Goal: Answer question/provide support: Share knowledge or assist other users

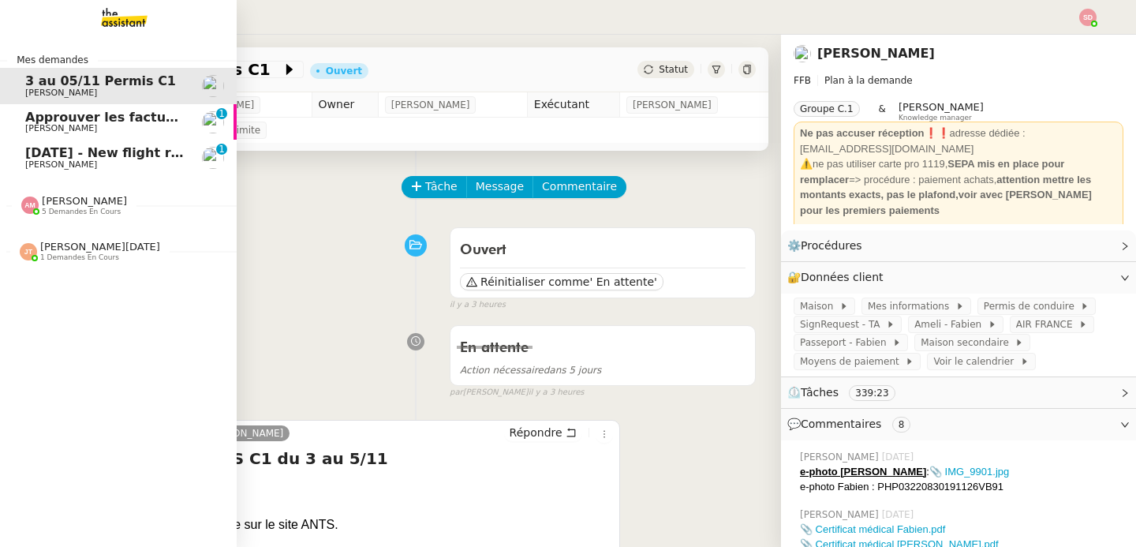
click at [82, 125] on span "[PERSON_NAME]" at bounding box center [104, 128] width 159 height 9
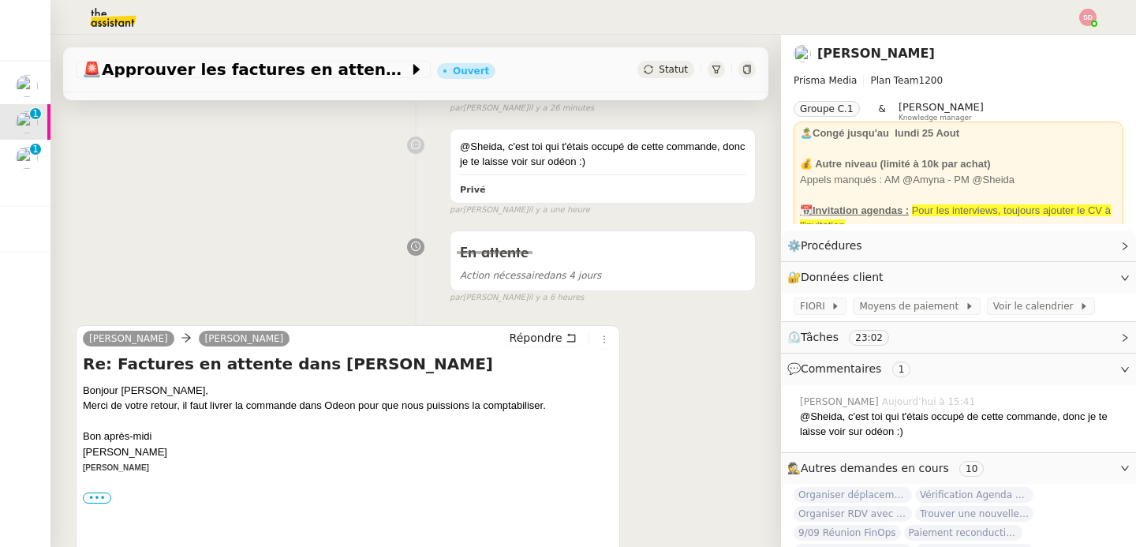
scroll to position [348, 0]
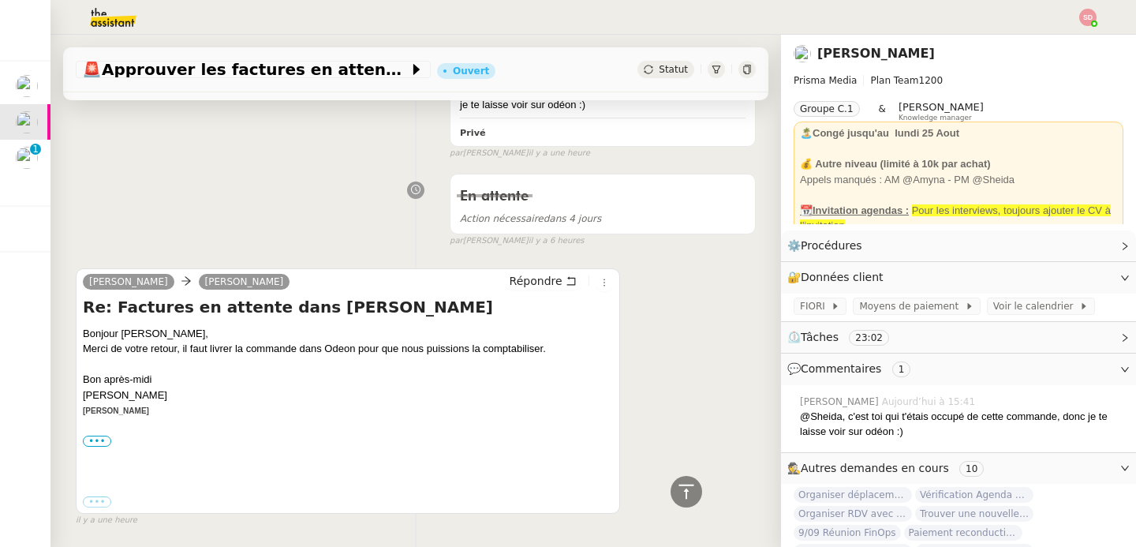
click at [97, 434] on div "••• Responsable Comptable Prisma Media ____________________________________ Pri…" at bounding box center [348, 441] width 530 height 16
click at [96, 438] on label "•••" at bounding box center [97, 440] width 28 height 11
click at [0, 0] on input "•••" at bounding box center [0, 0] width 0 height 0
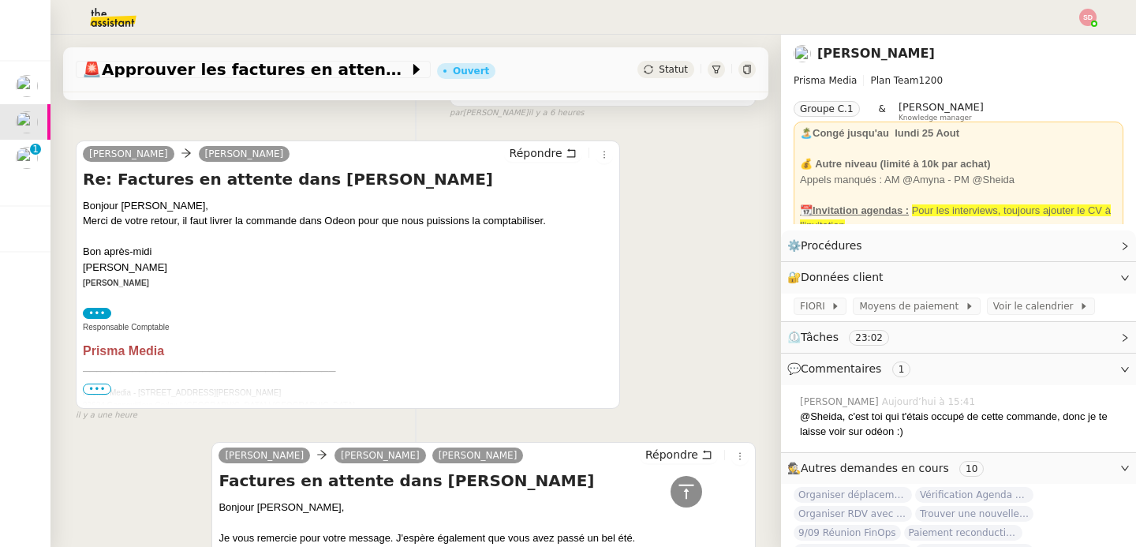
scroll to position [619, 0]
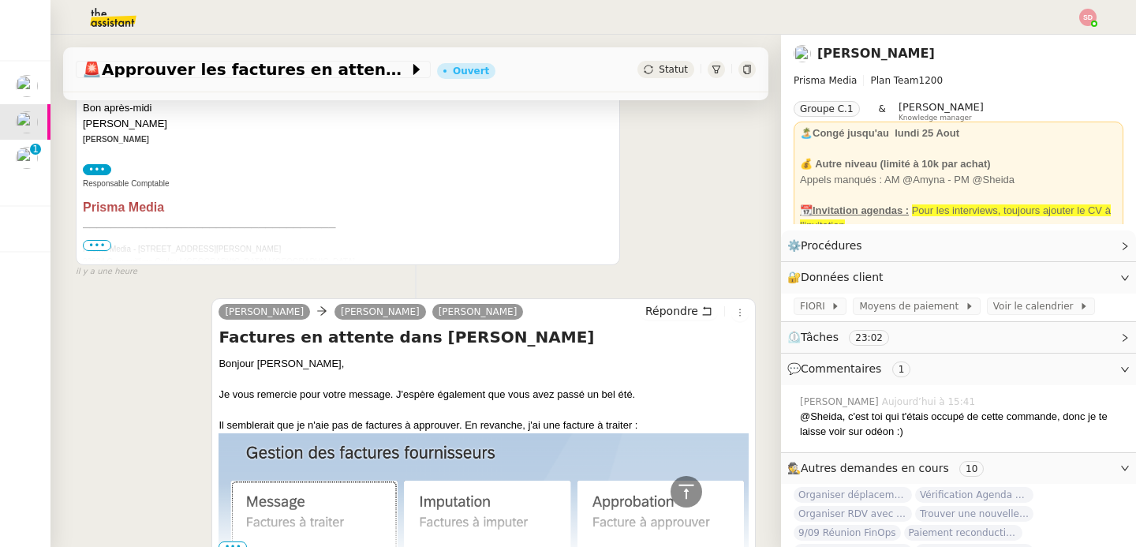
click at [92, 240] on span "•••" at bounding box center [97, 245] width 28 height 11
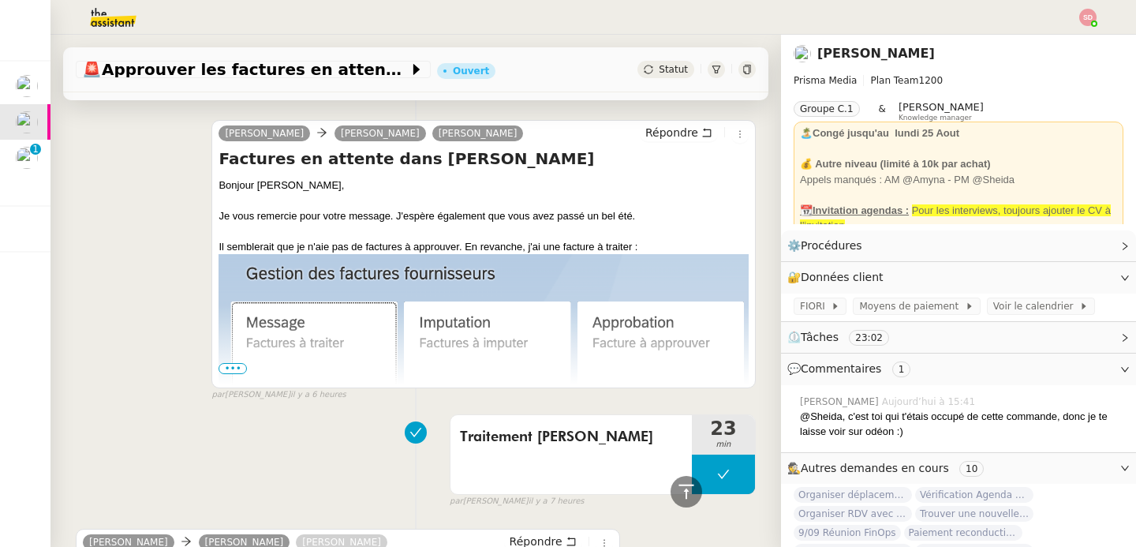
scroll to position [876, 0]
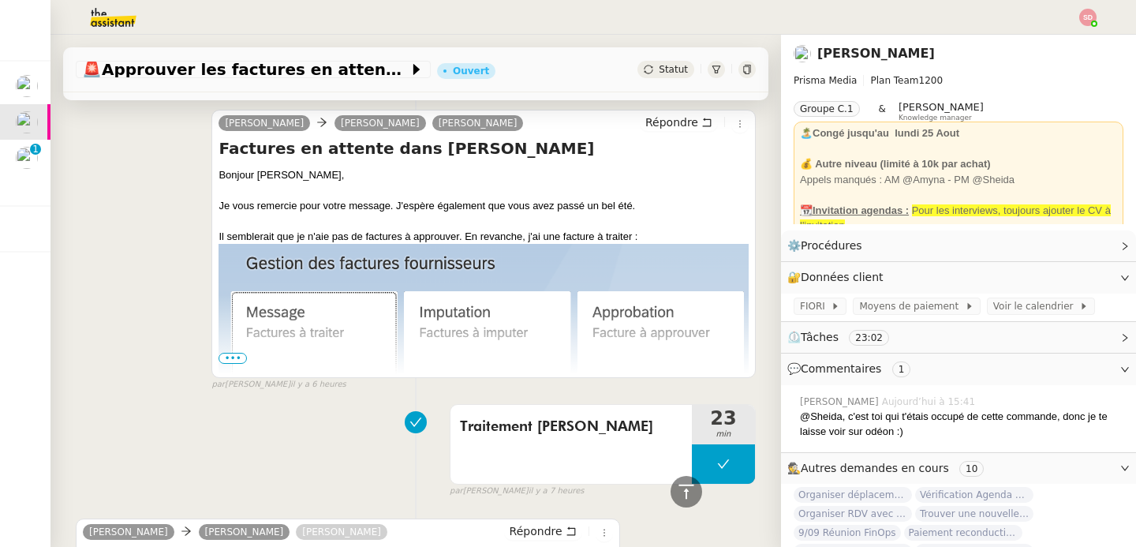
click at [226, 357] on span "•••" at bounding box center [233, 358] width 28 height 11
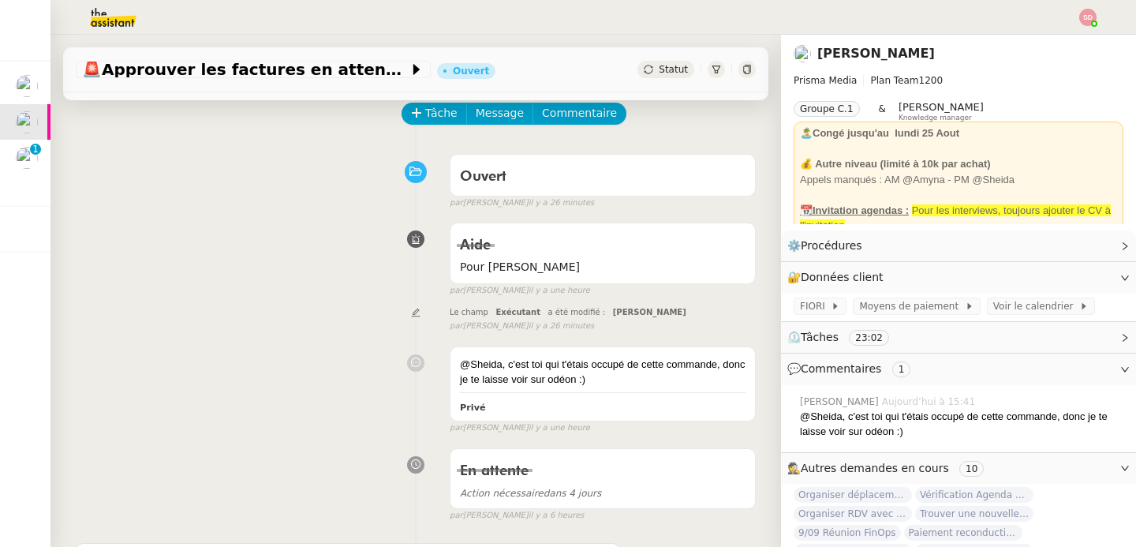
scroll to position [0, 0]
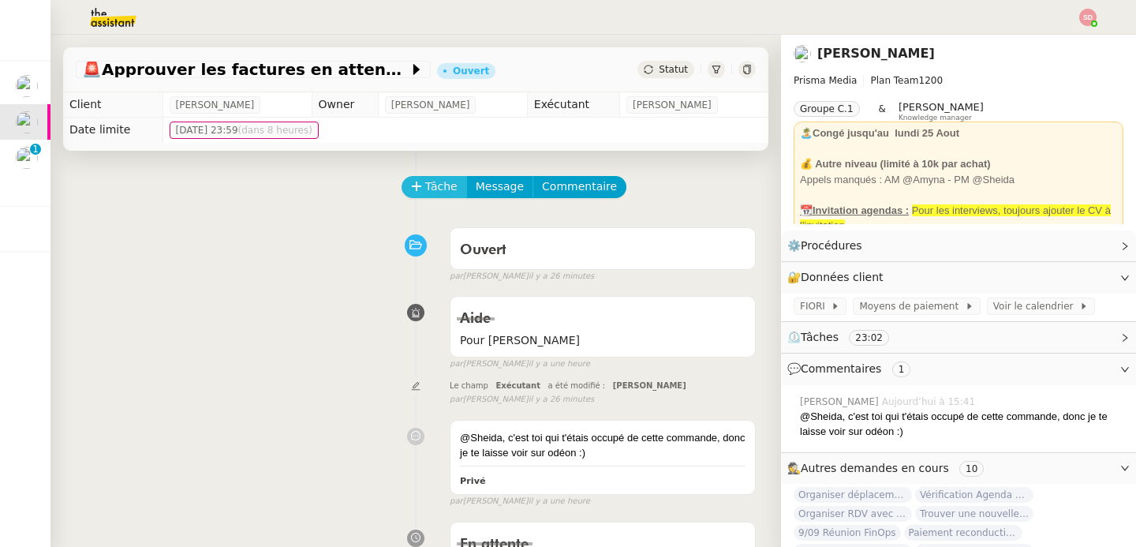
click at [411, 189] on icon at bounding box center [416, 186] width 11 height 11
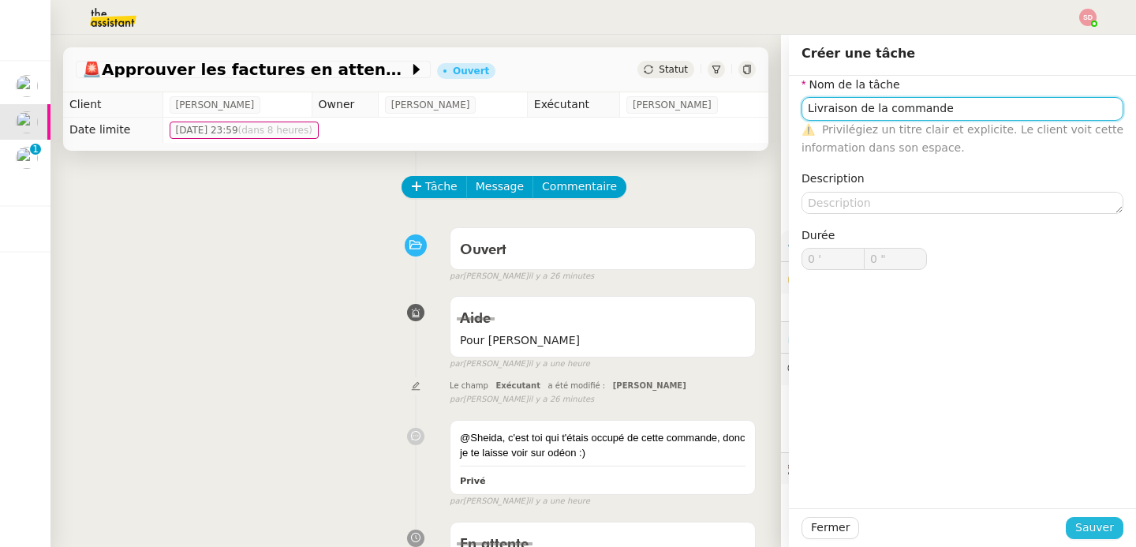
type input "Livraison de la commande"
click at [1066, 522] on button "Sauver" at bounding box center [1095, 528] width 58 height 22
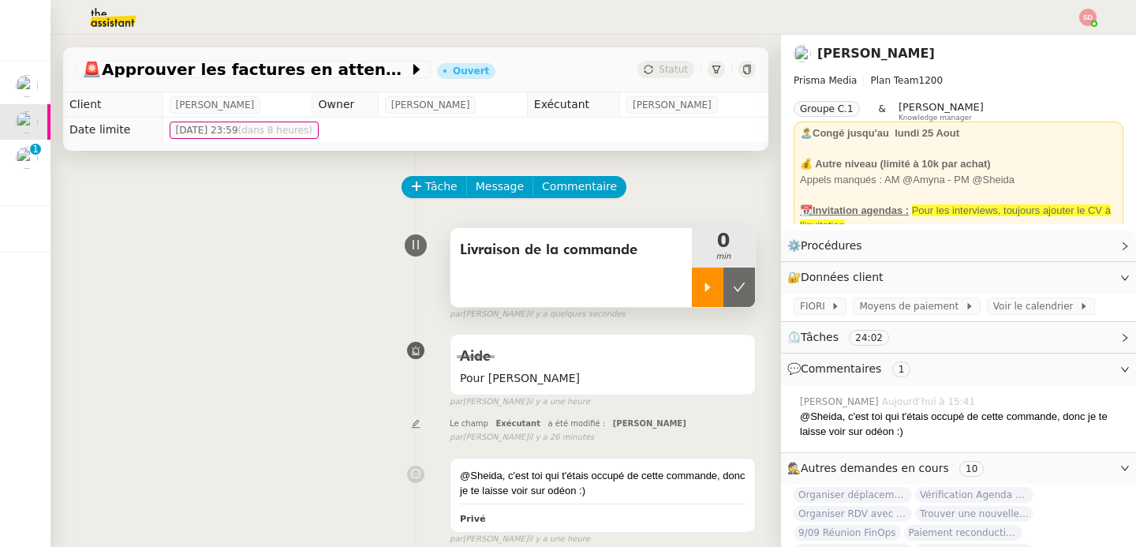
click at [705, 285] on icon at bounding box center [708, 286] width 6 height 9
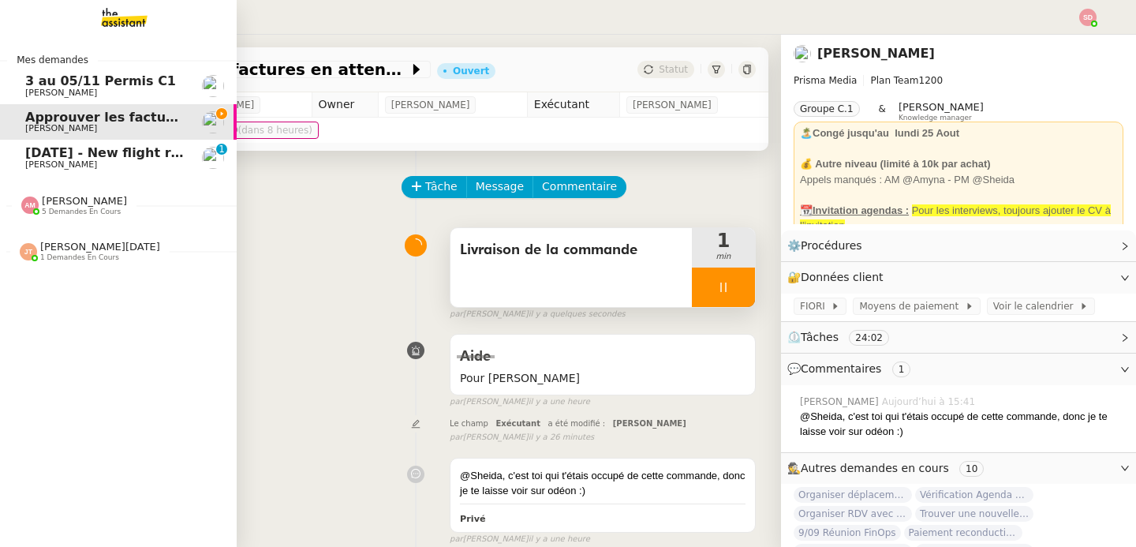
click at [21, 205] on img at bounding box center [29, 204] width 17 height 17
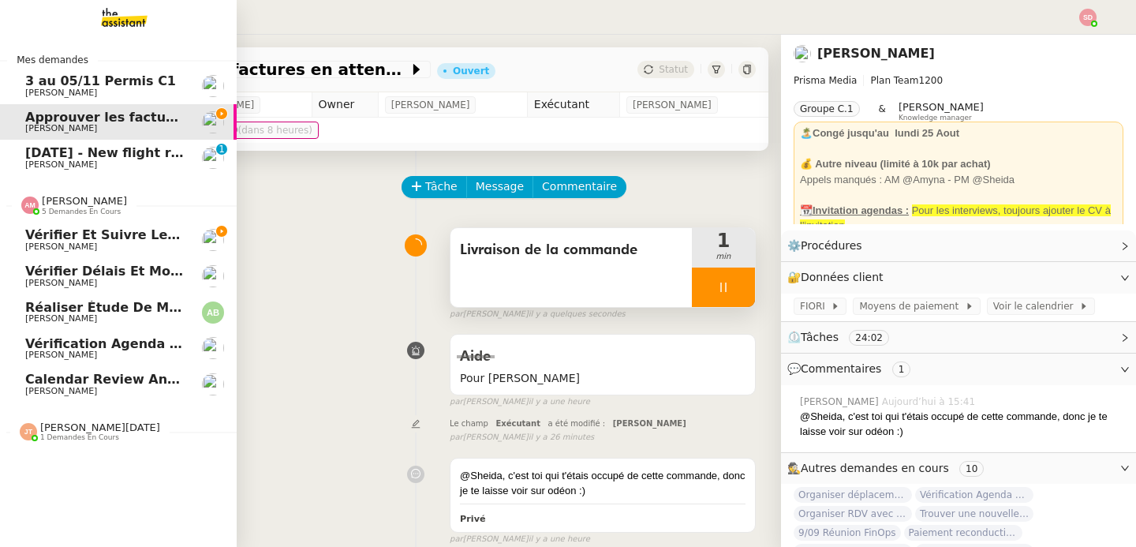
click at [125, 277] on span "Vérifier délais et montage matériel" at bounding box center [150, 270] width 250 height 15
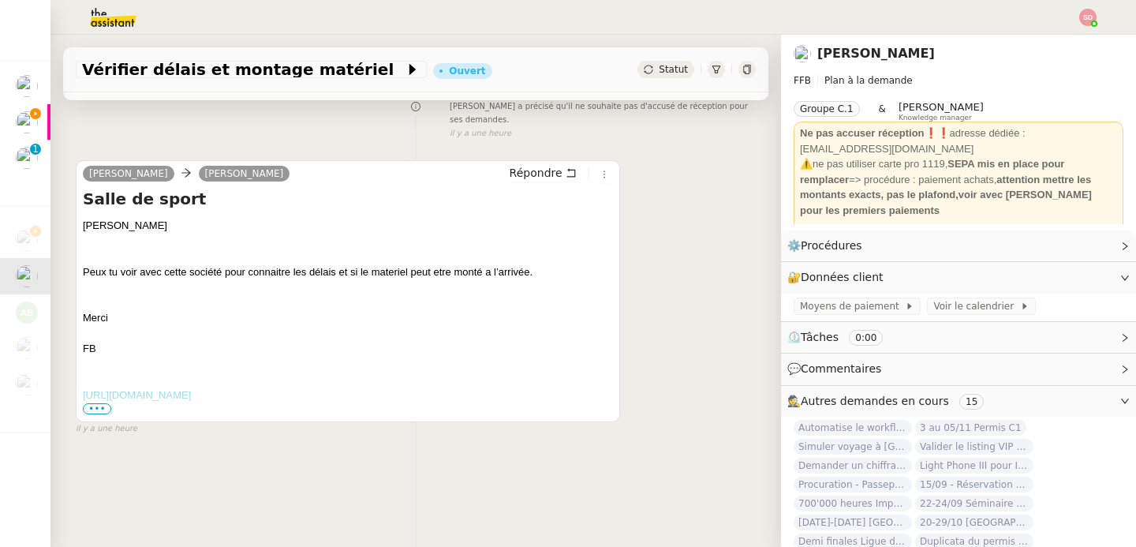
scroll to position [209, 0]
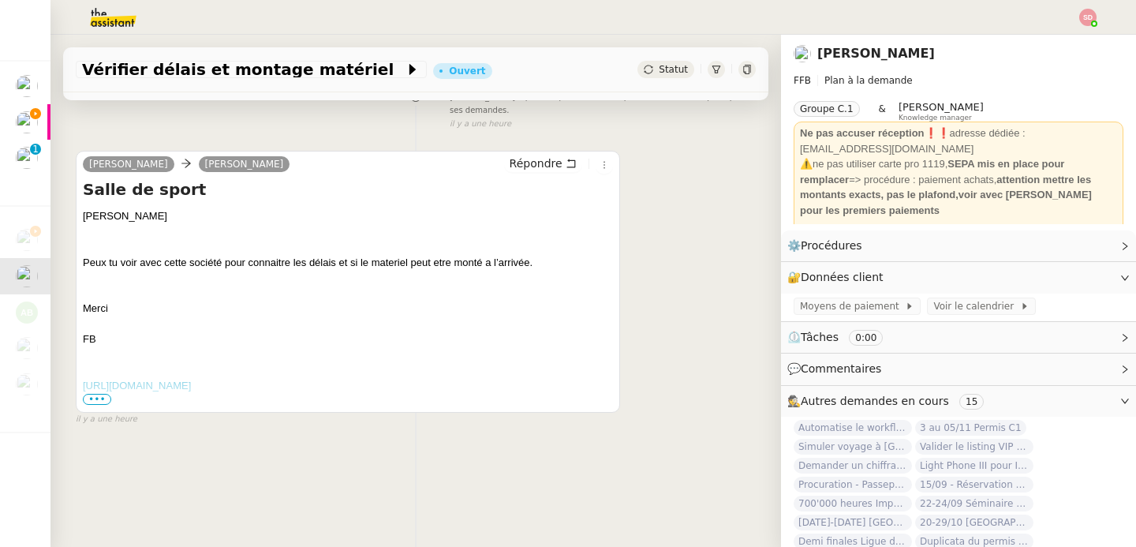
click at [94, 394] on span "•••" at bounding box center [97, 399] width 28 height 11
click at [94, 390] on link "[URL][DOMAIN_NAME]" at bounding box center [137, 385] width 108 height 12
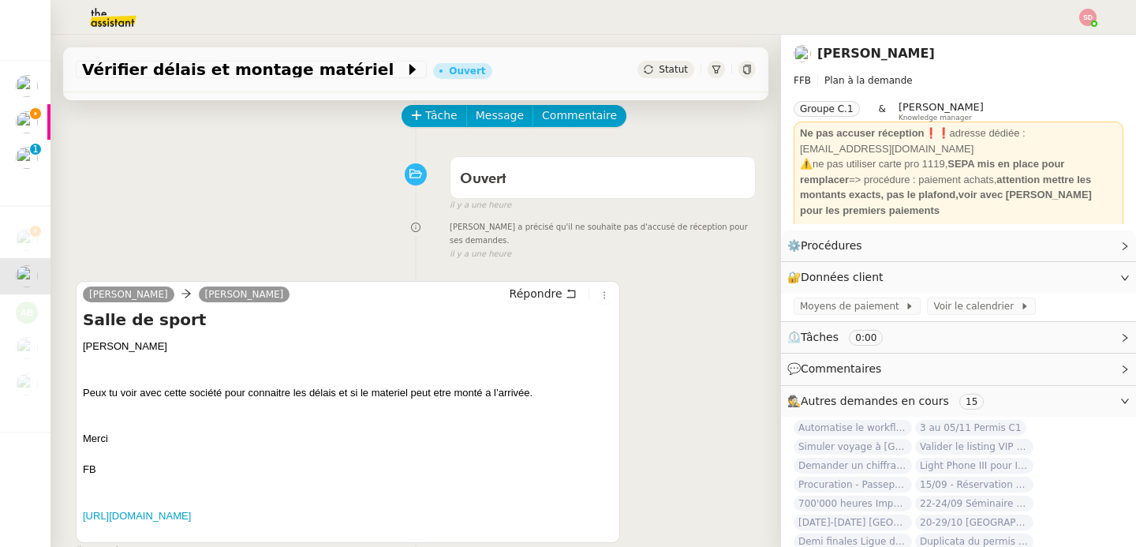
scroll to position [0, 0]
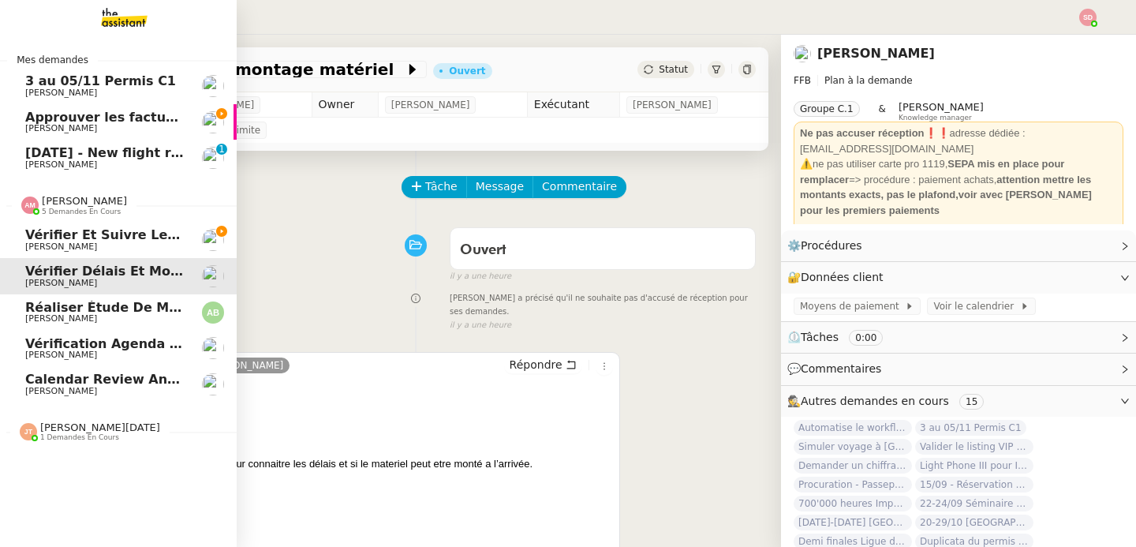
click at [73, 200] on span "[PERSON_NAME]" at bounding box center [84, 201] width 85 height 12
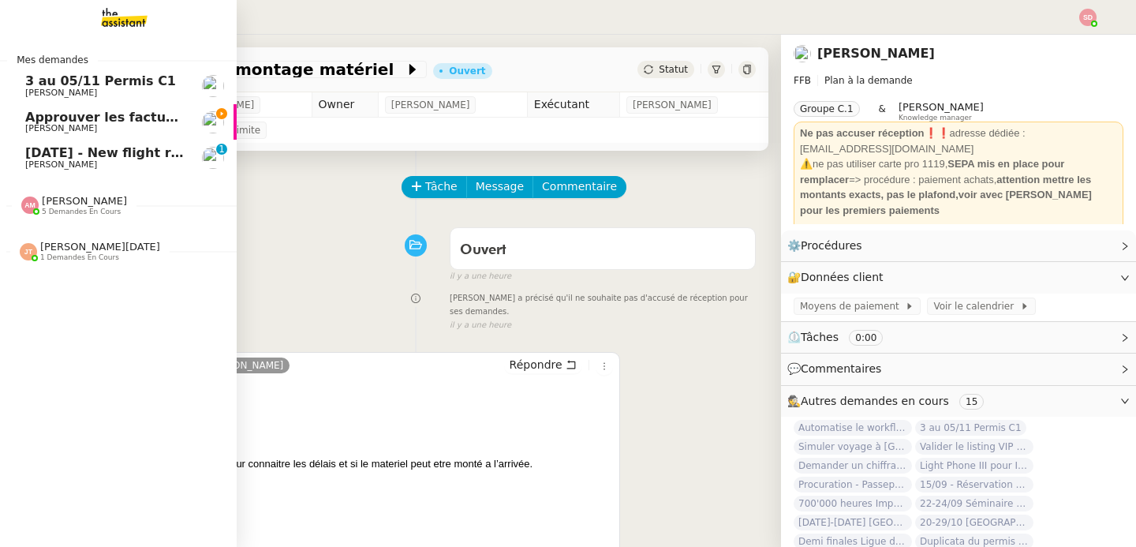
click at [39, 122] on span "Approuver les factures en attente dans [PERSON_NAME]" at bounding box center [226, 117] width 402 height 15
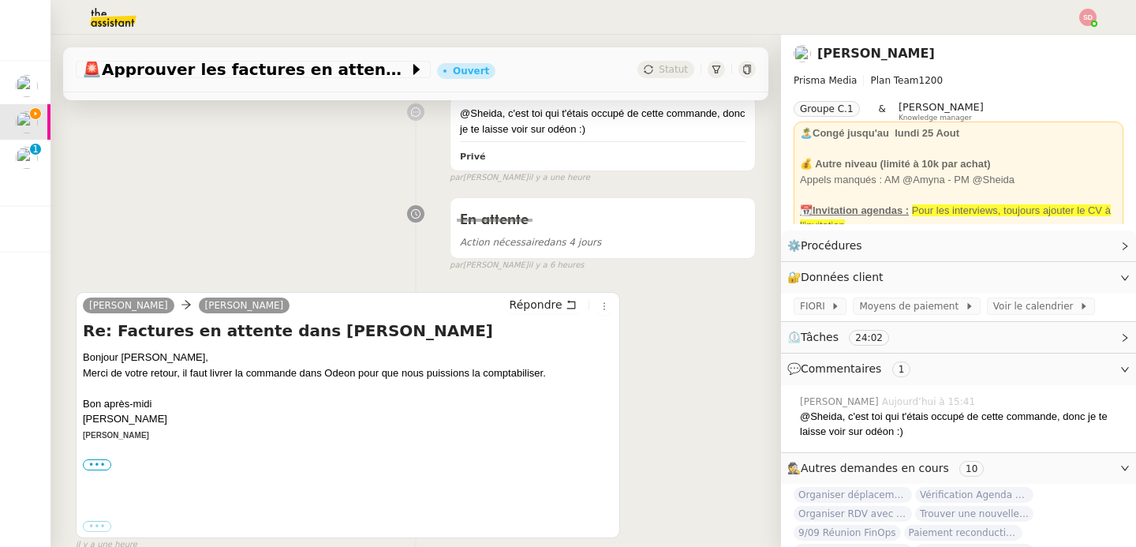
scroll to position [410, 0]
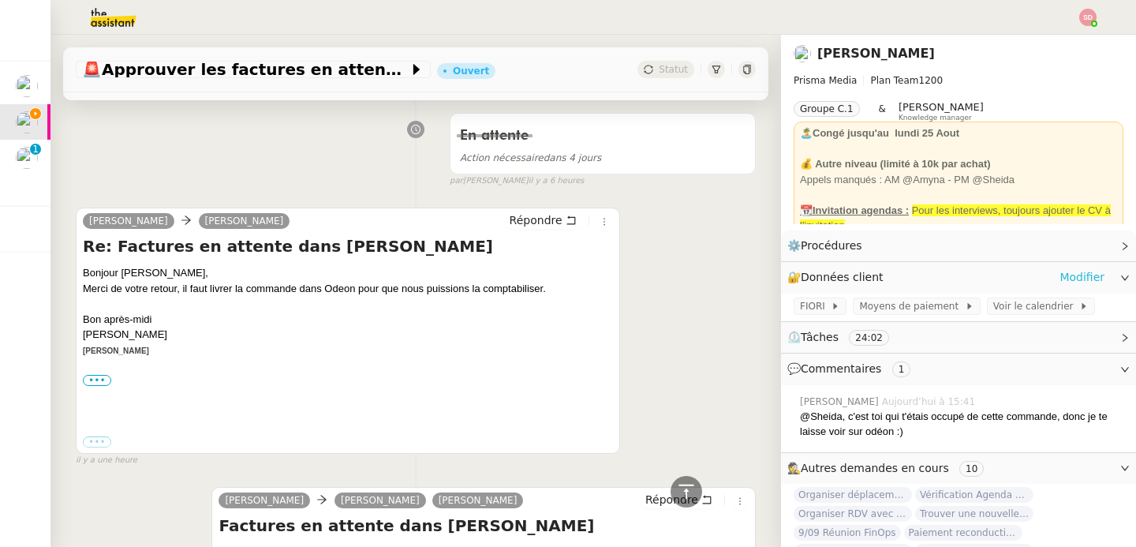
click at [1066, 278] on link "Modifier" at bounding box center [1081, 277] width 45 height 18
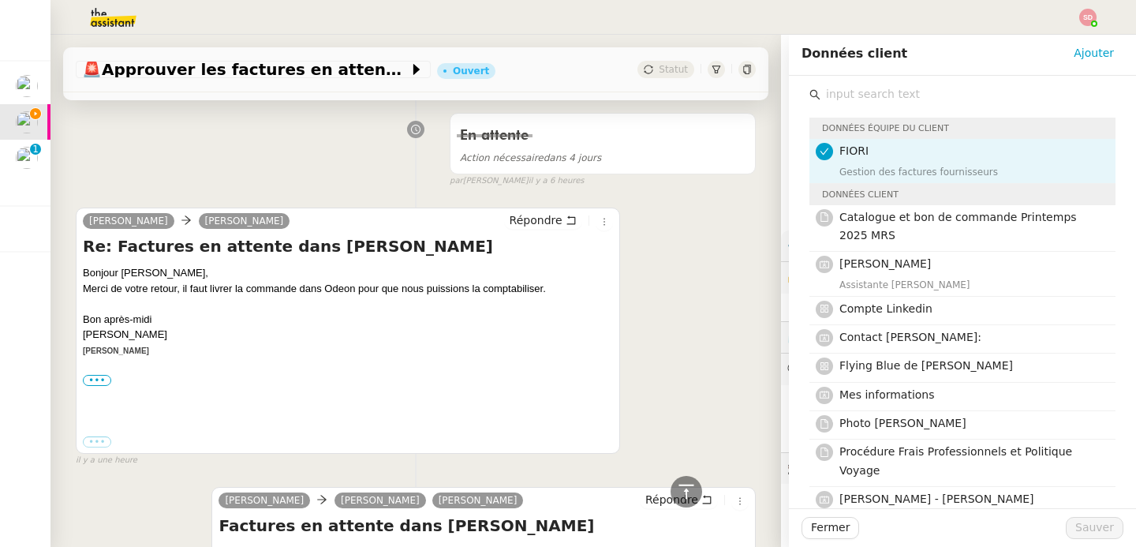
click at [891, 97] on input "text" at bounding box center [967, 94] width 295 height 21
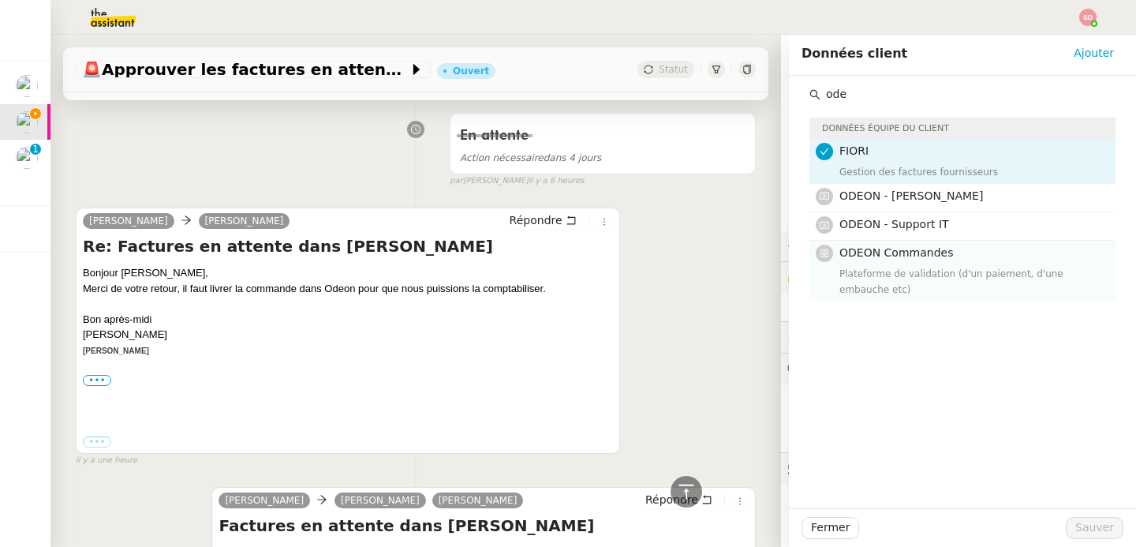
type input "ode"
click at [914, 260] on h4 "ODEON Commandes" at bounding box center [972, 253] width 267 height 18
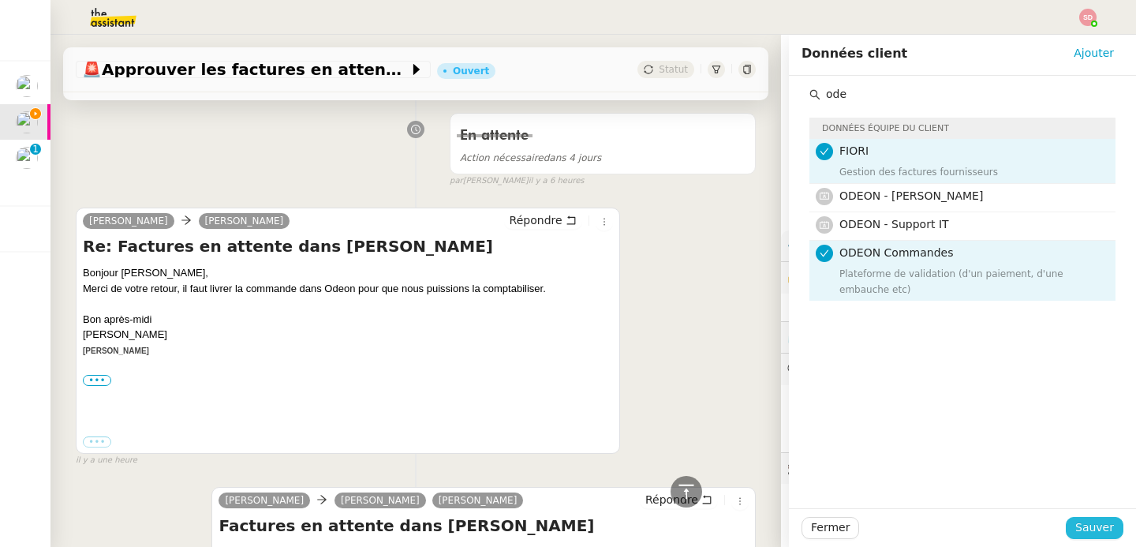
click at [1075, 522] on span "Sauver" at bounding box center [1094, 527] width 39 height 18
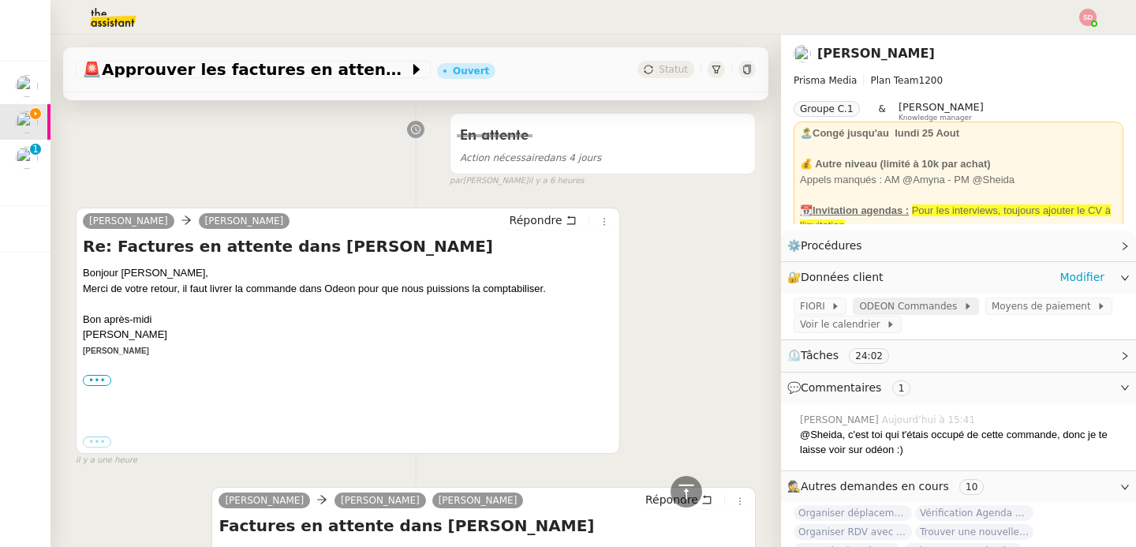
click at [888, 308] on span "ODEON Commandes" at bounding box center [910, 306] width 103 height 16
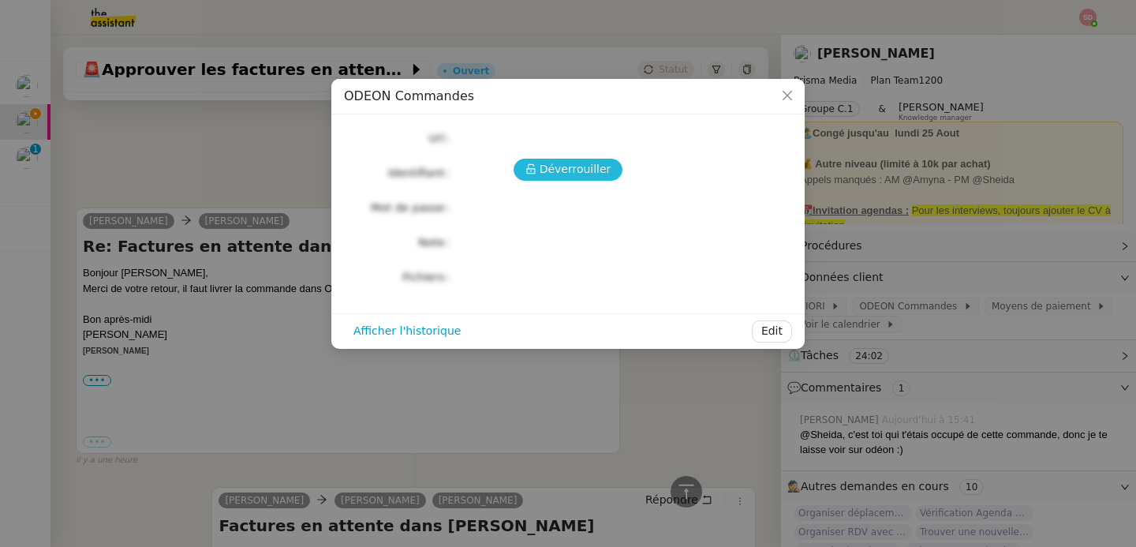
click at [556, 167] on span "Déverrouiller" at bounding box center [576, 169] width 72 height 18
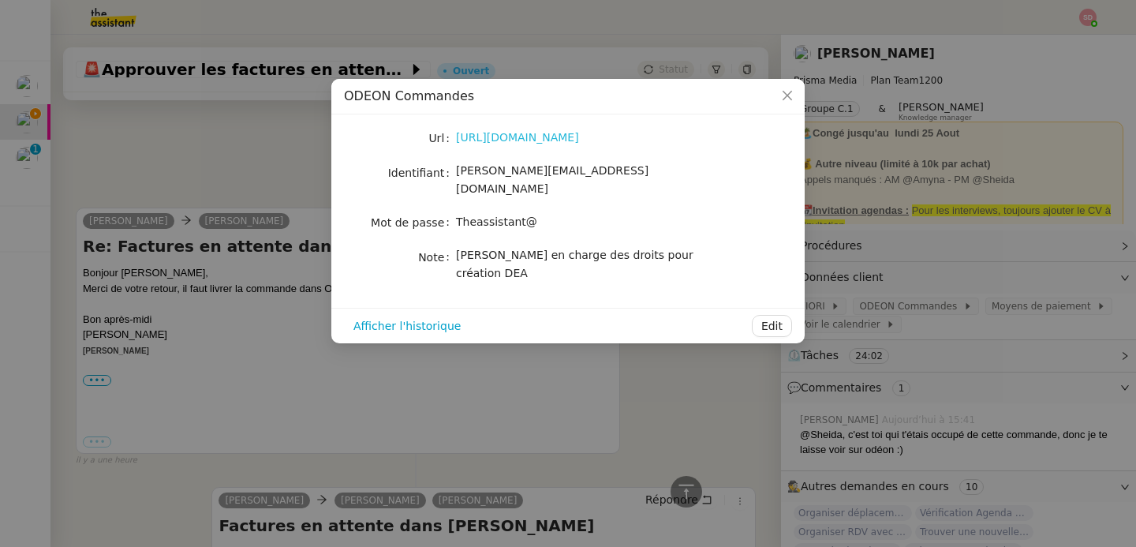
click at [507, 136] on link "[URL][DOMAIN_NAME]" at bounding box center [517, 137] width 123 height 13
click at [168, 384] on nz-modal-container "ODEON Commandes Url [URL][DOMAIN_NAME] Identifiant [PERSON_NAME][EMAIL_ADDRESS]…" at bounding box center [568, 273] width 1136 height 547
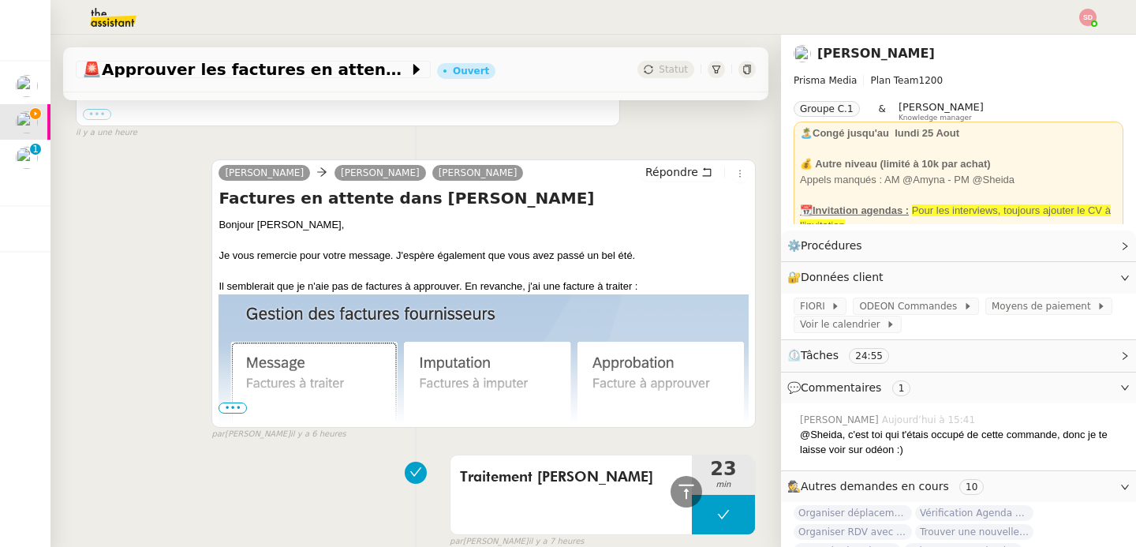
scroll to position [739, 0]
click at [229, 405] on span "•••" at bounding box center [233, 406] width 28 height 11
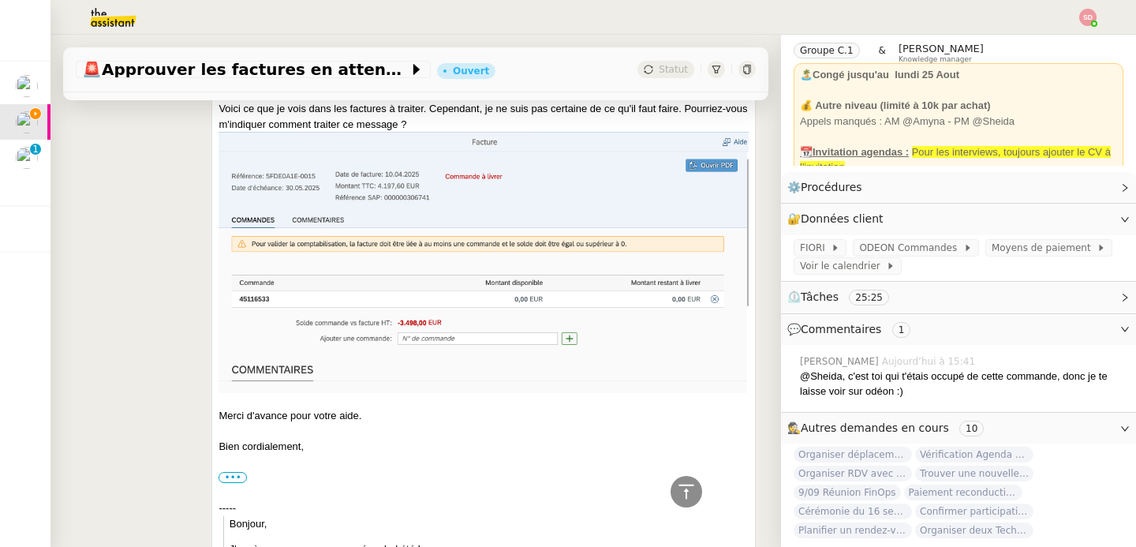
scroll to position [99, 0]
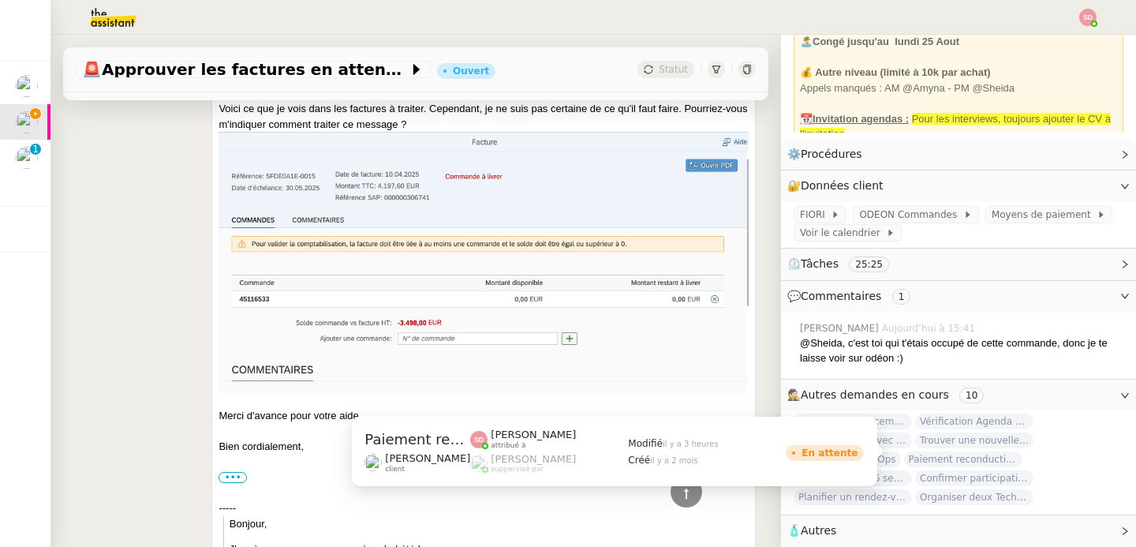
click at [937, 451] on span "Paiement reconduction trimestrielle The Assistant" at bounding box center [963, 459] width 118 height 16
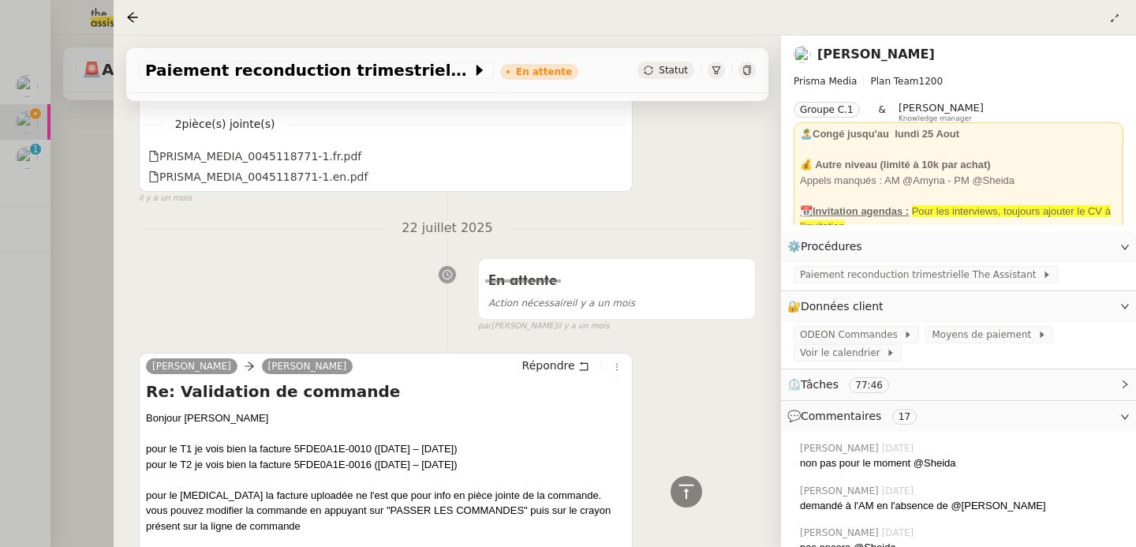
scroll to position [3285, 0]
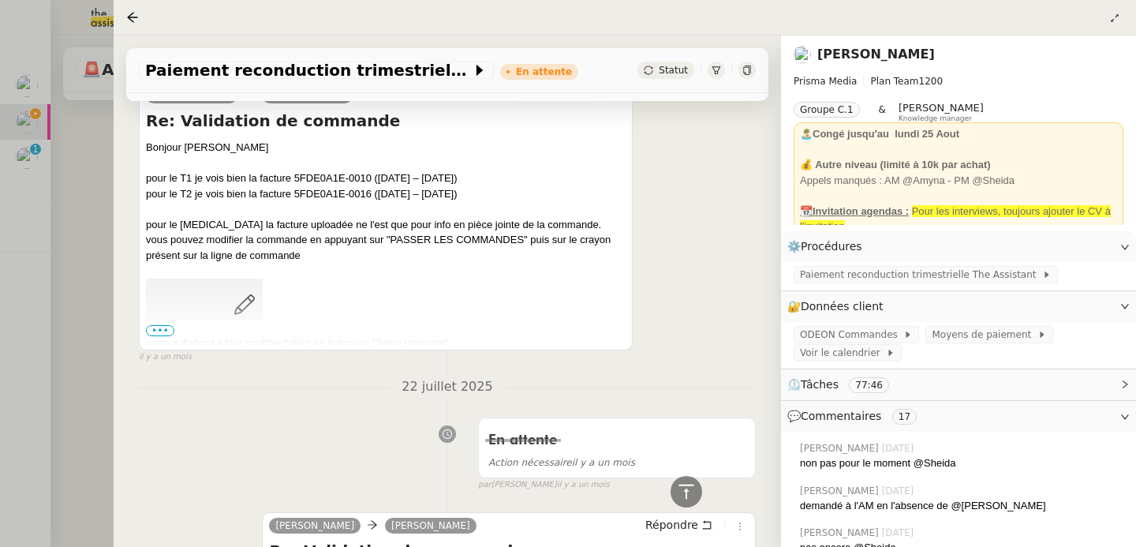
click at [62, 390] on div at bounding box center [568, 273] width 1136 height 547
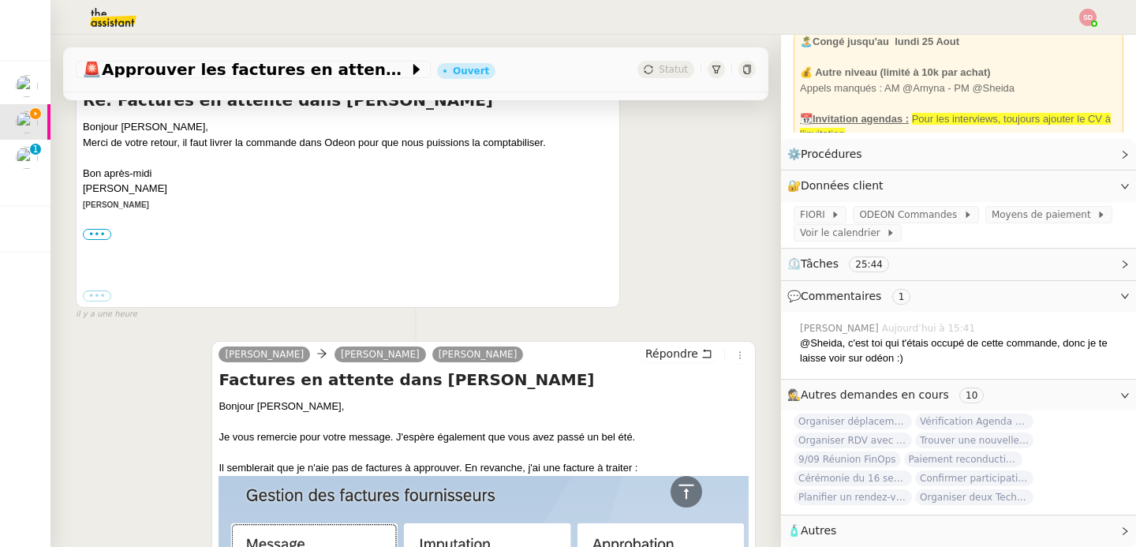
scroll to position [499, 0]
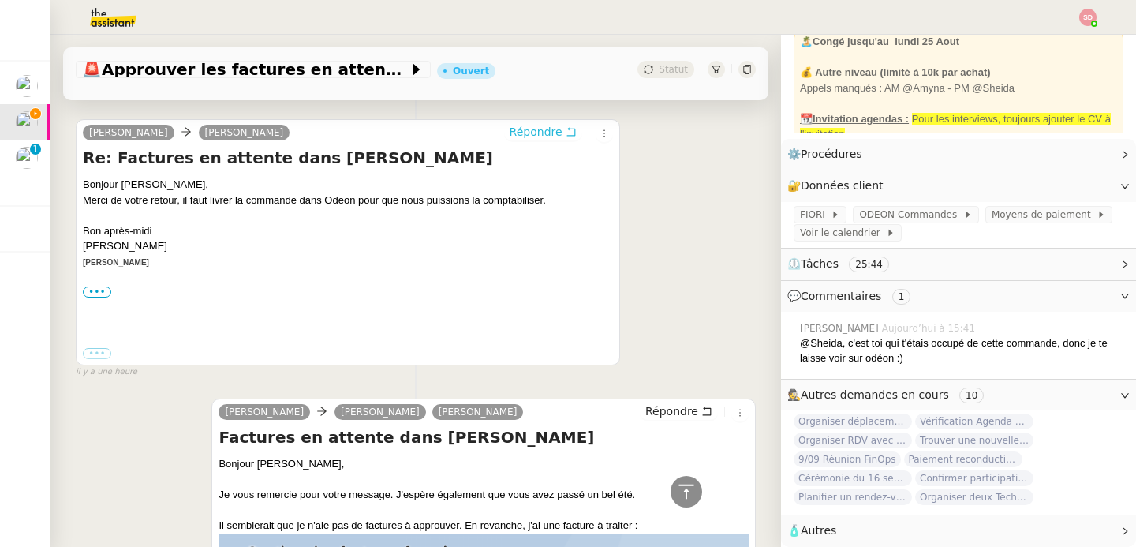
click at [519, 140] on button "Répondre" at bounding box center [543, 131] width 78 height 17
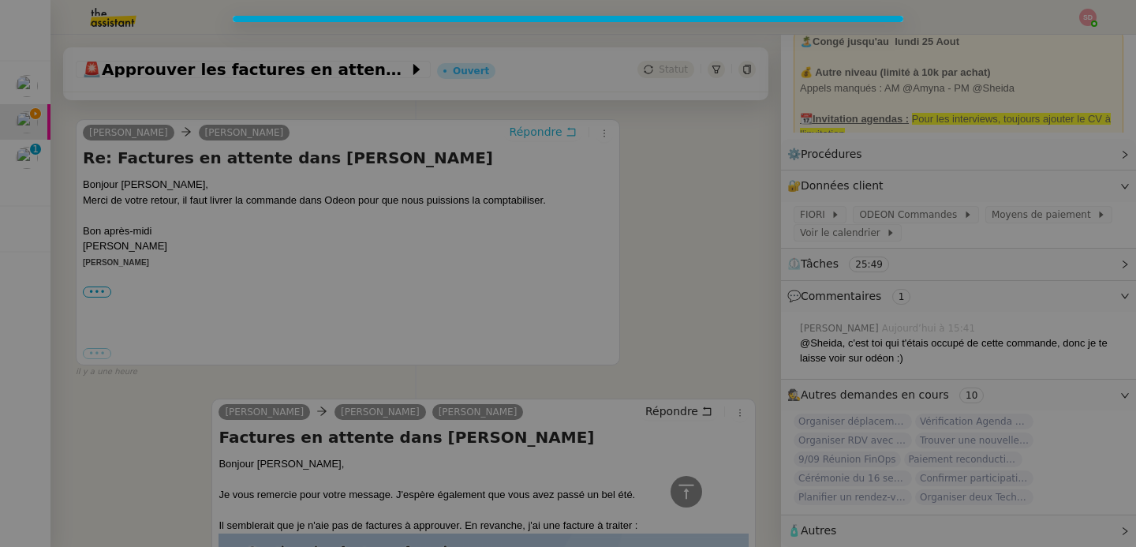
scroll to position [618, 0]
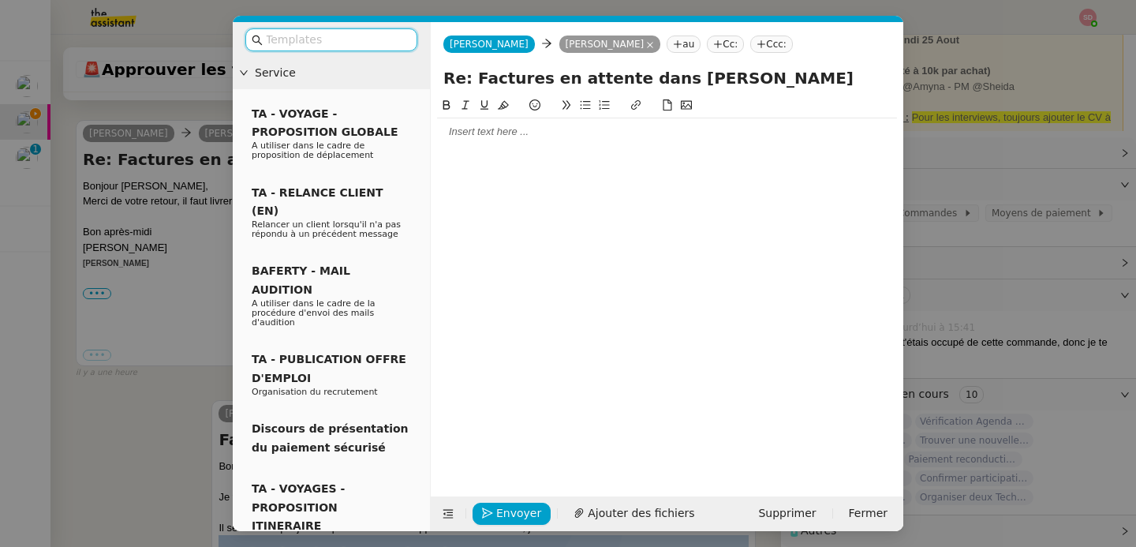
click at [519, 140] on div at bounding box center [667, 131] width 460 height 27
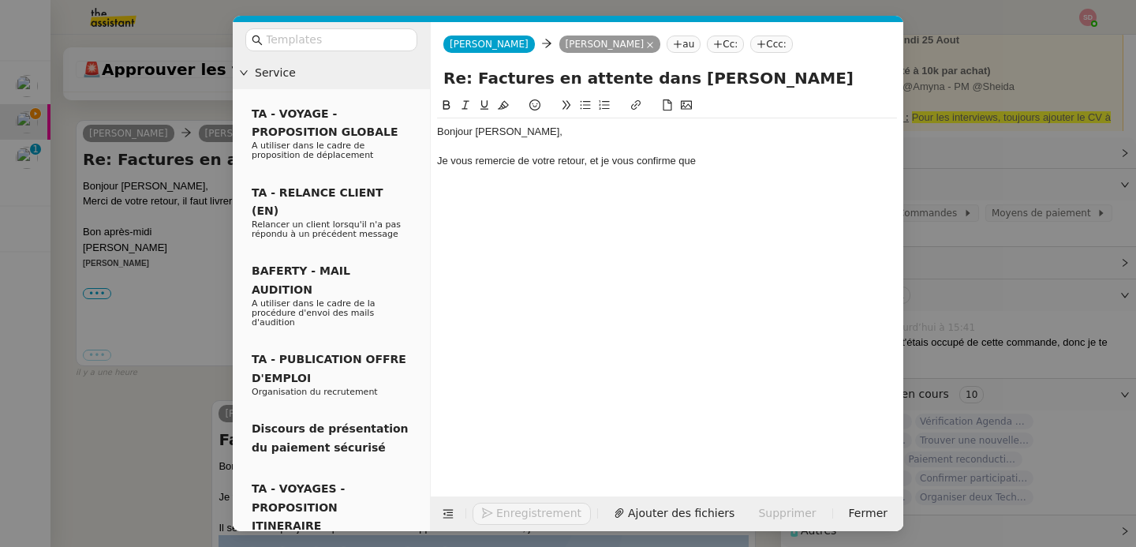
scroll to position [665, 0]
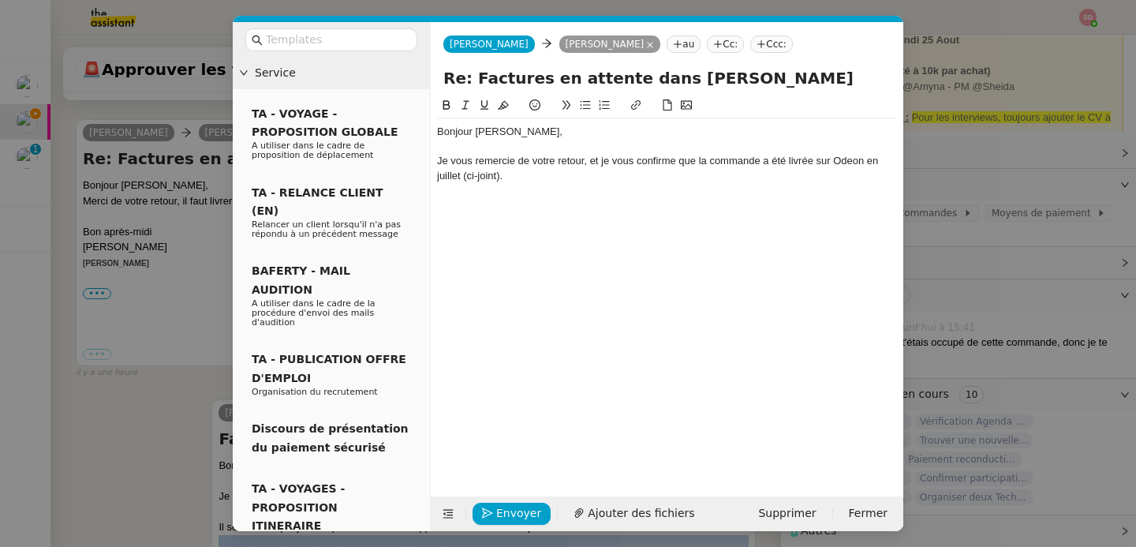
click at [162, 312] on nz-modal-container "Service TA - VOYAGE - PROPOSITION GLOBALE A utiliser dans le cadre de propositi…" at bounding box center [568, 273] width 1136 height 547
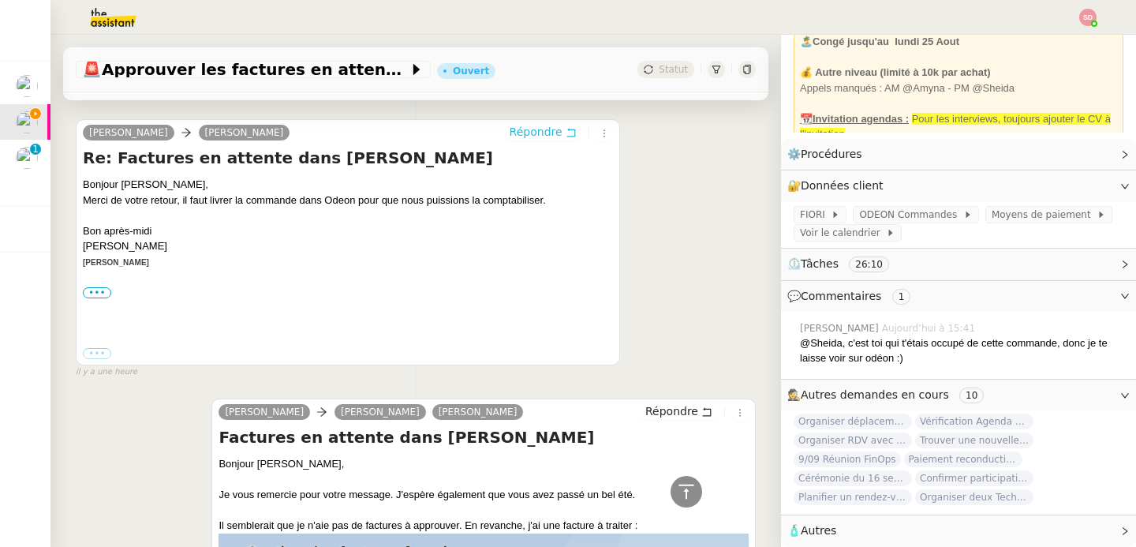
scroll to position [0, 0]
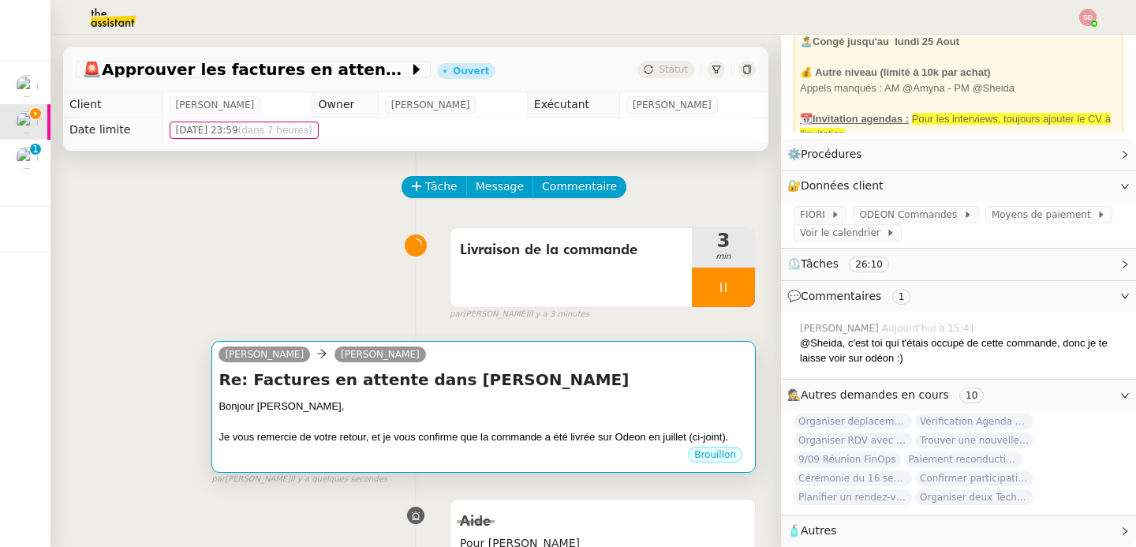
click at [420, 375] on h4 "Re: Factures en attente dans [PERSON_NAME]" at bounding box center [484, 379] width 530 height 22
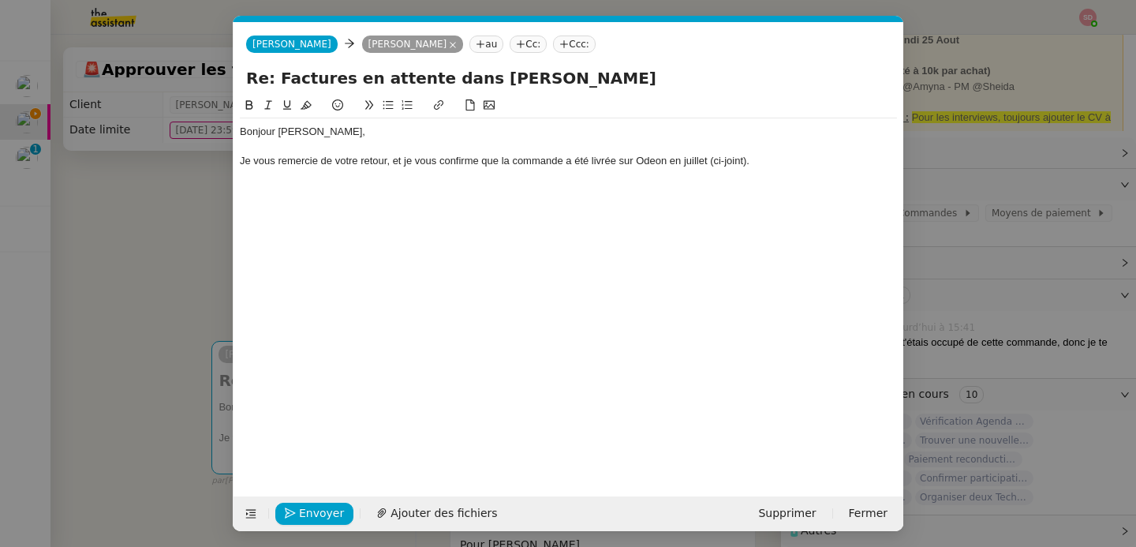
scroll to position [0, 33]
click at [770, 156] on div "Je vous remercie de votre retour, et je vous confirme que la commande a été liv…" at bounding box center [568, 161] width 657 height 14
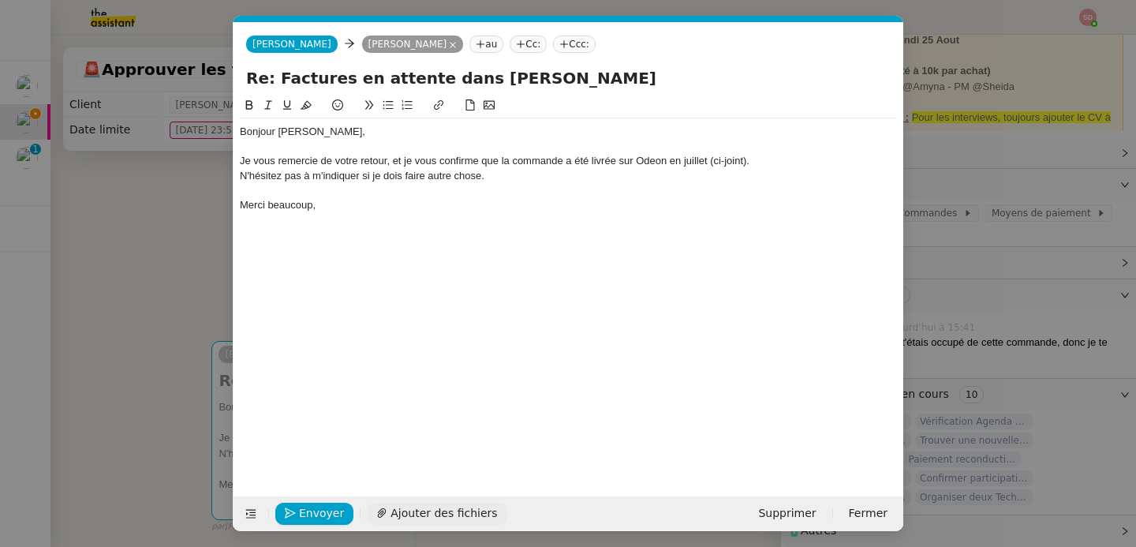
click at [428, 524] on button "Ajouter des fichiers" at bounding box center [437, 513] width 140 height 22
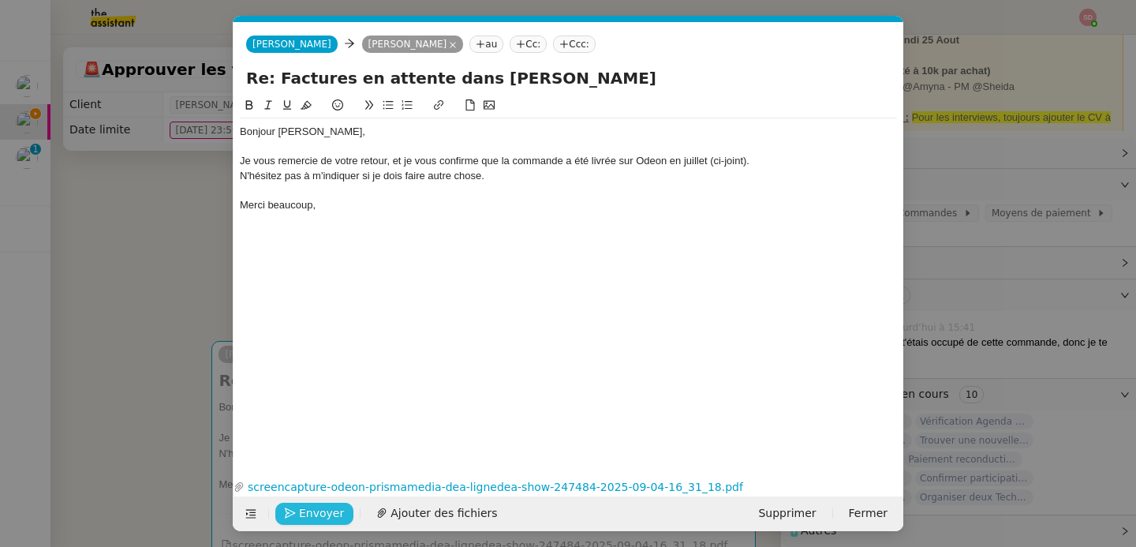
click at [319, 516] on span "Envoyer" at bounding box center [321, 513] width 45 height 18
click at [319, 516] on span "Confirmer l'envoi" at bounding box center [346, 513] width 95 height 18
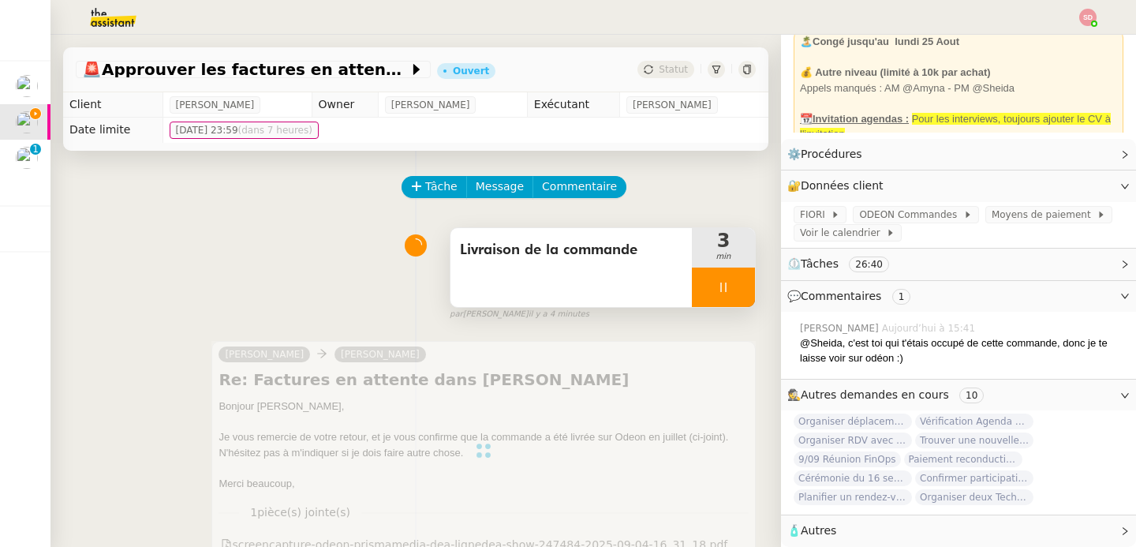
click at [719, 284] on div at bounding box center [723, 286] width 63 height 39
click at [733, 284] on icon at bounding box center [739, 287] width 13 height 13
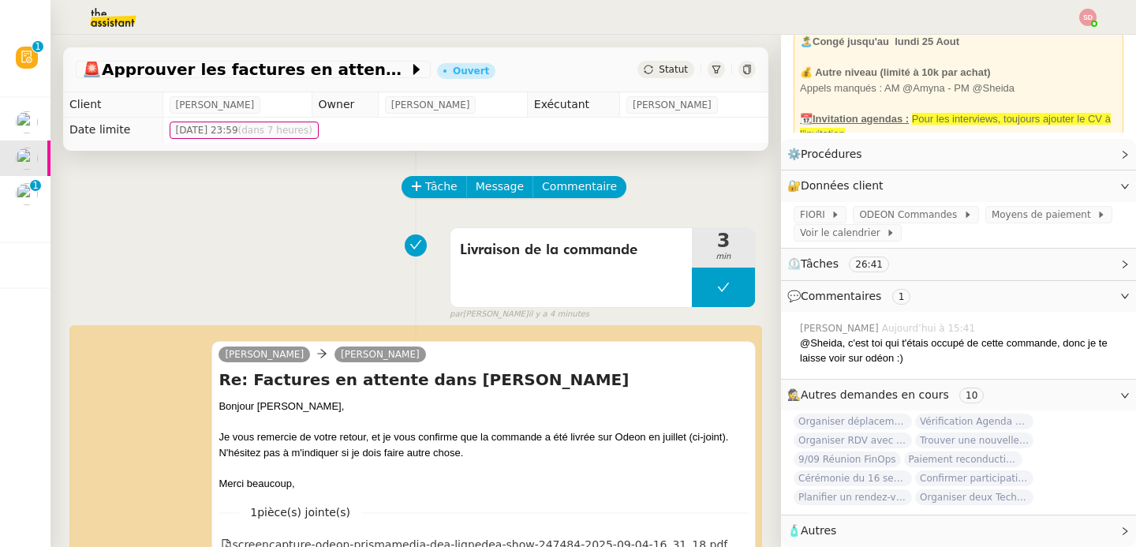
click at [849, 263] on nz-tag "26:41" at bounding box center [869, 264] width 40 height 16
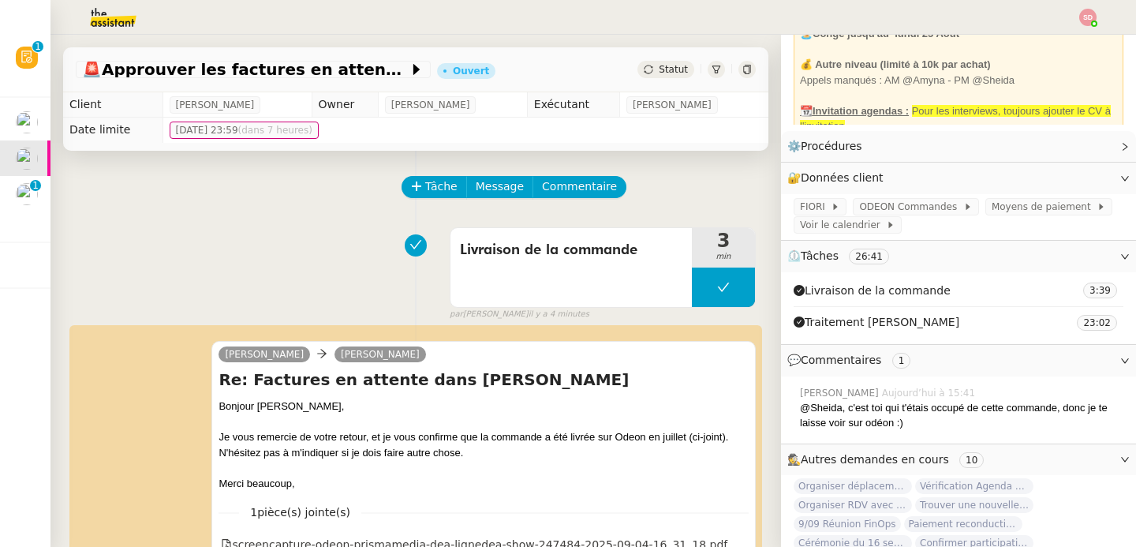
click at [849, 263] on nz-tag "26:41" at bounding box center [869, 256] width 40 height 16
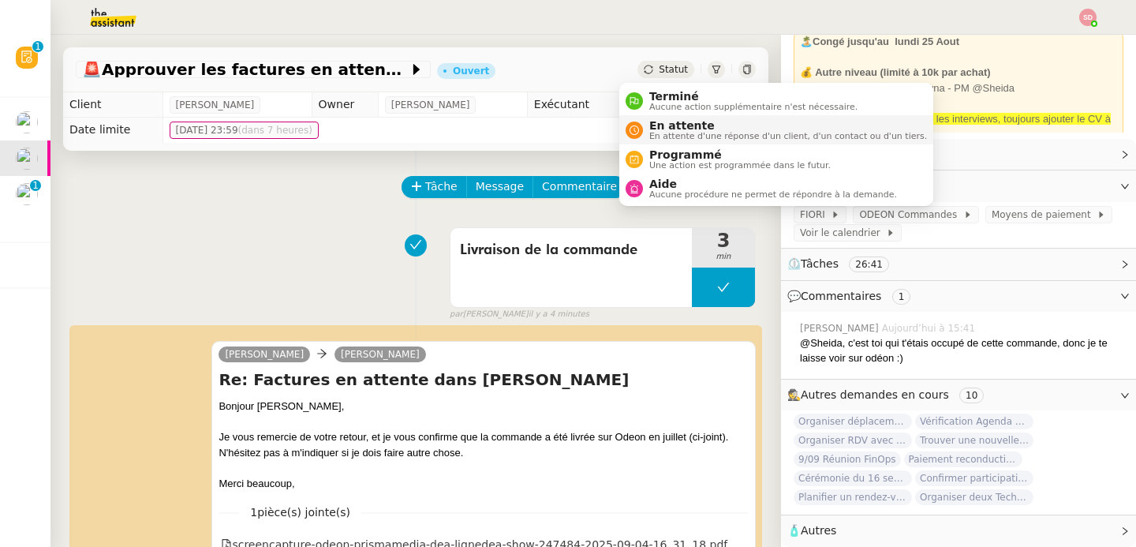
click at [652, 140] on span "En attente d'une réponse d'un client, d'un contact ou d'un tiers." at bounding box center [788, 136] width 278 height 9
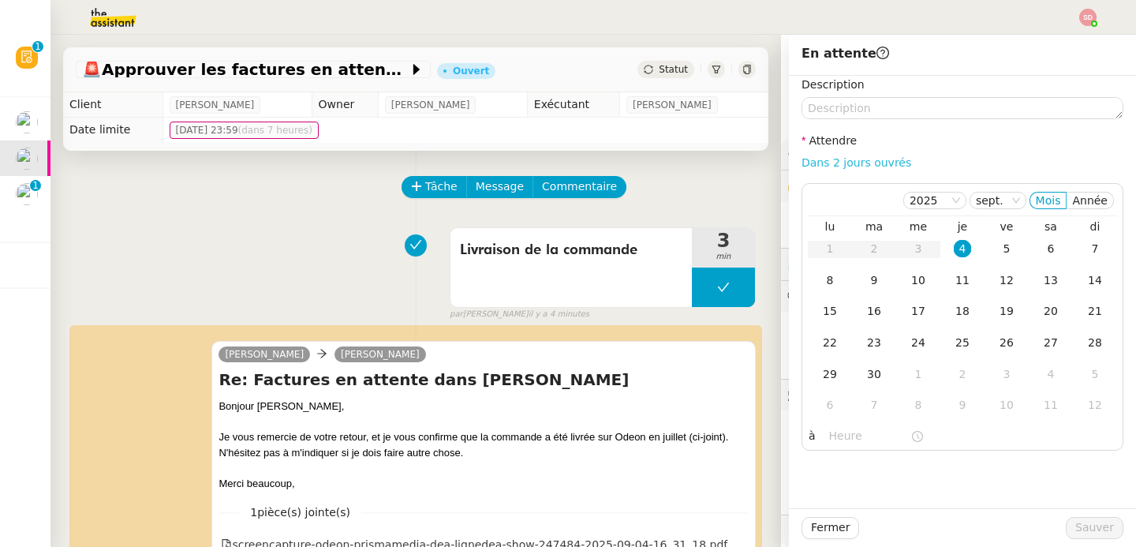
click at [861, 159] on link "Dans 2 jours ouvrés" at bounding box center [856, 162] width 110 height 13
type input "07:00"
click at [1085, 532] on span "Sauver" at bounding box center [1094, 527] width 39 height 18
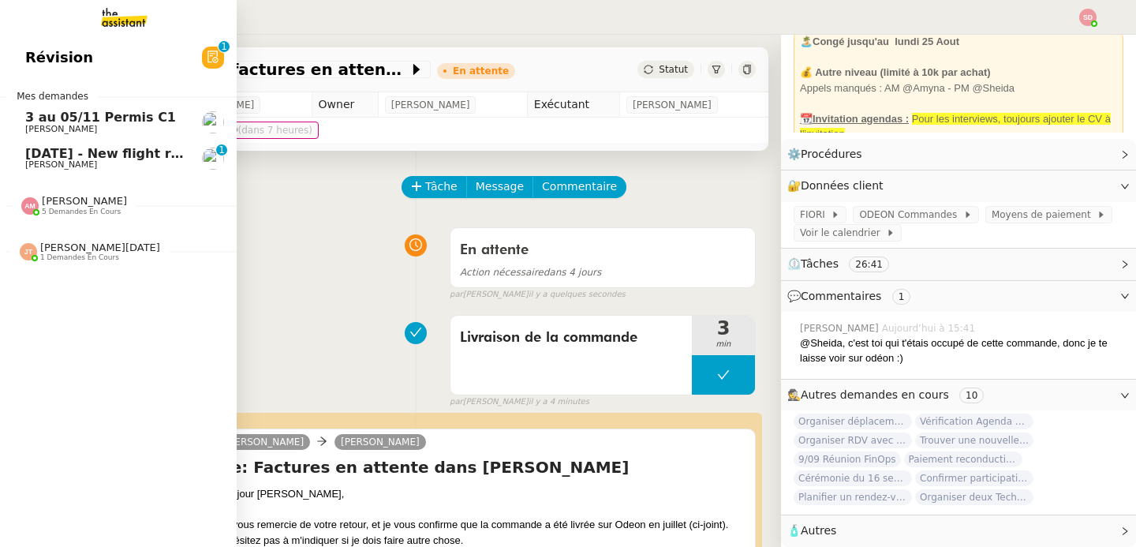
click at [92, 155] on span "[DATE] - New flight request - [PERSON_NAME]" at bounding box center [188, 153] width 326 height 15
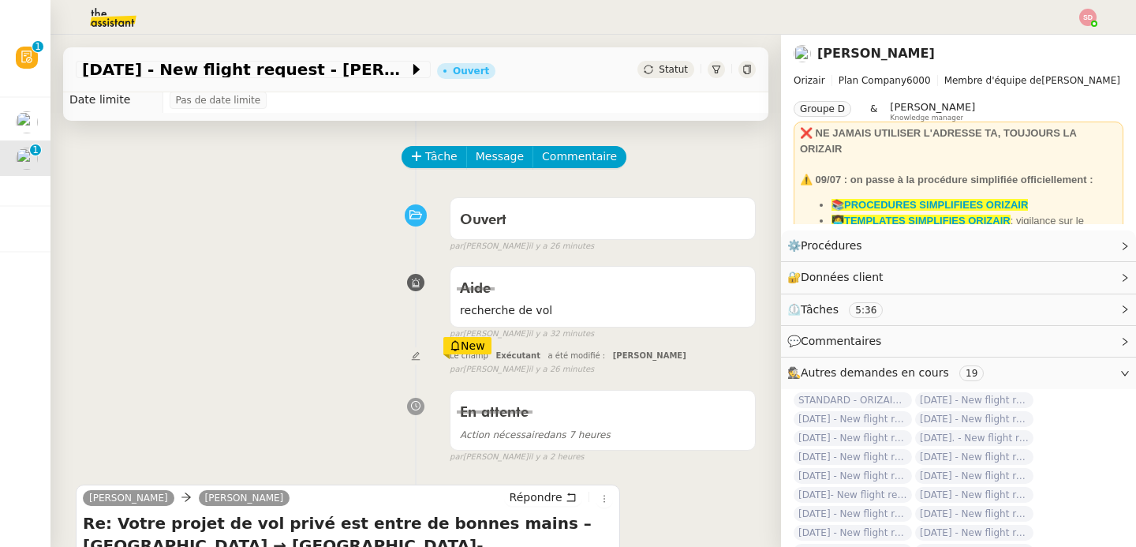
scroll to position [31, 0]
click at [425, 156] on span "Tâche" at bounding box center [441, 156] width 32 height 18
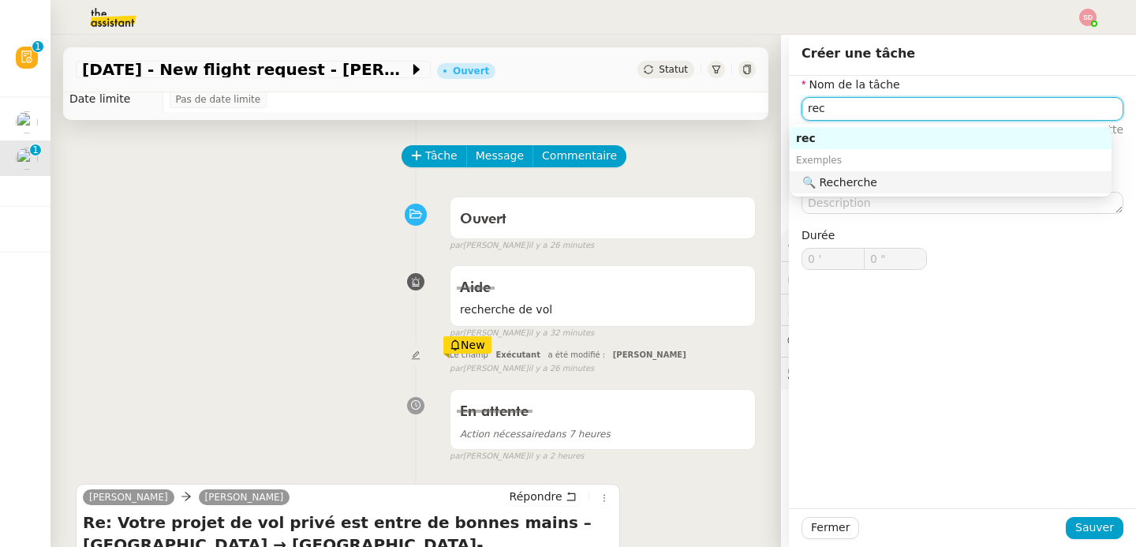
click at [904, 185] on div "🔍 Recherche" at bounding box center [953, 182] width 303 height 14
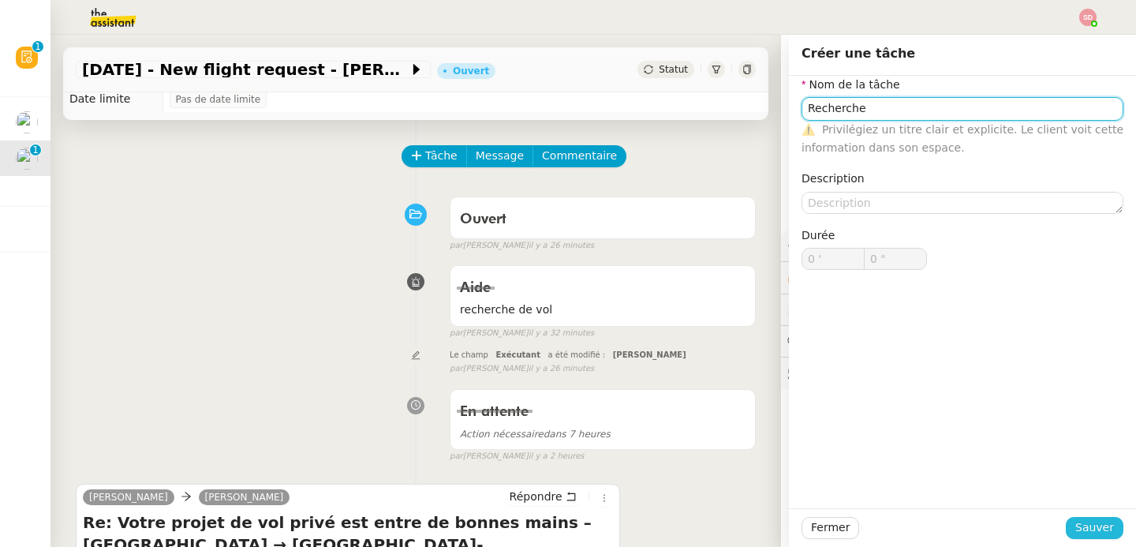
type input "Recherche"
click at [1075, 526] on span "Sauver" at bounding box center [1094, 527] width 39 height 18
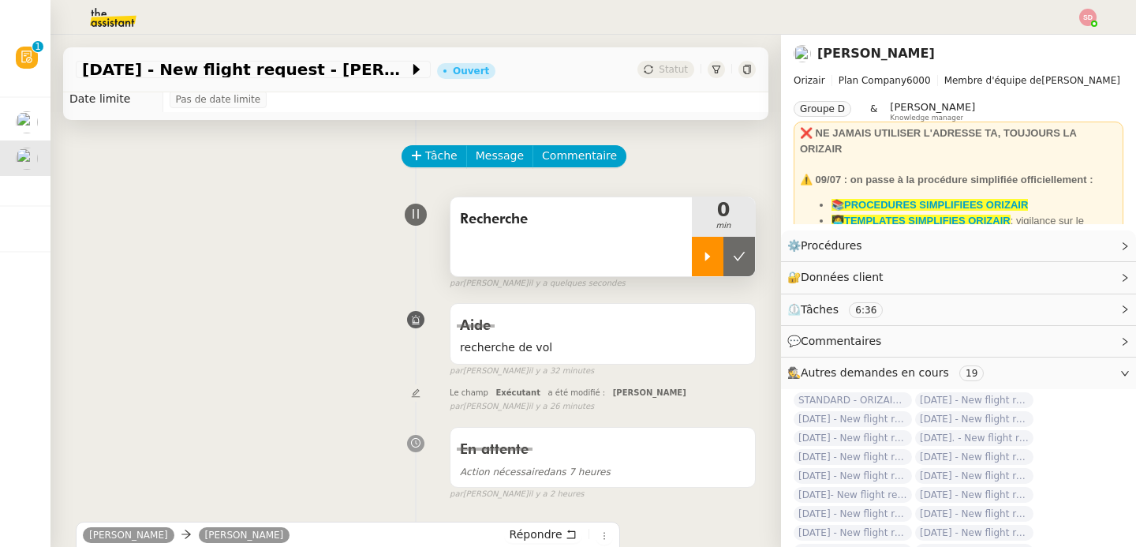
click at [701, 250] on icon at bounding box center [707, 256] width 13 height 13
click at [1059, 241] on link "Modifier" at bounding box center [1081, 246] width 45 height 18
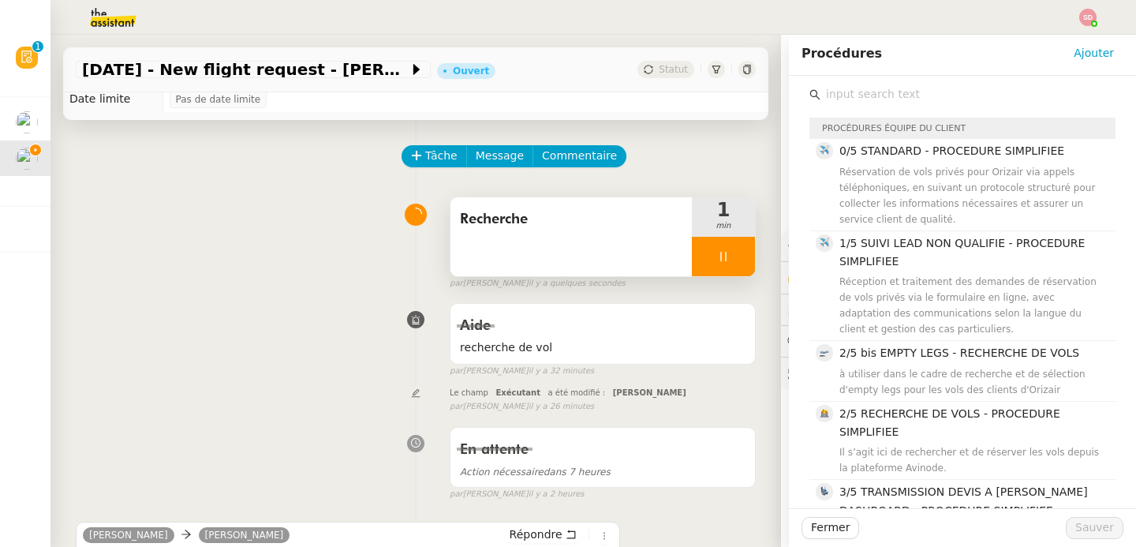
click at [858, 95] on input "text" at bounding box center [967, 94] width 295 height 21
click at [863, 425] on span "2/5 RECHERCHE DE VOLS - PROCEDURE SIMPLIFIEE" at bounding box center [949, 422] width 221 height 31
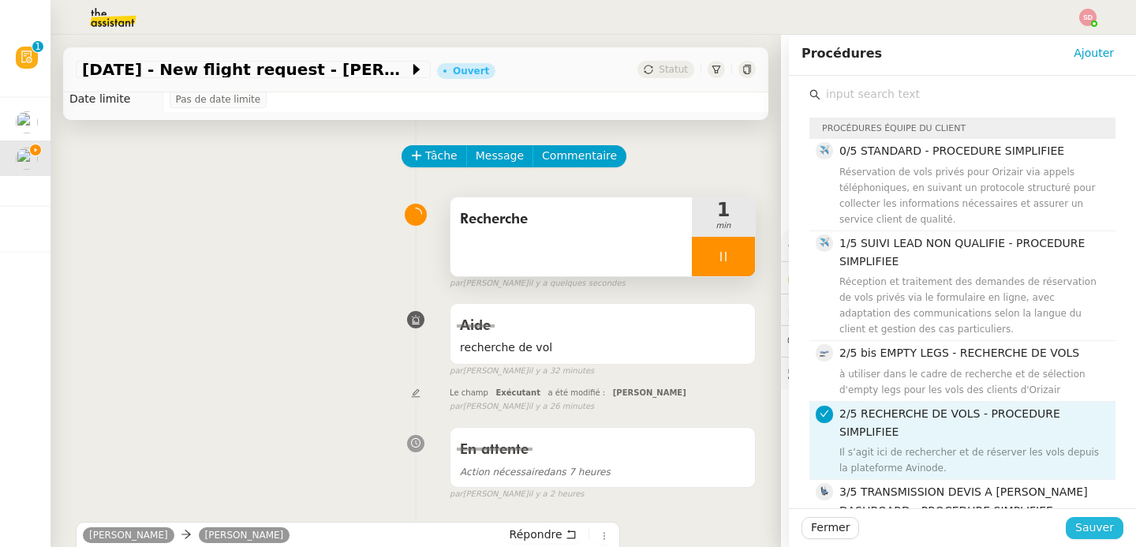
click at [1075, 525] on span "Sauver" at bounding box center [1094, 527] width 39 height 18
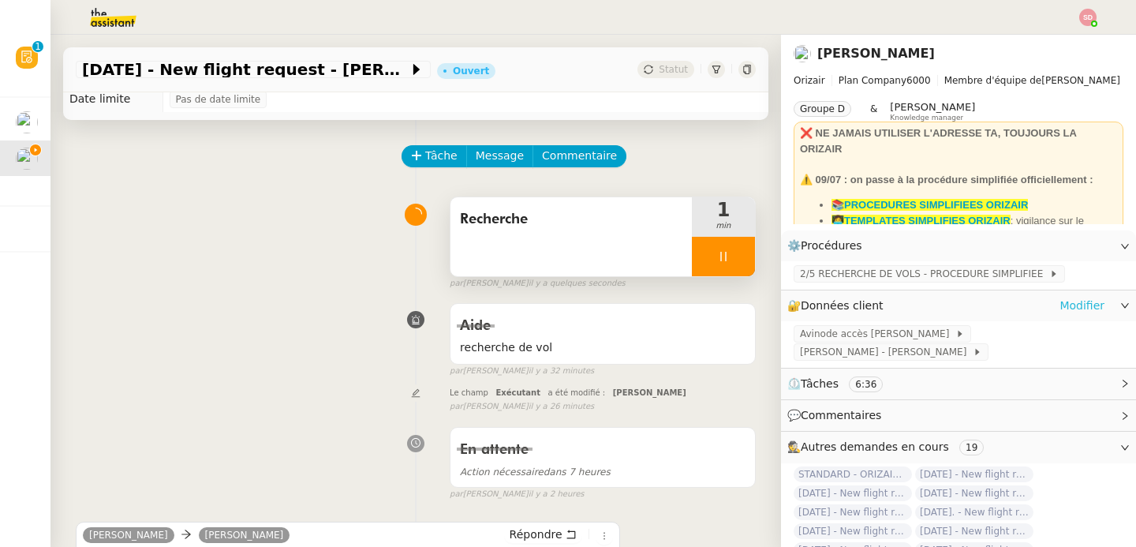
click at [1059, 308] on link "Modifier" at bounding box center [1081, 306] width 45 height 18
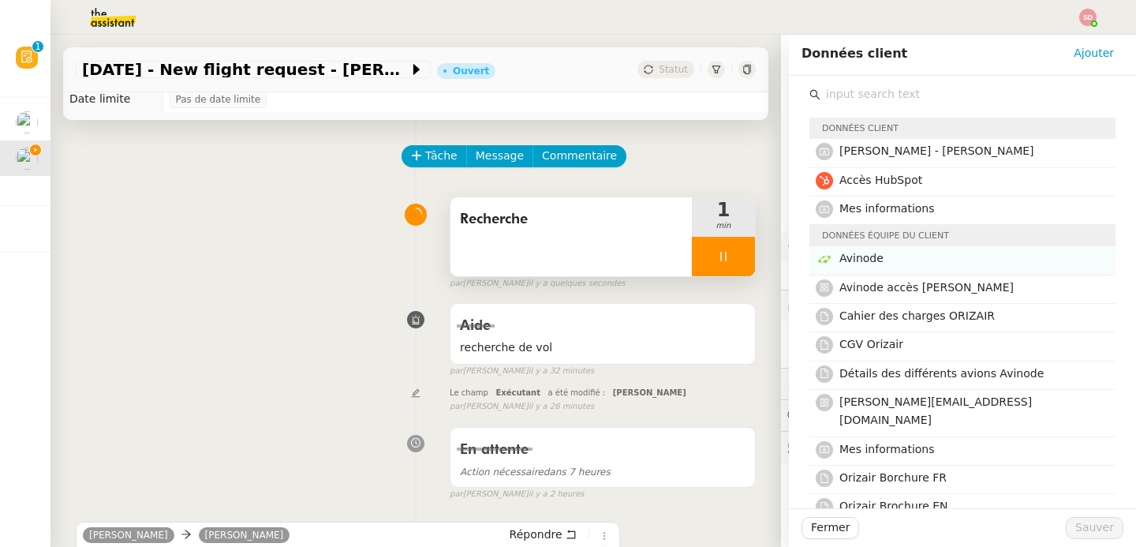
click at [898, 256] on h4 "Avinode" at bounding box center [972, 258] width 267 height 18
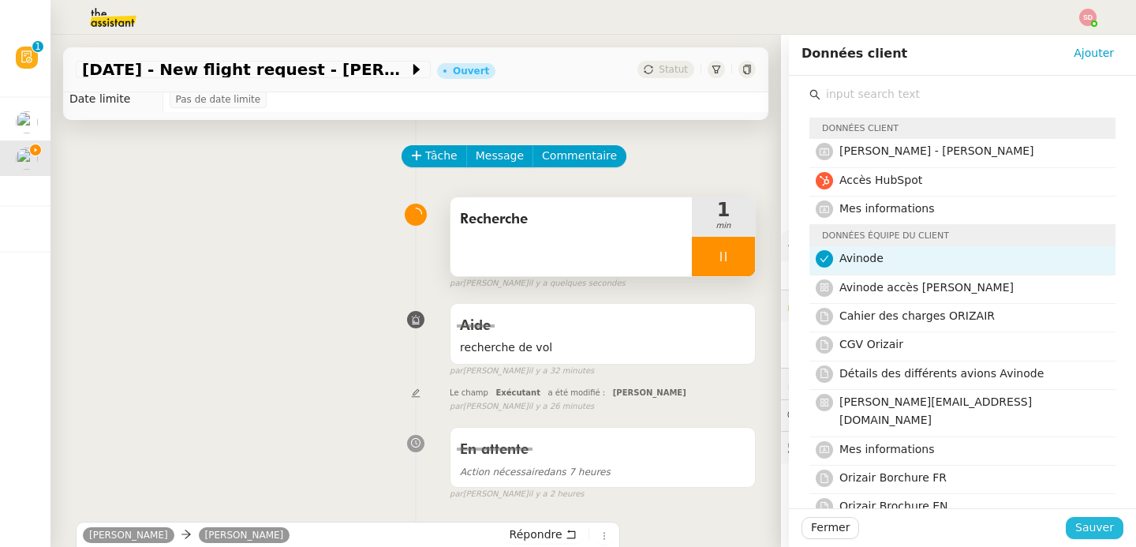
click at [1080, 534] on span "Sauver" at bounding box center [1094, 527] width 39 height 18
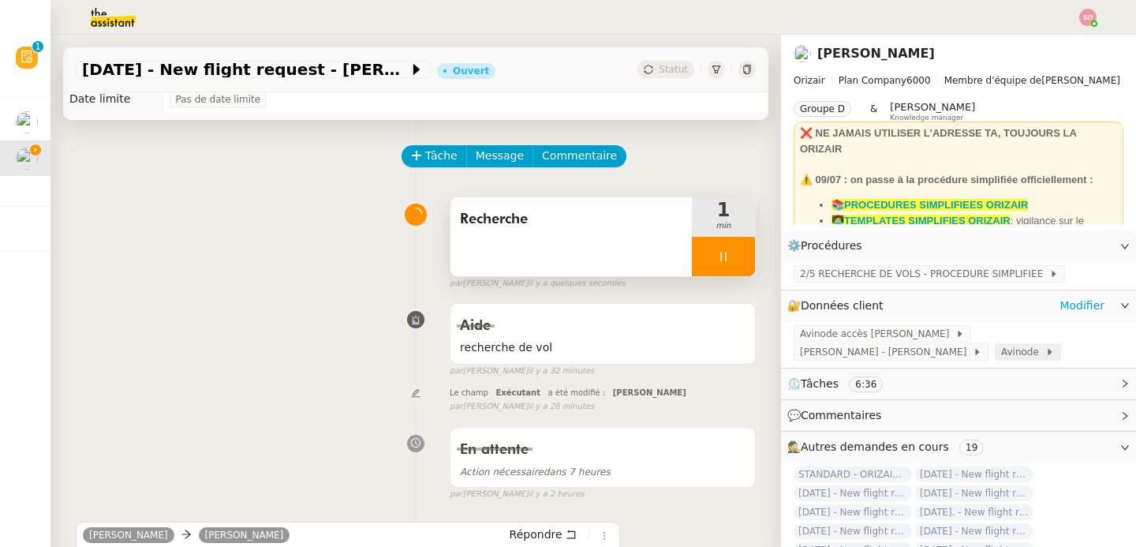
click at [1001, 353] on span "Avinode" at bounding box center [1023, 352] width 44 height 16
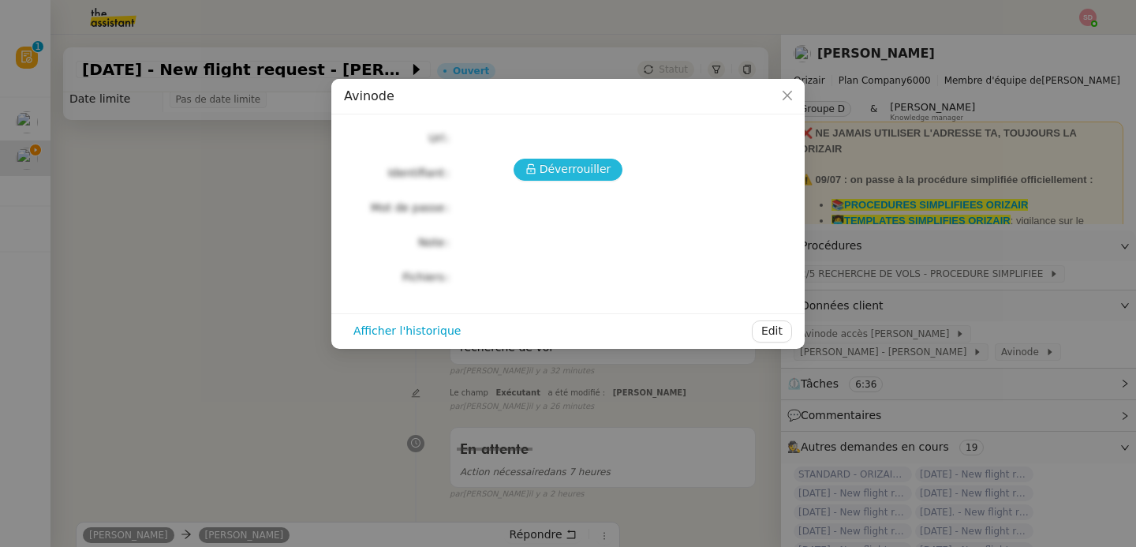
click at [530, 162] on button "Déverrouiller" at bounding box center [569, 170] width 110 height 22
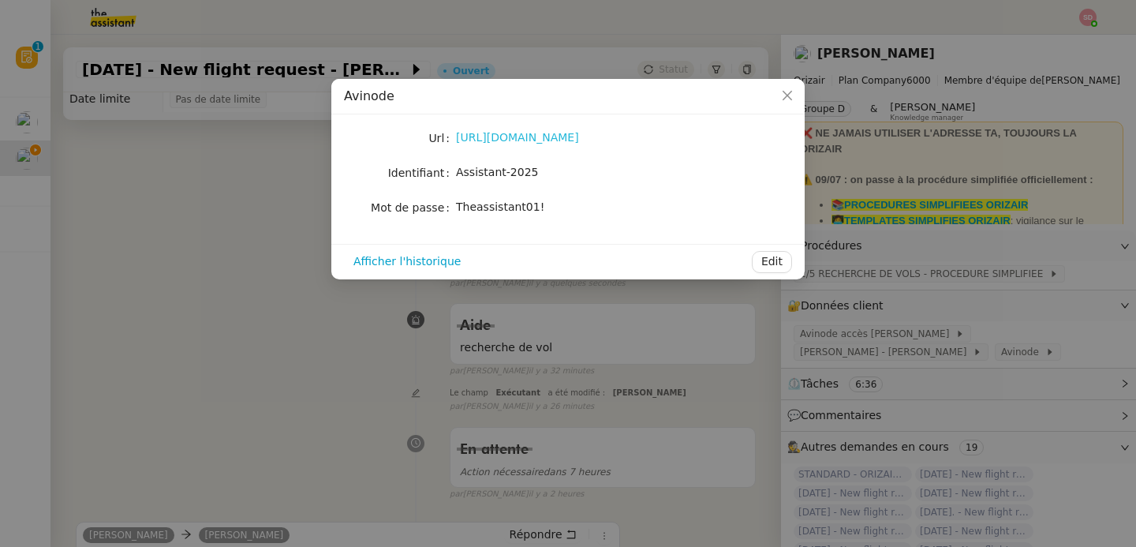
click at [527, 137] on link "[URL][DOMAIN_NAME]" at bounding box center [517, 137] width 123 height 13
click at [512, 209] on span "Theassistant01!" at bounding box center [500, 206] width 88 height 13
copy div "Theassistant01! Afficher l'historique Edit"
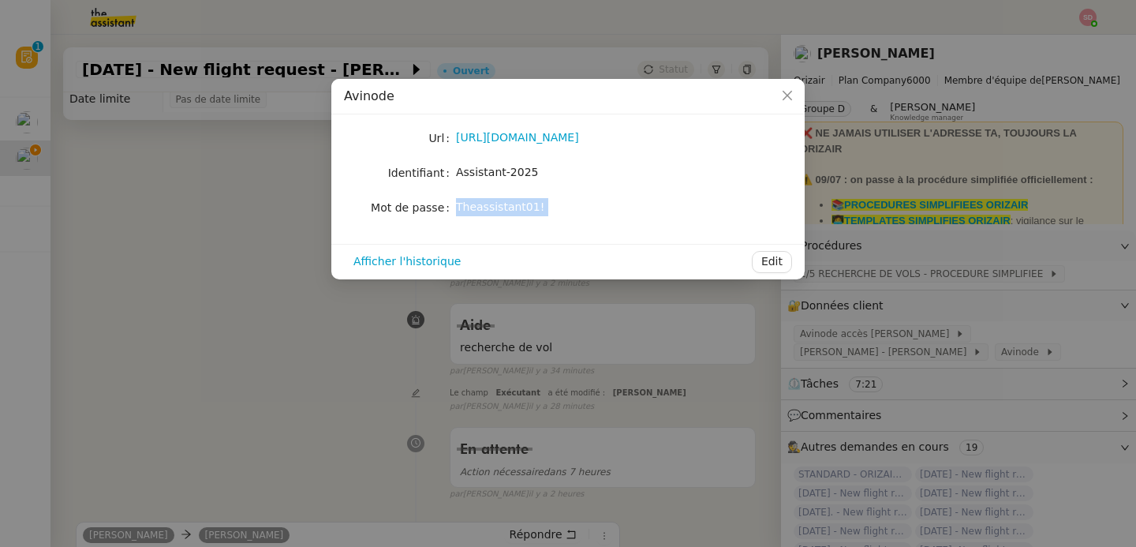
click at [885, 262] on nz-modal-container "Avinode Url [URL][DOMAIN_NAME] Identifiant Assistant-2025 Mot de passe [SECURIT…" at bounding box center [568, 273] width 1136 height 547
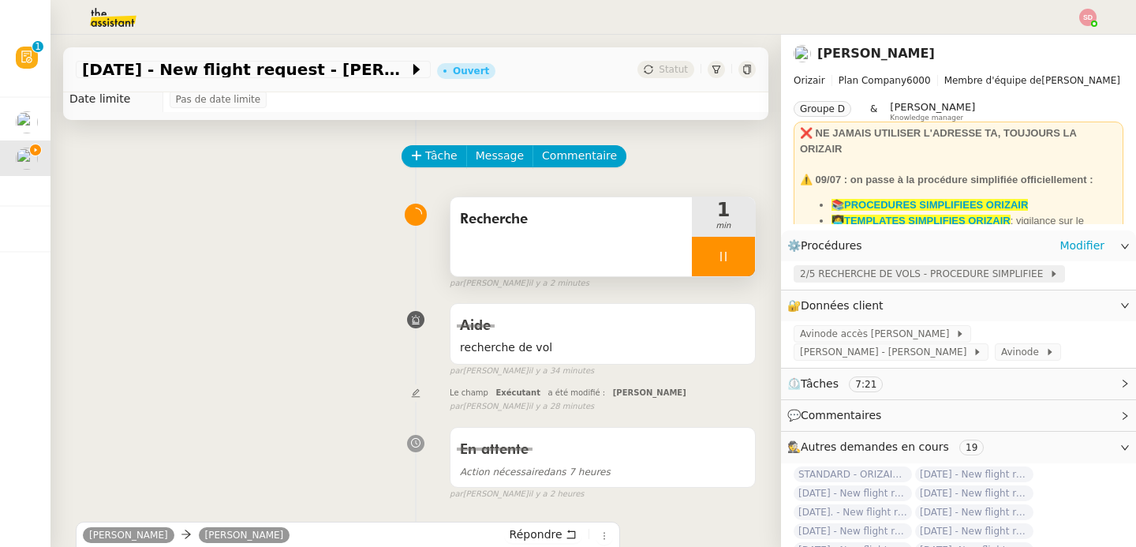
click at [881, 269] on span "2/5 RECHERCHE DE VOLS - PROCEDURE SIMPLIFIEE" at bounding box center [924, 274] width 249 height 16
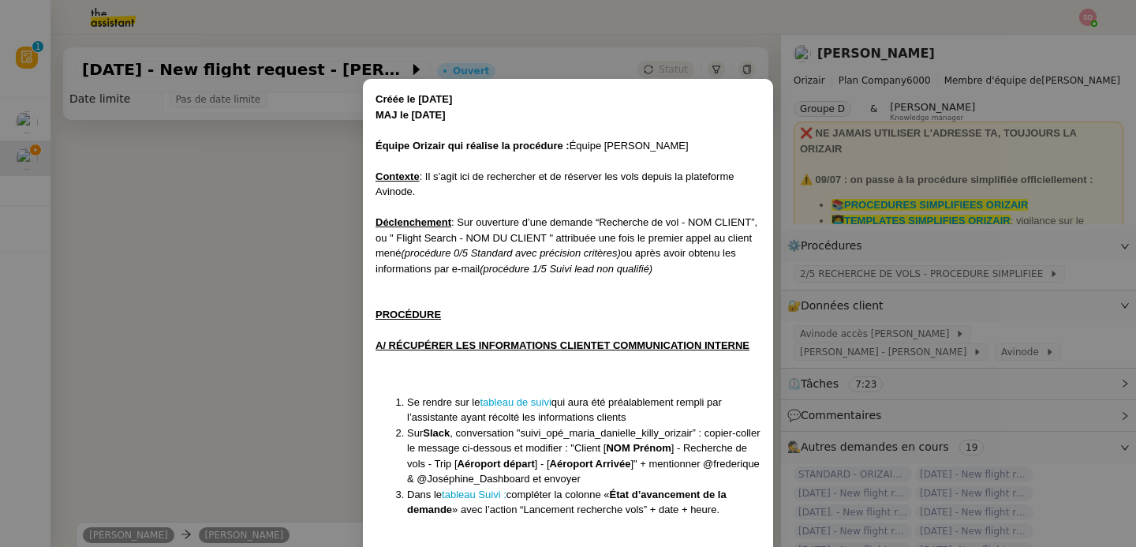
click at [521, 407] on li "Se rendre sur le tableau de suivi qui aura été préalablement rempli par l’assis…" at bounding box center [583, 409] width 353 height 31
click at [521, 400] on link "tableau de suivi" at bounding box center [515, 402] width 71 height 12
click at [219, 297] on nz-modal-container "Créée le [DATE] MAJ le [DATE] Équipe Orizair qui réalise la procédure : Équipe …" at bounding box center [568, 273] width 1136 height 547
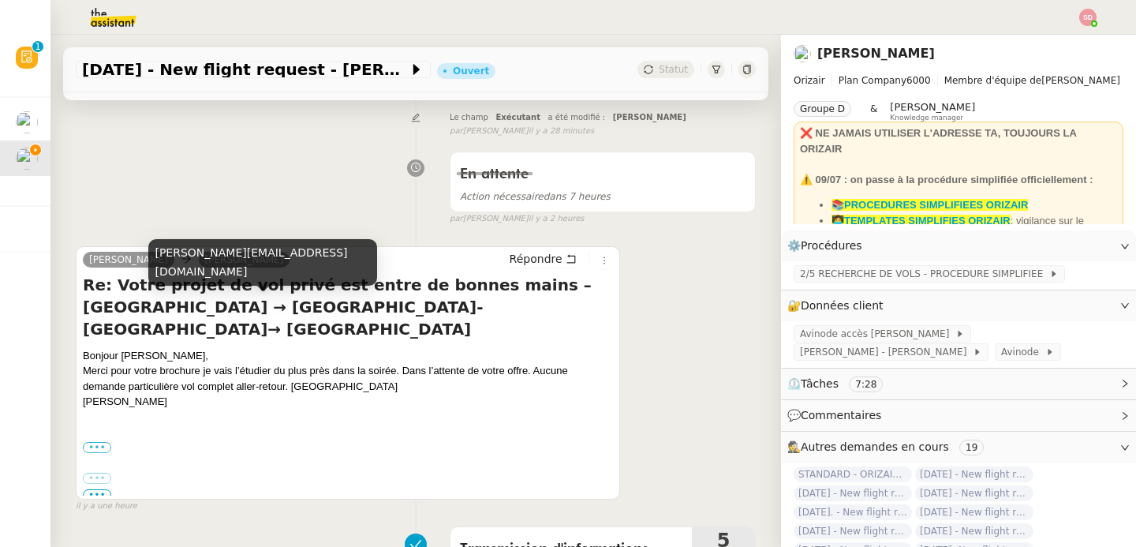
scroll to position [327, 0]
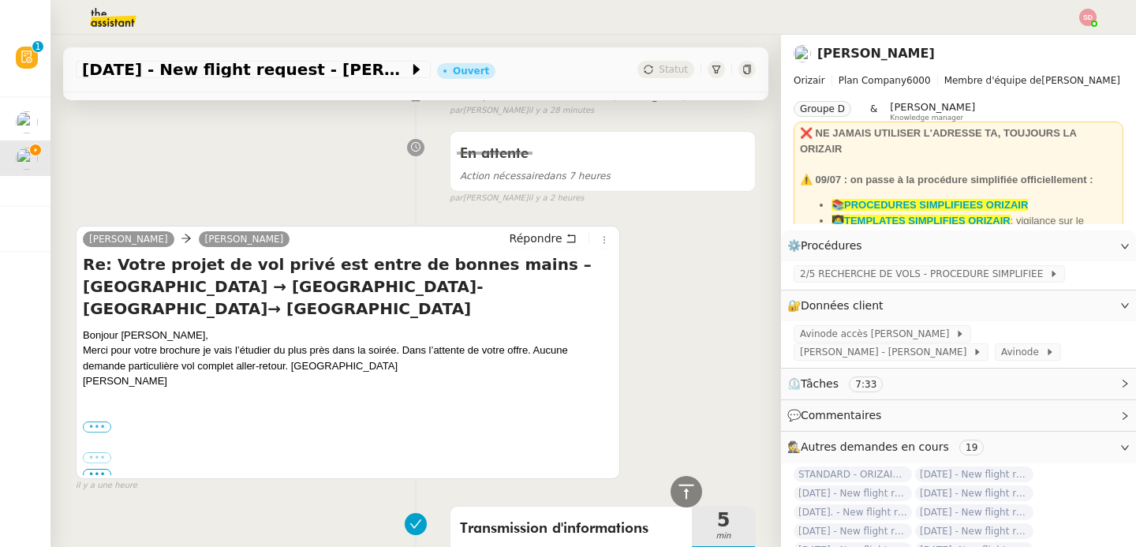
click at [131, 381] on div "[PERSON_NAME]" at bounding box center [348, 381] width 530 height 16
copy div "Mechin"
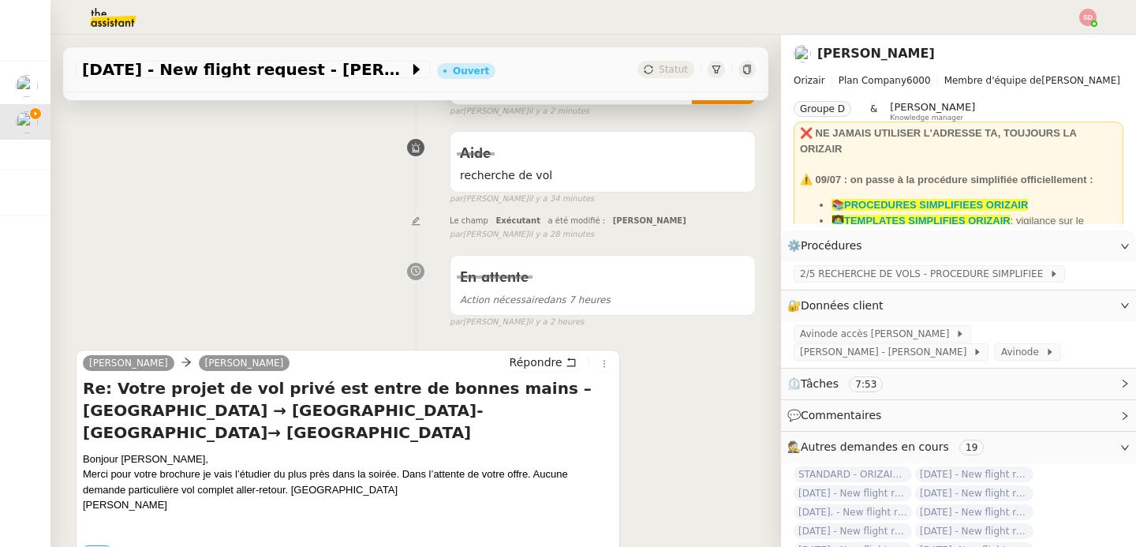
scroll to position [473, 0]
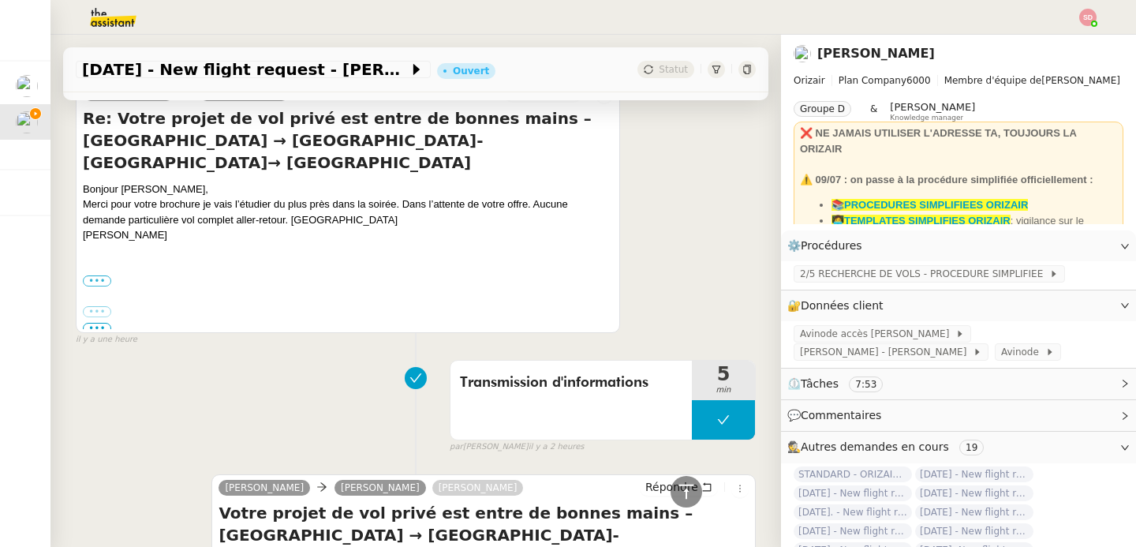
click at [250, 241] on div "[PERSON_NAME]" at bounding box center [348, 235] width 530 height 16
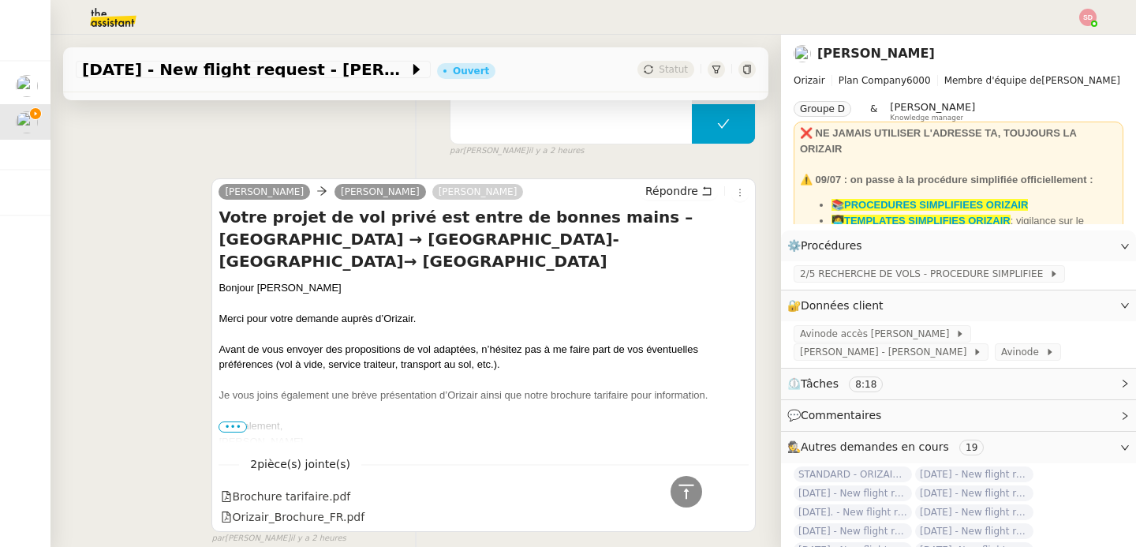
scroll to position [0, 0]
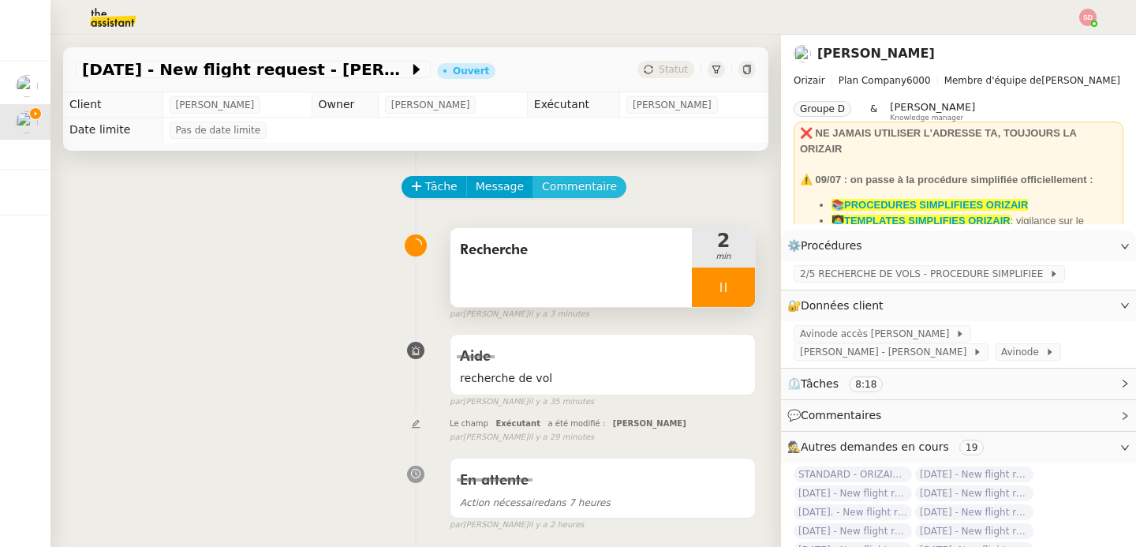
click at [581, 196] on button "Commentaire" at bounding box center [579, 187] width 94 height 22
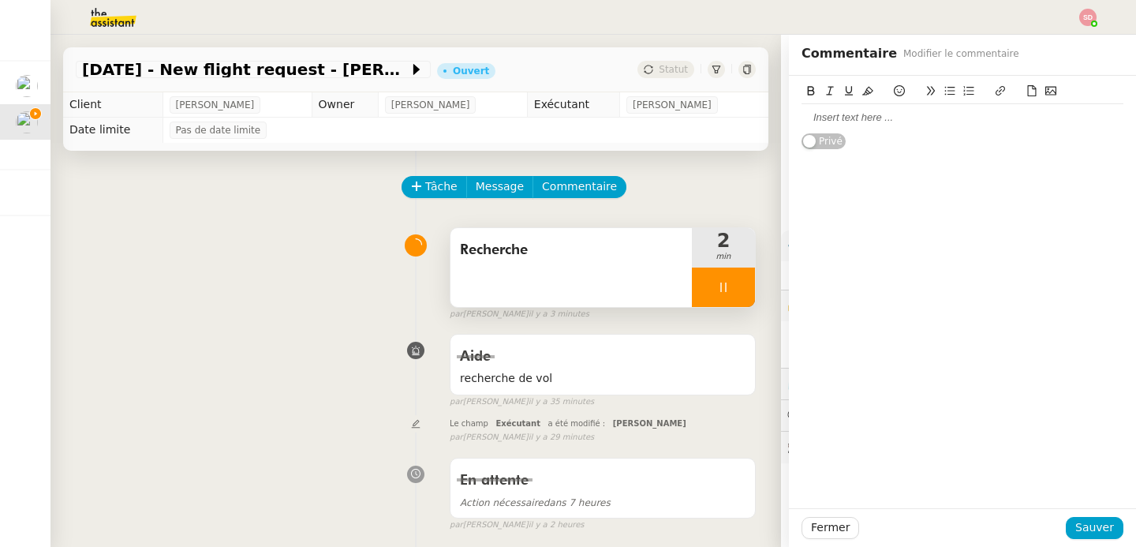
click at [829, 119] on div at bounding box center [962, 117] width 322 height 14
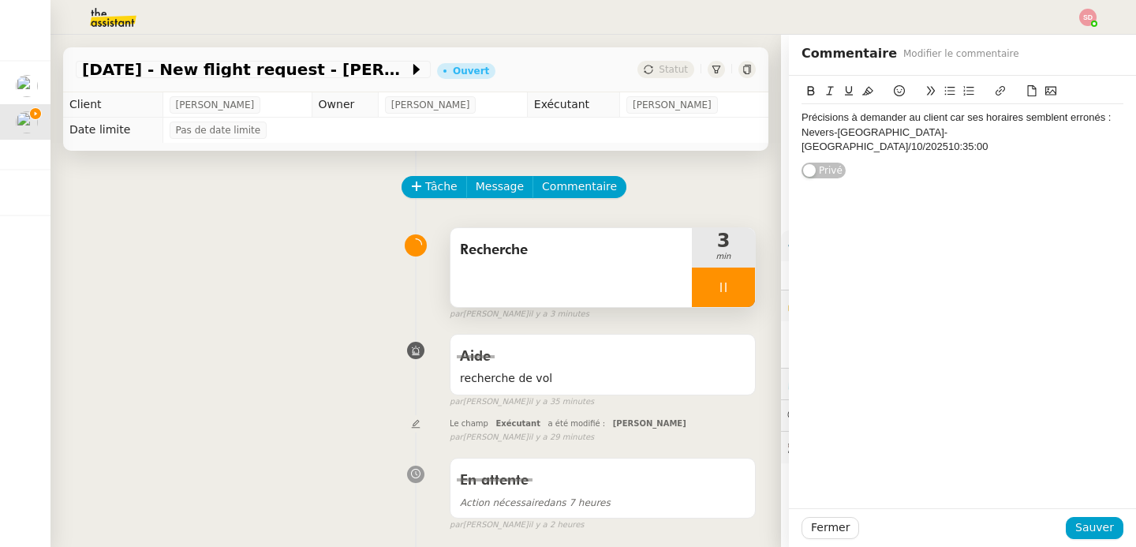
click at [926, 133] on div "Nevers-[GEOGRAPHIC_DATA]-[GEOGRAPHIC_DATA]/10/202510:35:00" at bounding box center [962, 139] width 322 height 29
click at [820, 150] on div "Nevers-[GEOGRAPHIC_DATA] > [GEOGRAPHIC_DATA]-[GEOGRAPHIC_DATA]/10/202510:35:00" at bounding box center [962, 139] width 322 height 29
click at [842, 147] on div "Nevers-[GEOGRAPHIC_DATA] > [GEOGRAPHIC_DATA]-[GEOGRAPHIC_DATA] 19/10/202510:35:…" at bounding box center [962, 139] width 322 height 29
click at [888, 147] on div "Nevers-[GEOGRAPHIC_DATA] > [GEOGRAPHIC_DATA]-[GEOGRAPHIC_DATA] [DATE] 10:35:00" at bounding box center [962, 139] width 322 height 29
click at [873, 164] on div "Retour 19/10/202512:35:00" at bounding box center [962, 162] width 322 height 14
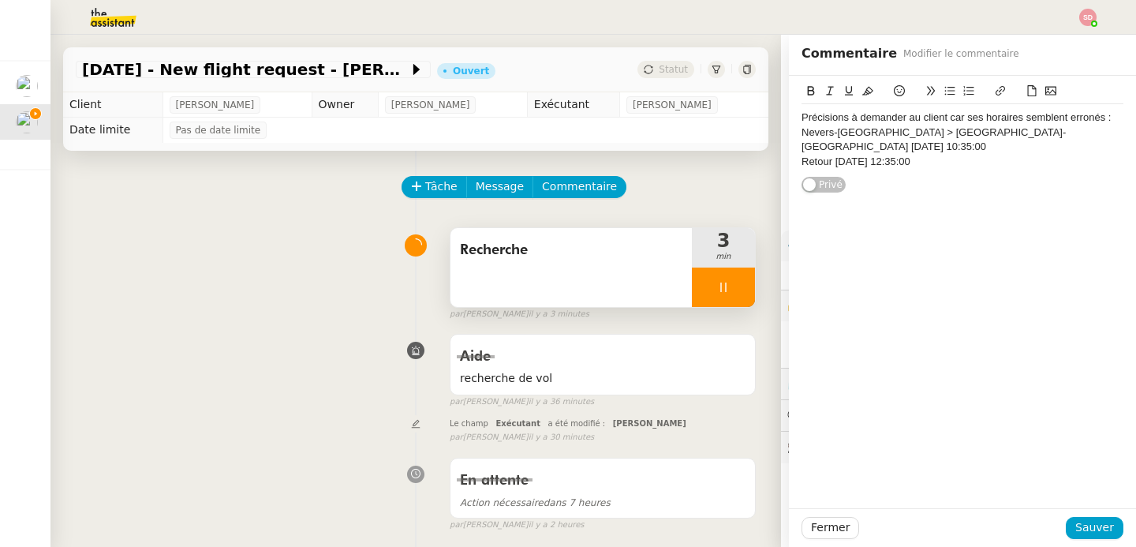
click at [801, 131] on div "Nevers-[GEOGRAPHIC_DATA] > [GEOGRAPHIC_DATA]-[GEOGRAPHIC_DATA] [DATE] 10:35:00" at bounding box center [962, 139] width 322 height 29
click at [1066, 525] on button "Sauver" at bounding box center [1095, 528] width 58 height 22
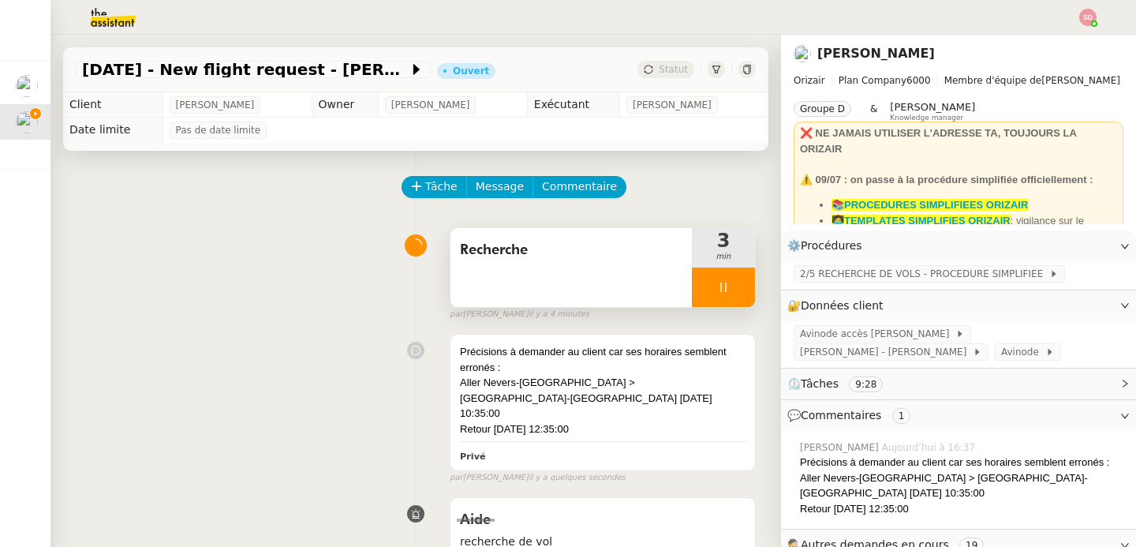
click at [716, 287] on div at bounding box center [723, 286] width 63 height 39
click at [733, 287] on icon at bounding box center [739, 287] width 13 height 13
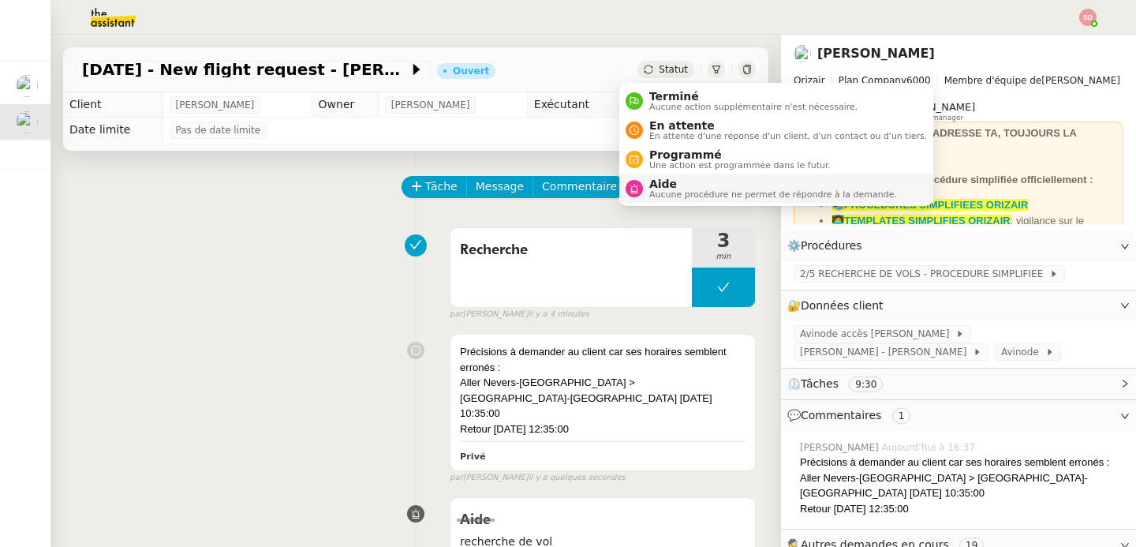
click at [647, 183] on div "Aide Aucune procédure ne permet de répondre à la demande." at bounding box center [770, 187] width 254 height 21
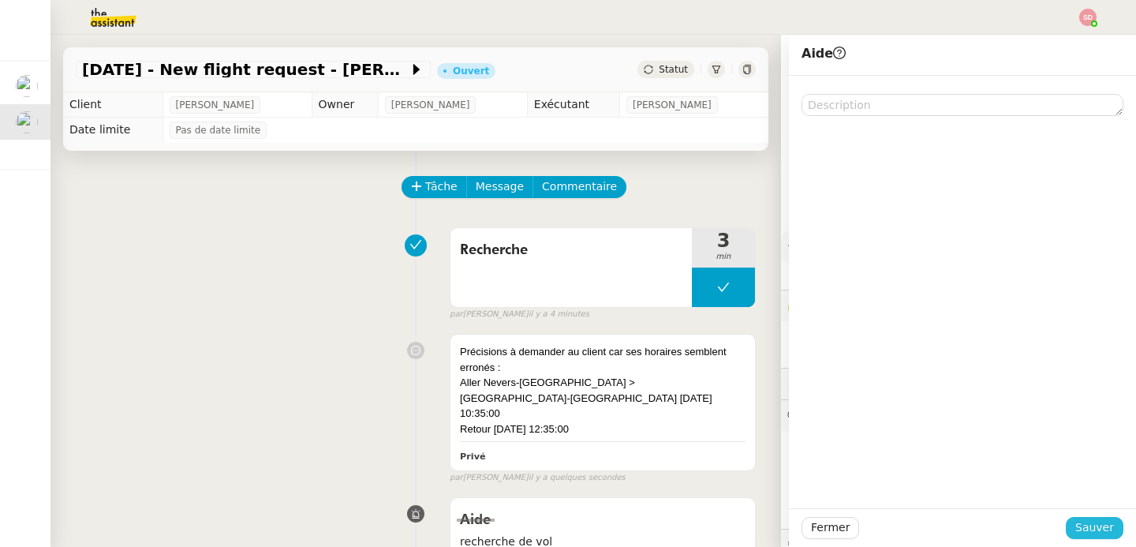
click at [1078, 533] on span "Sauver" at bounding box center [1094, 527] width 39 height 18
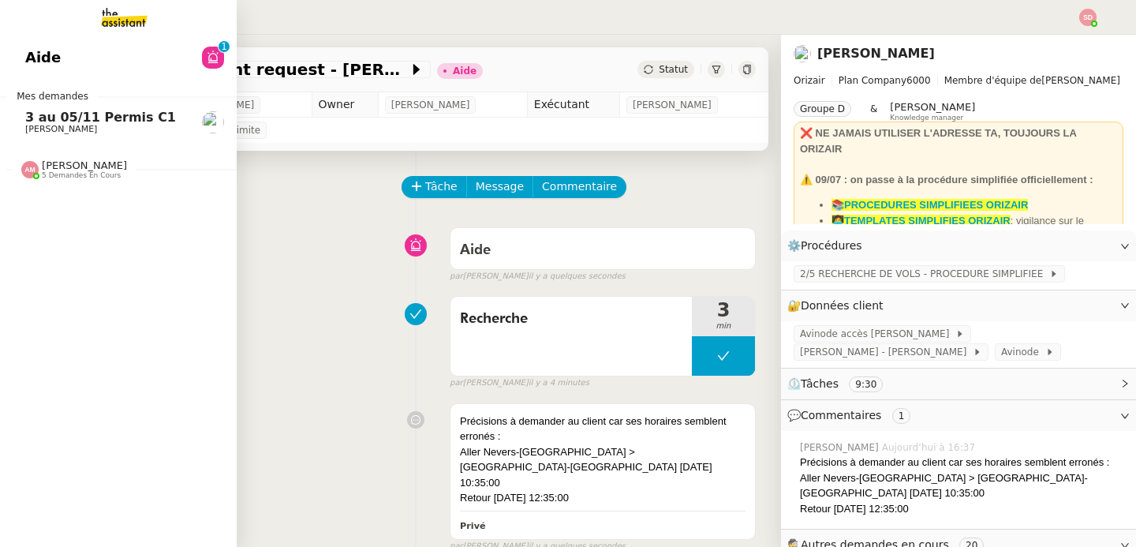
click at [52, 118] on span "3 au 05/11 Permis C1" at bounding box center [100, 117] width 151 height 15
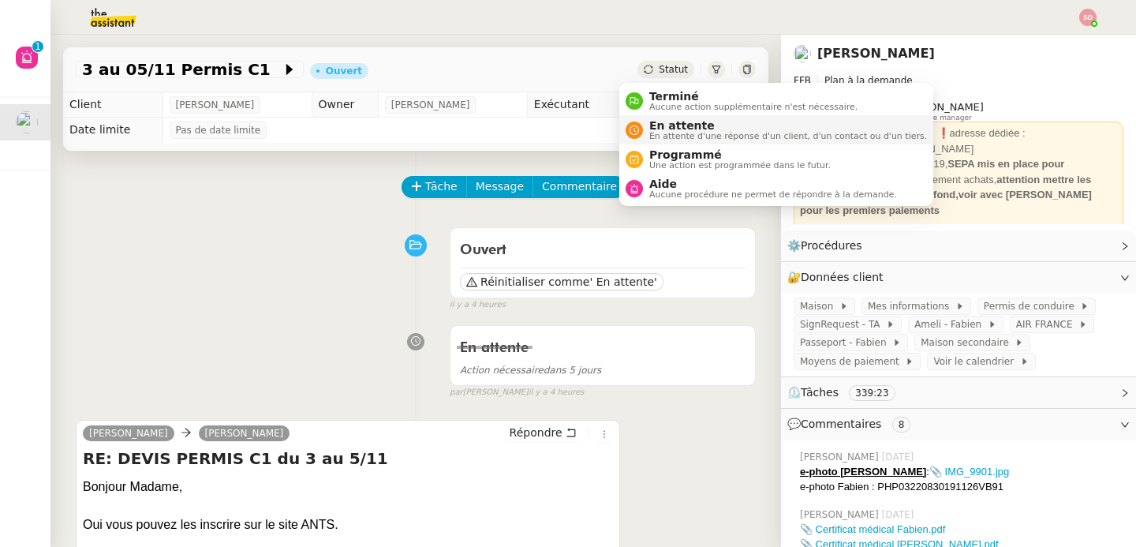
click at [655, 134] on span "En attente d'une réponse d'un client, d'un contact ou d'un tiers." at bounding box center [788, 136] width 278 height 9
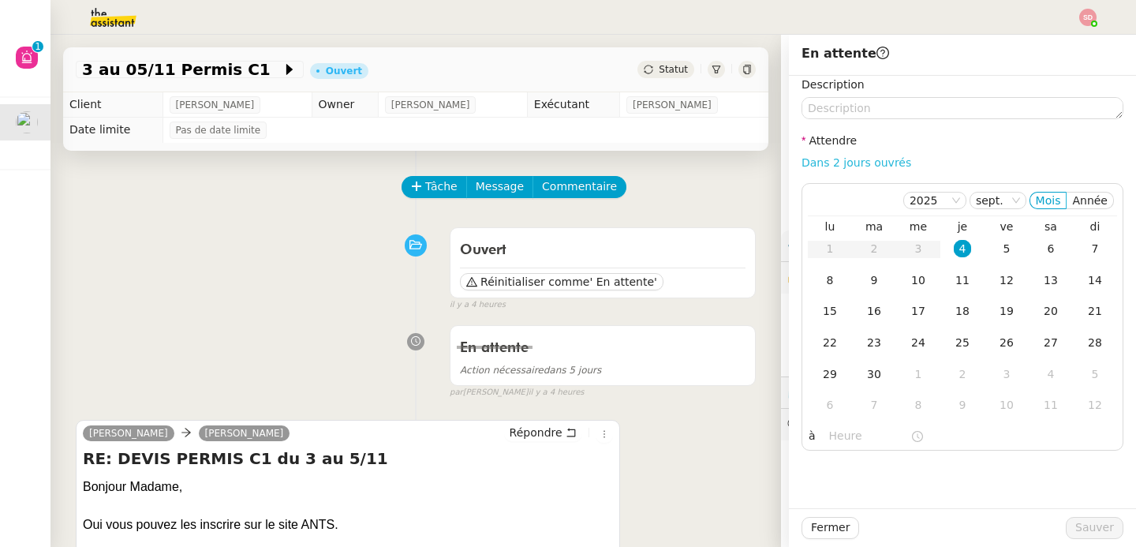
click at [862, 165] on link "Dans 2 jours ouvrés" at bounding box center [856, 162] width 110 height 13
type input "07:00"
click at [1001, 253] on div "5" at bounding box center [1006, 248] width 17 height 17
click at [1083, 522] on span "Sauver" at bounding box center [1094, 527] width 39 height 18
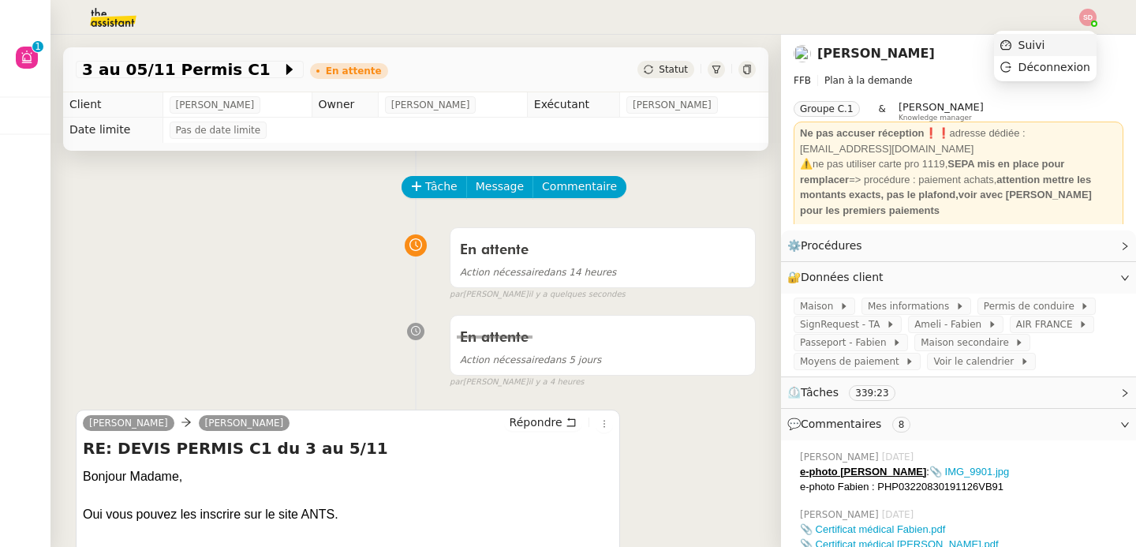
click at [1051, 51] on li "Suivi" at bounding box center [1045, 45] width 103 height 22
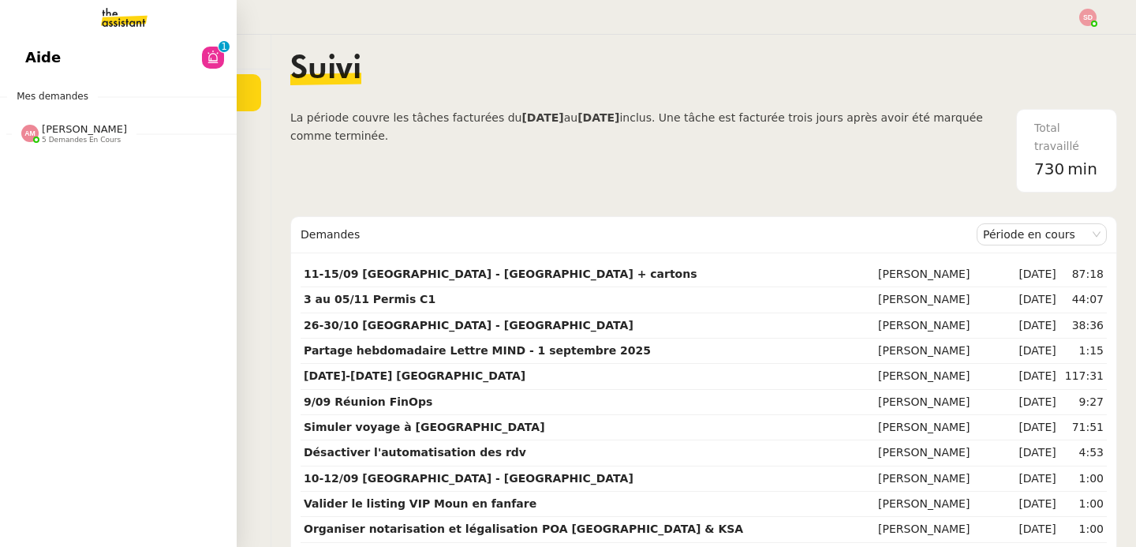
click at [45, 137] on span "5 demandes en cours" at bounding box center [81, 140] width 79 height 9
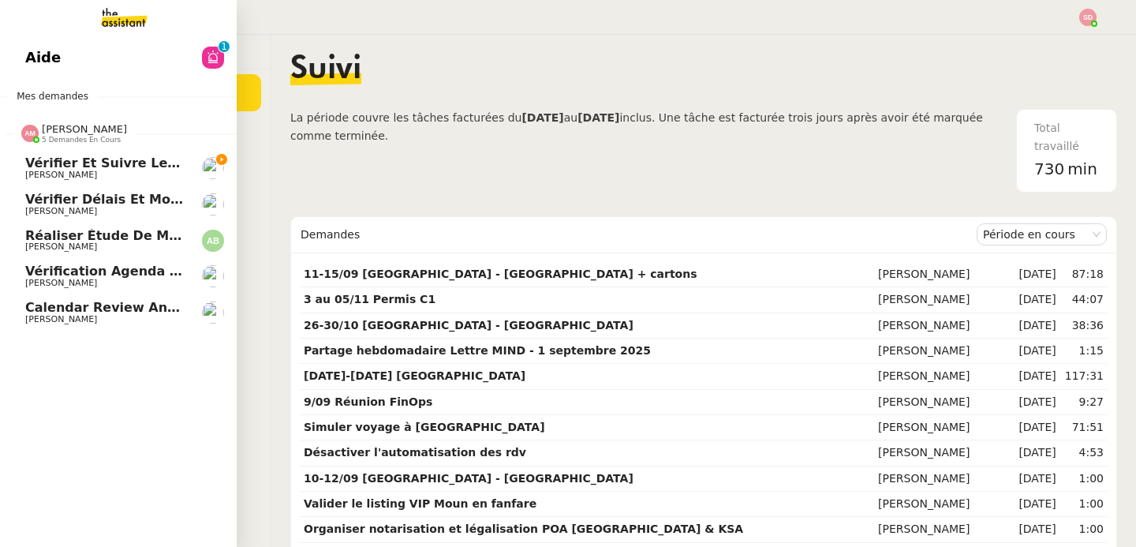
click at [45, 137] on span "5 demandes en cours" at bounding box center [81, 140] width 79 height 9
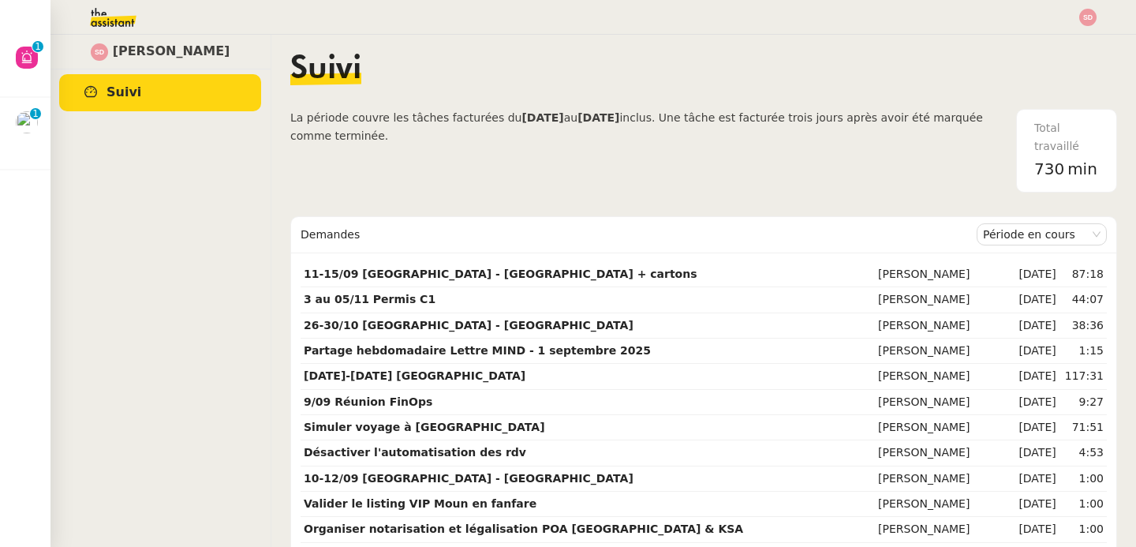
click at [164, 368] on div "[PERSON_NAME]" at bounding box center [160, 291] width 221 height 512
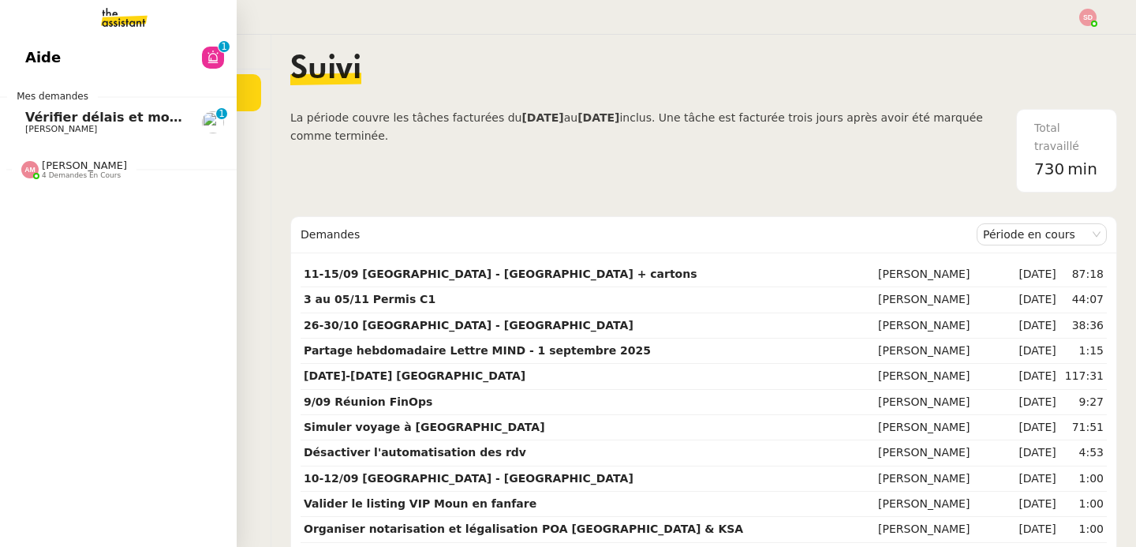
click at [35, 123] on span "Vérifier délais et montage matériel" at bounding box center [149, 117] width 249 height 15
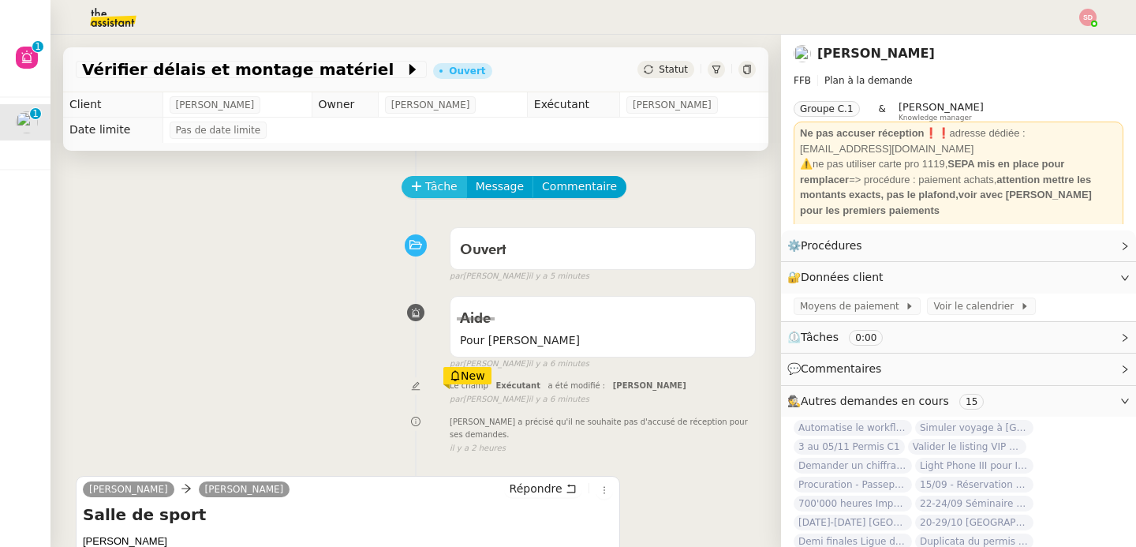
click at [425, 188] on span "Tâche" at bounding box center [441, 186] width 32 height 18
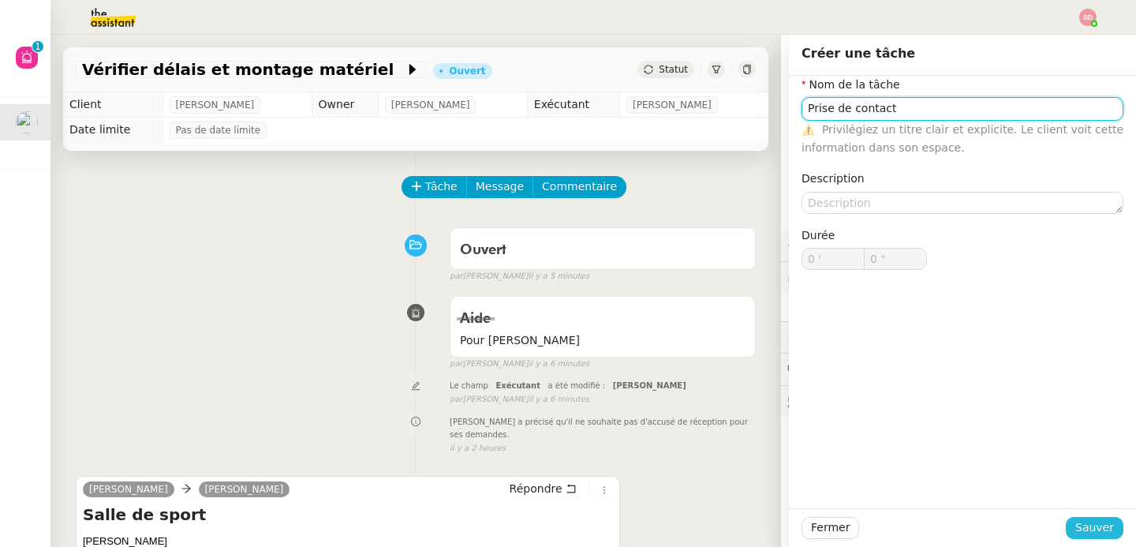
type input "Prise de contact"
click at [1075, 526] on span "Sauver" at bounding box center [1094, 527] width 39 height 18
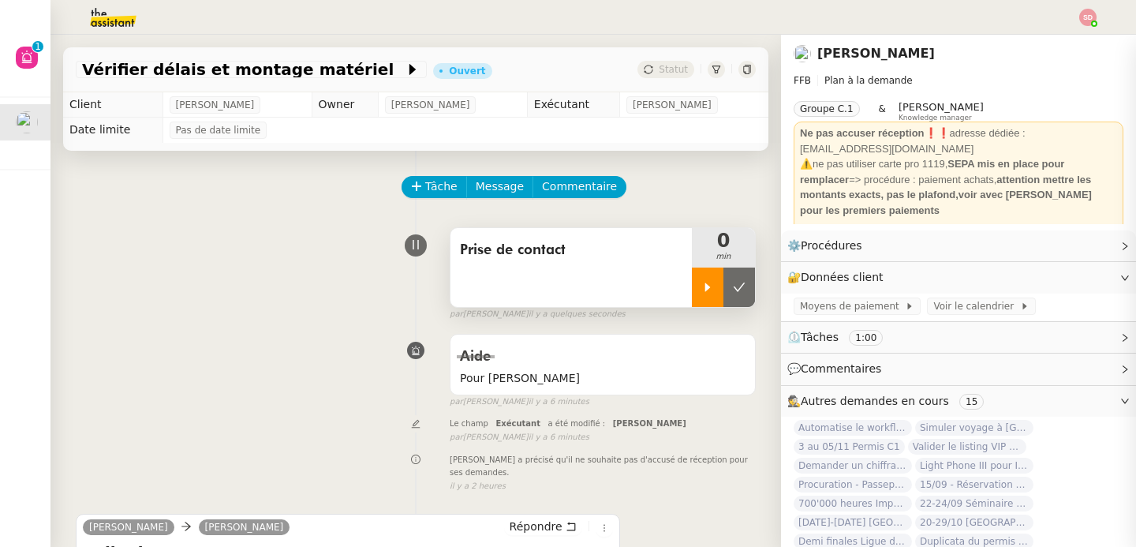
click at [705, 287] on icon at bounding box center [708, 286] width 6 height 9
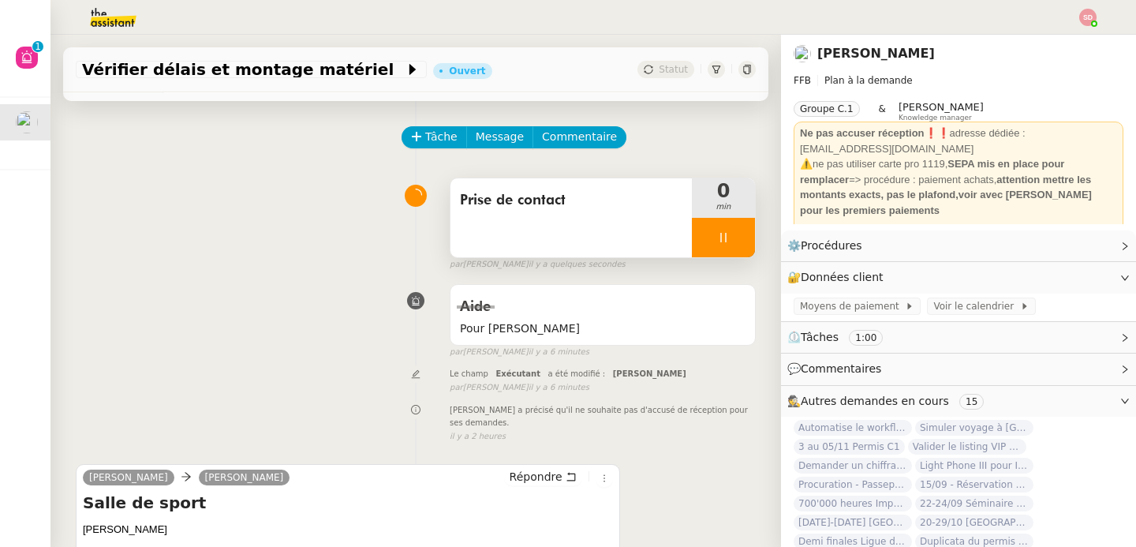
scroll to position [332, 0]
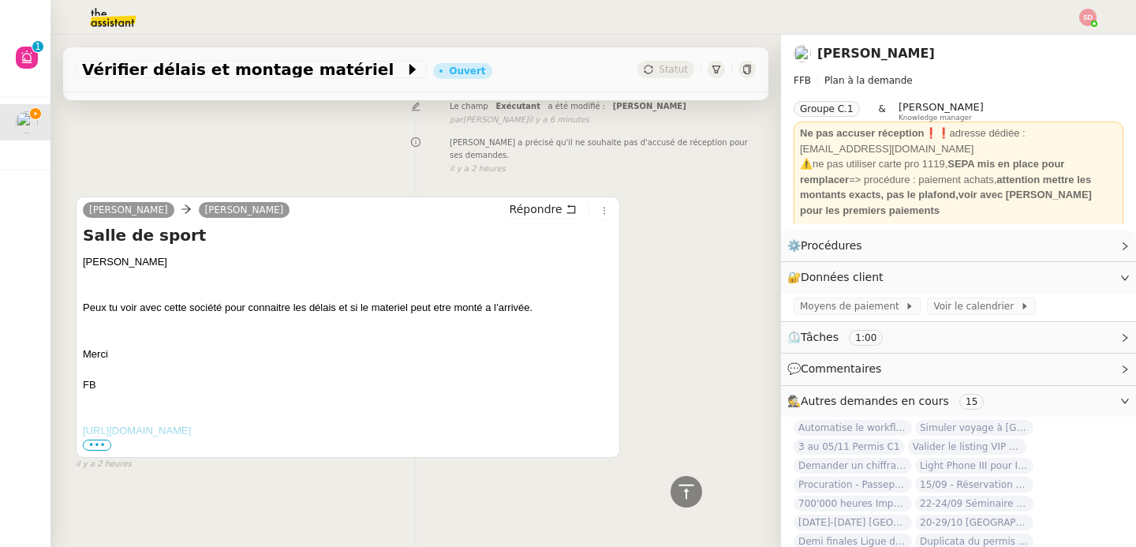
click at [92, 439] on span "•••" at bounding box center [97, 444] width 28 height 11
click at [92, 432] on link "[URL][DOMAIN_NAME]" at bounding box center [137, 430] width 108 height 12
click at [917, 404] on span "Autres demandes en cours" at bounding box center [875, 400] width 148 height 13
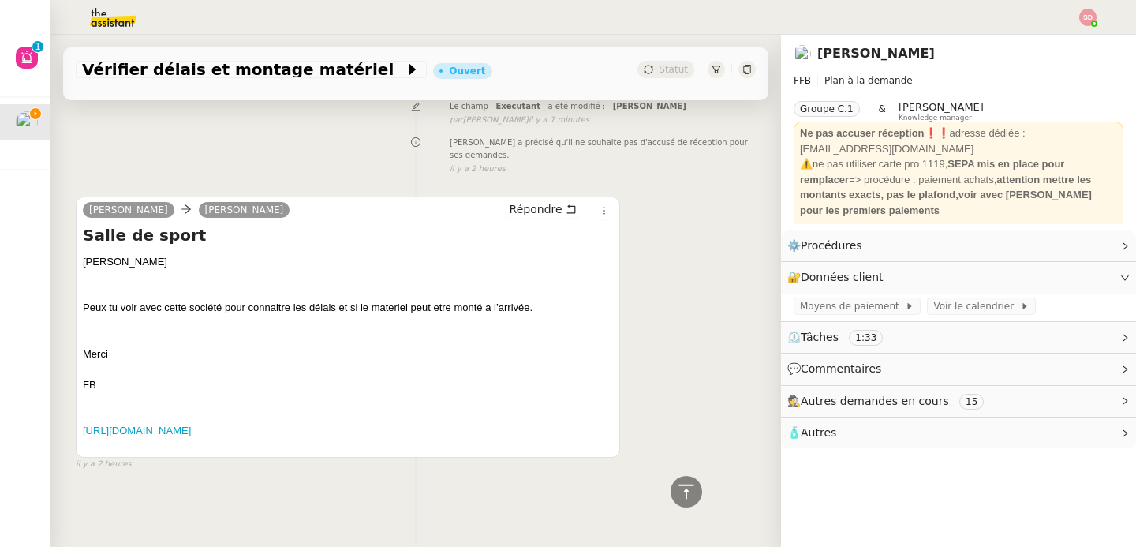
click at [882, 428] on span "🧴 Autres" at bounding box center [945, 433] width 317 height 18
click at [870, 465] on span "Créer un email dédié" at bounding box center [849, 460] width 99 height 11
click at [832, 462] on icon "button" at bounding box center [836, 460] width 9 height 9
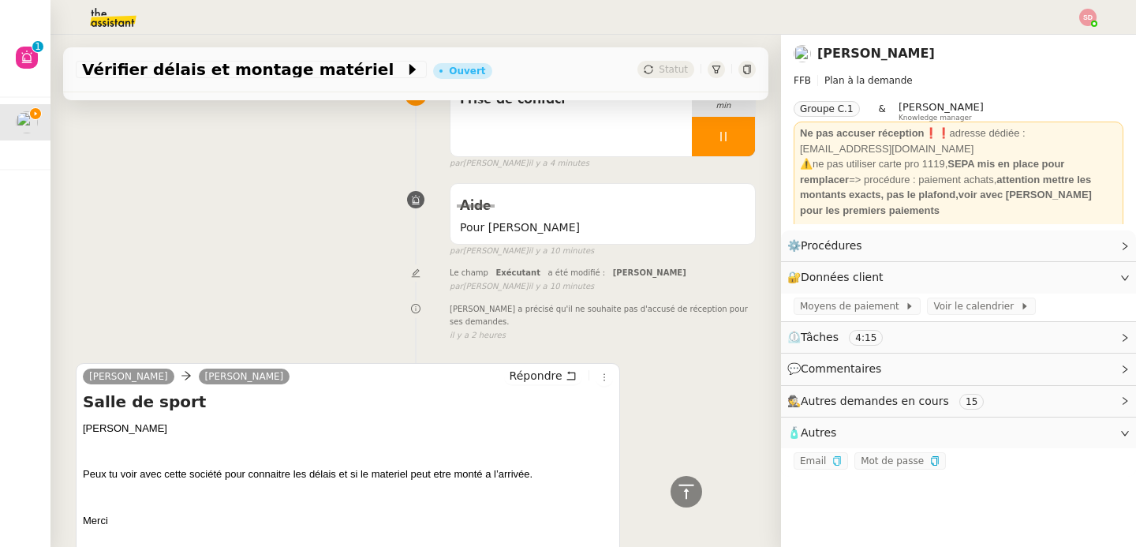
scroll to position [0, 0]
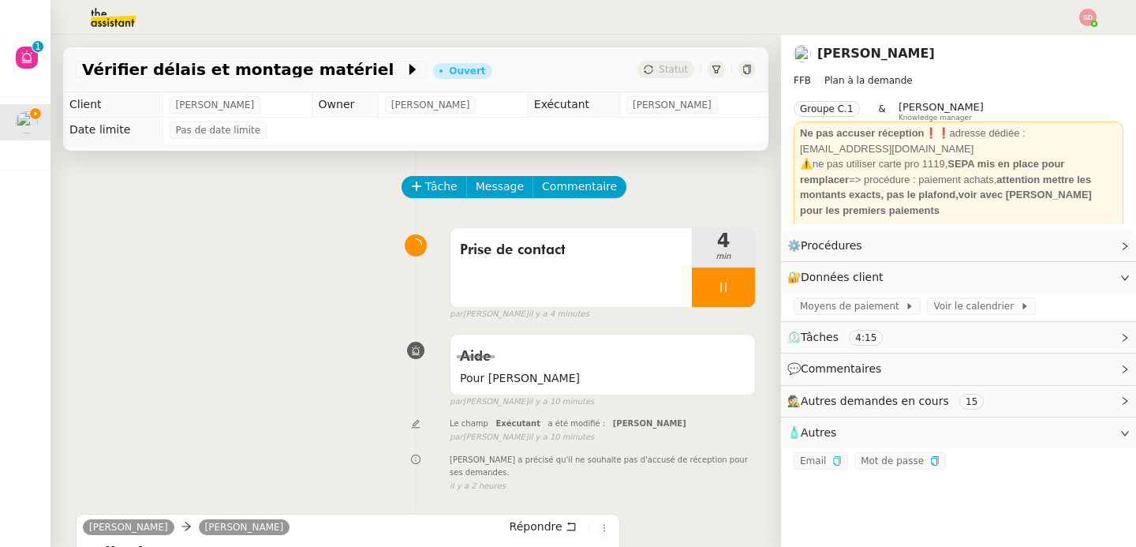
click at [106, 12] on img at bounding box center [100, 17] width 122 height 35
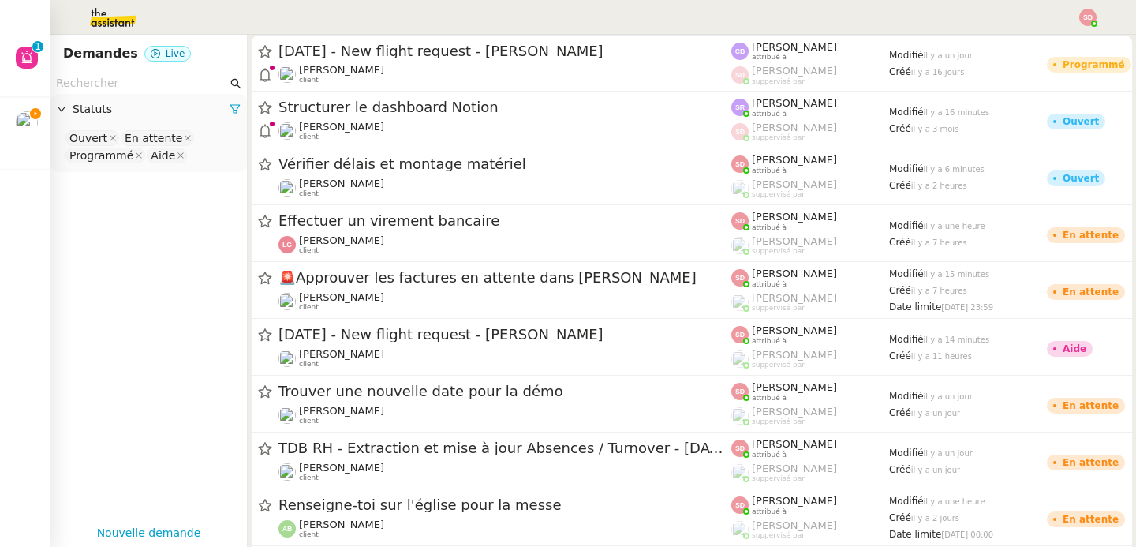
click at [155, 76] on input "text" at bounding box center [141, 83] width 171 height 18
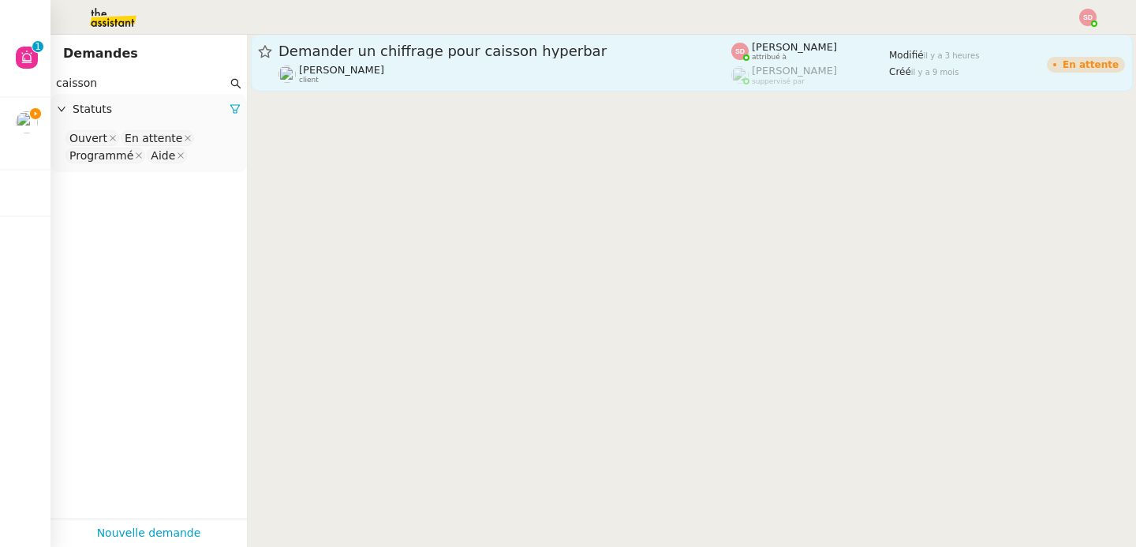
type input "caisson"
click at [506, 69] on div "[PERSON_NAME] client" at bounding box center [504, 74] width 453 height 21
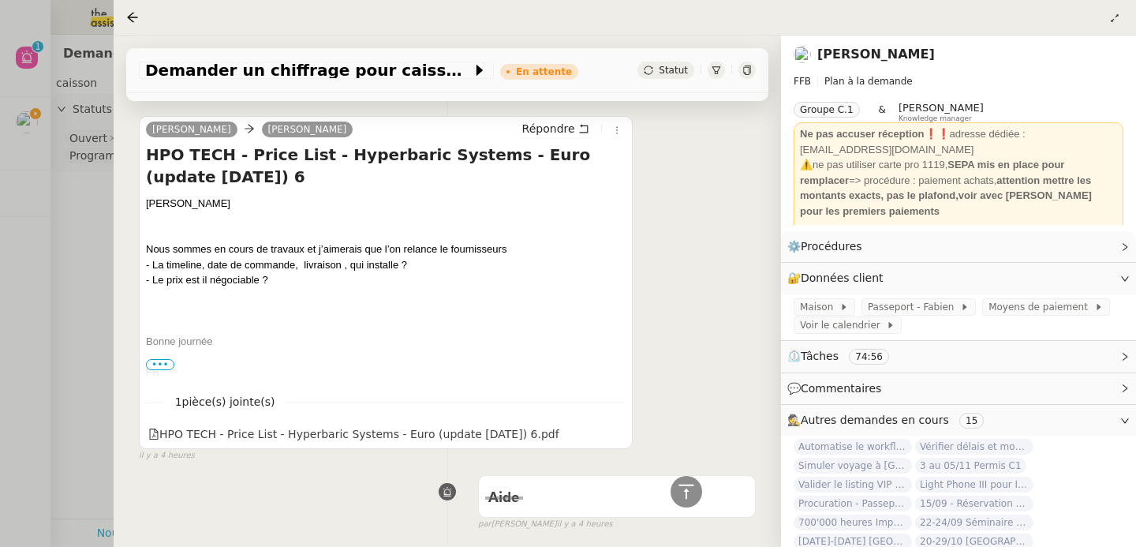
scroll to position [809, 0]
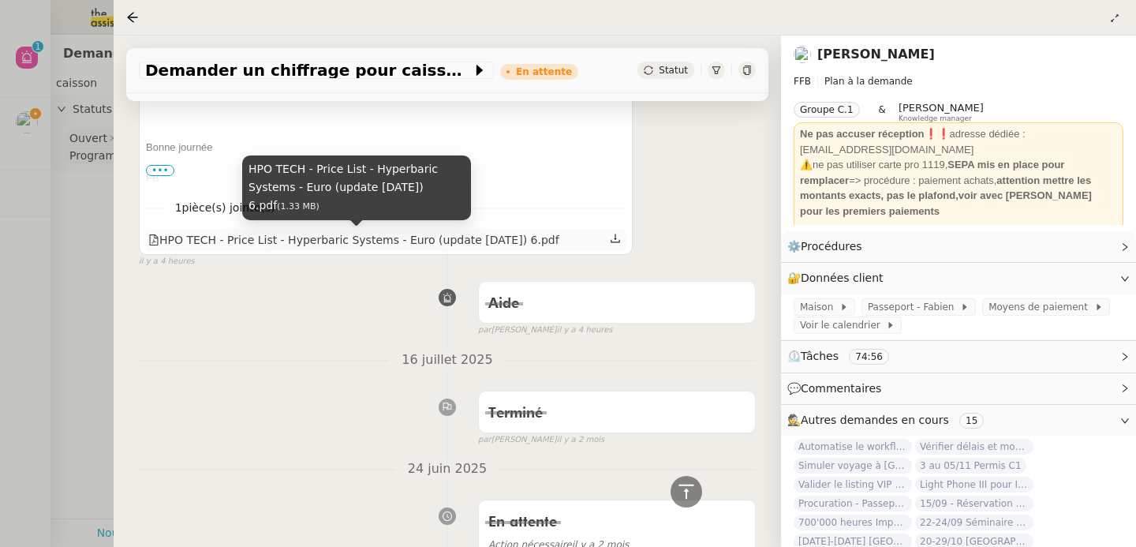
click at [269, 248] on div "HPO TECH - Price List - Hyperbaric Systems - Euro (update [DATE]) 6.pdf" at bounding box center [353, 240] width 411 height 18
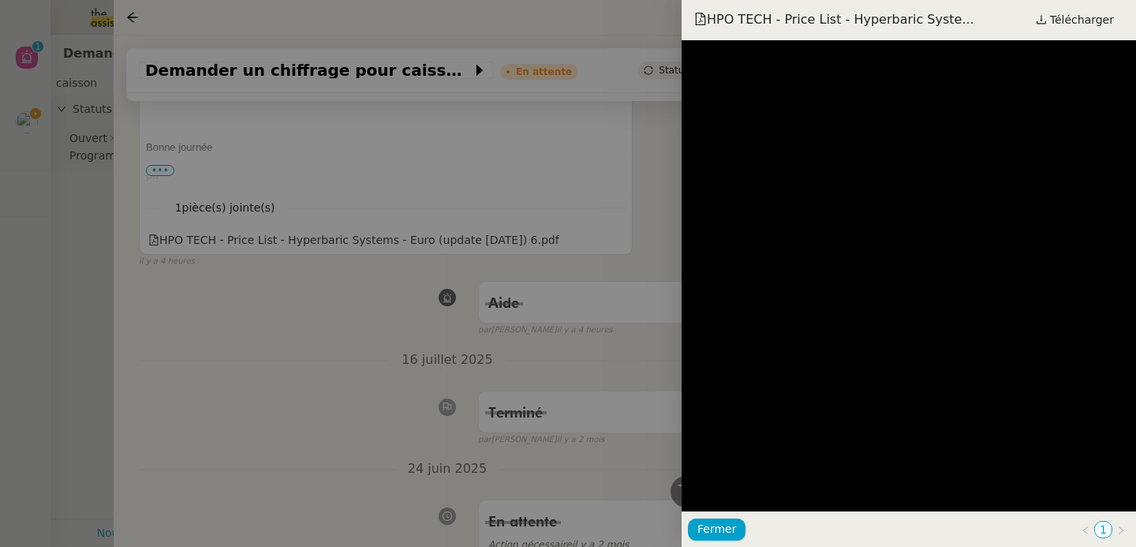
click at [295, 338] on div at bounding box center [568, 273] width 1136 height 547
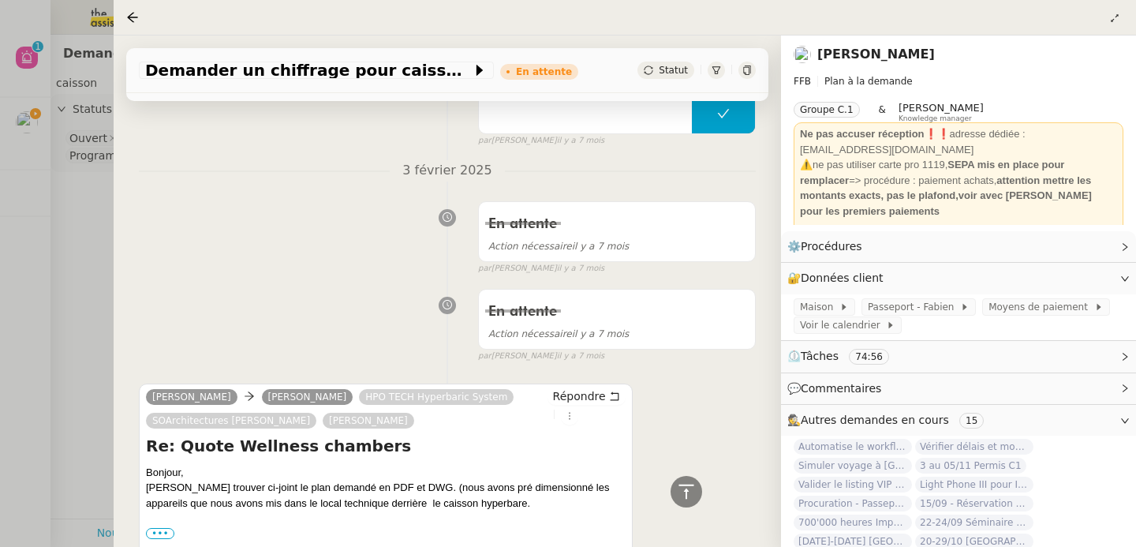
scroll to position [12982, 0]
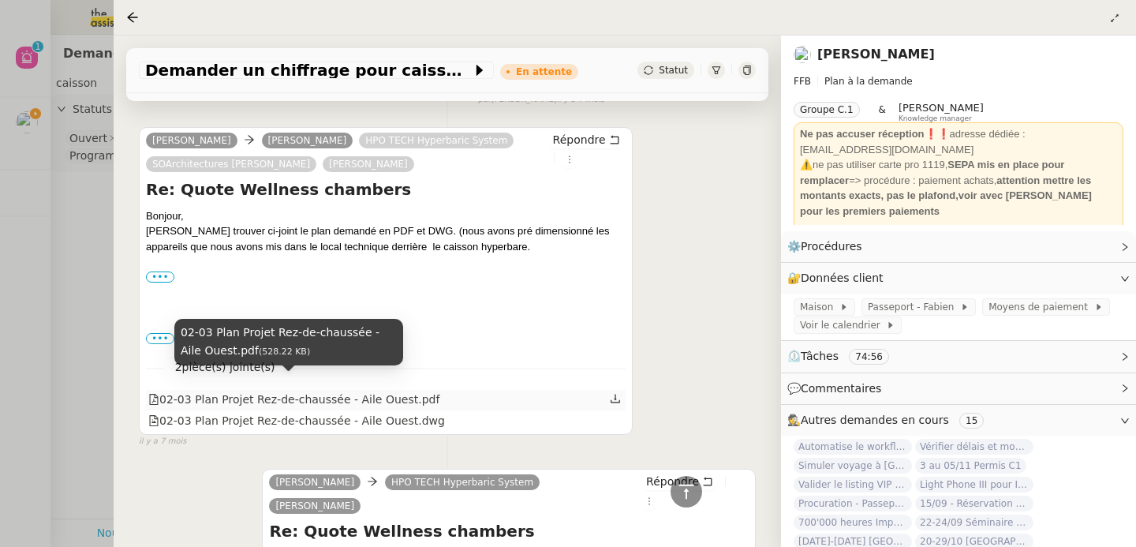
click at [341, 390] on div "02-03 Plan Projet Rez-de-chaussée - Aile Ouest.pdf" at bounding box center [293, 399] width 291 height 18
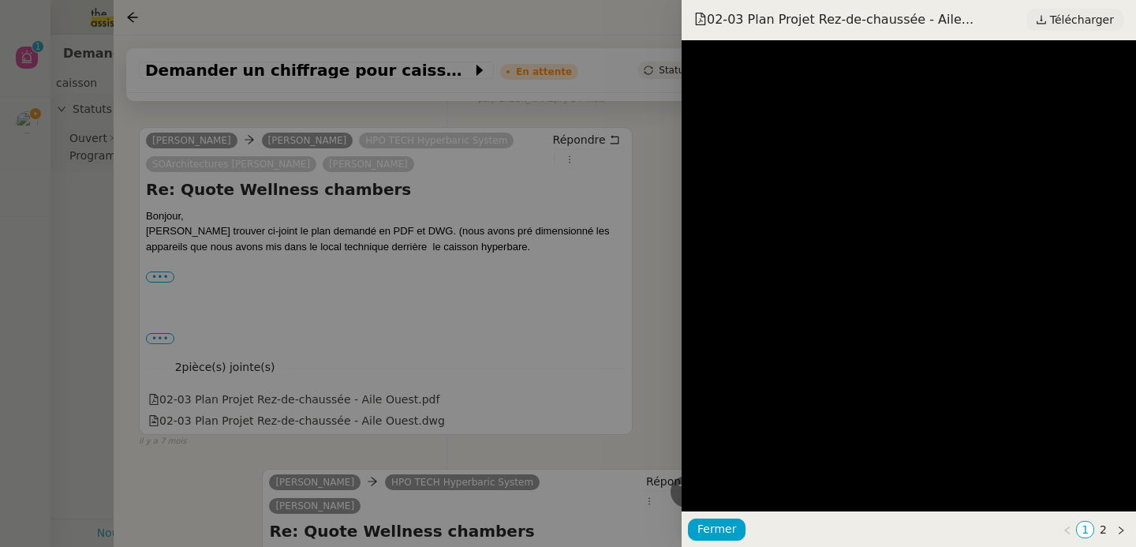
click at [1093, 12] on span "Télécharger" at bounding box center [1082, 19] width 64 height 21
click at [307, 387] on div at bounding box center [568, 273] width 1136 height 547
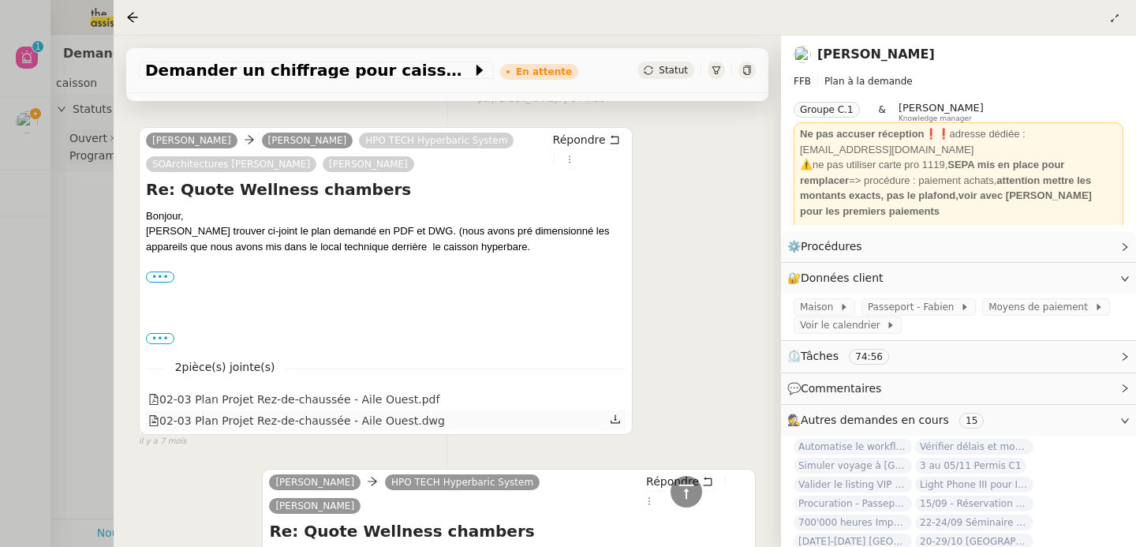
click at [312, 415] on div "02-03 Plan Projet Rez-de-chaussée - Aile Ouest.dwg" at bounding box center [386, 420] width 480 height 21
click at [24, 118] on div at bounding box center [568, 273] width 1136 height 547
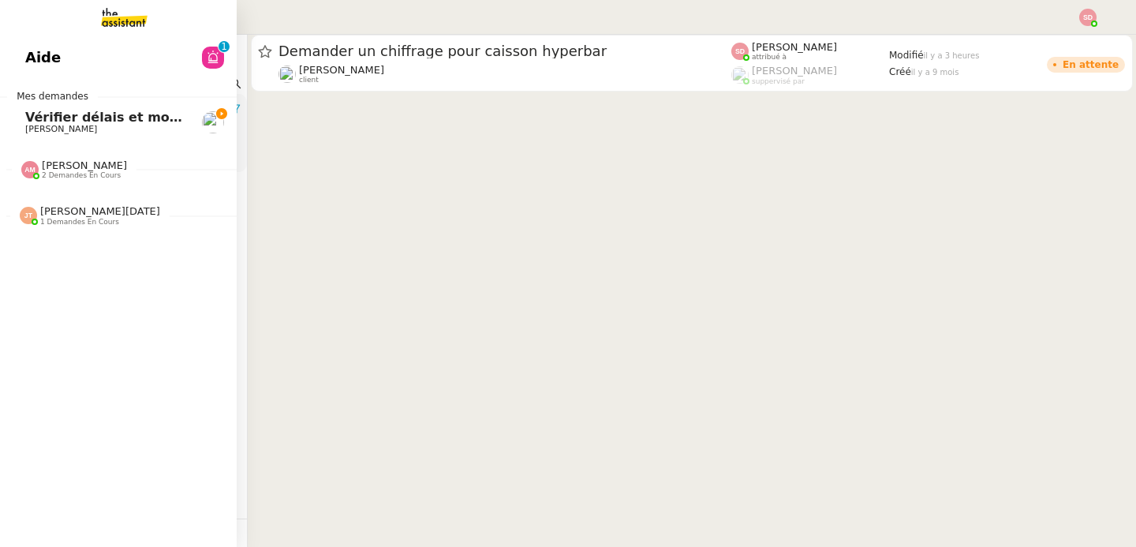
click at [21, 118] on link "Vérifier délais et montage matériel [PERSON_NAME]" at bounding box center [118, 122] width 237 height 36
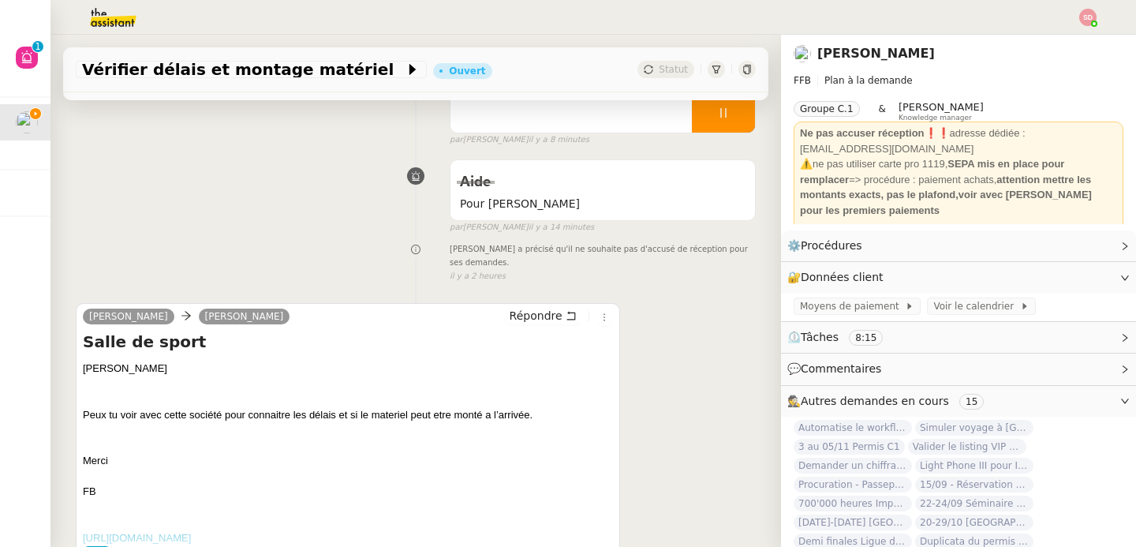
scroll to position [297, 0]
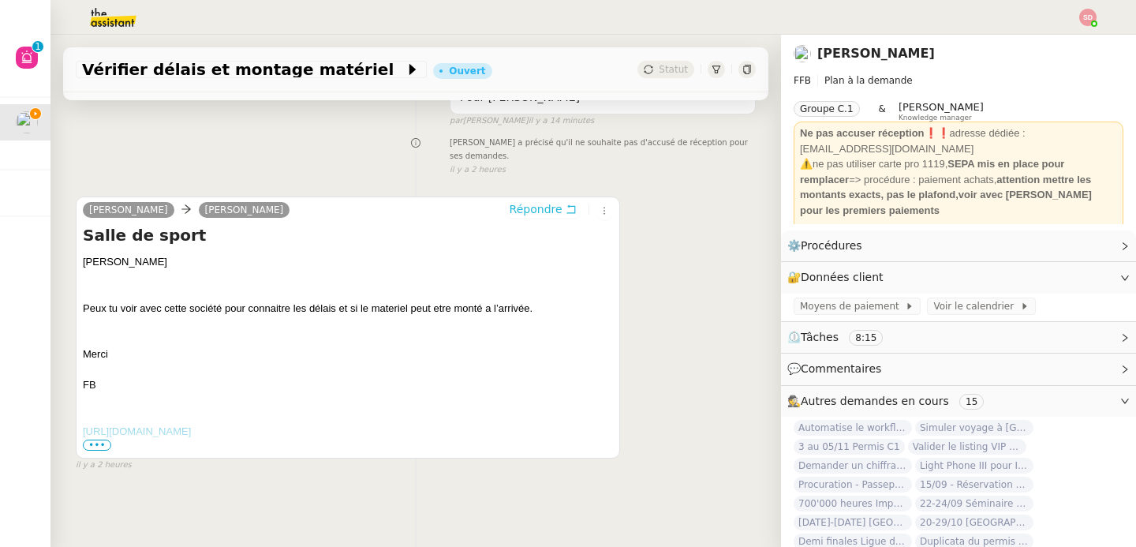
click at [547, 200] on button "Répondre" at bounding box center [543, 208] width 78 height 17
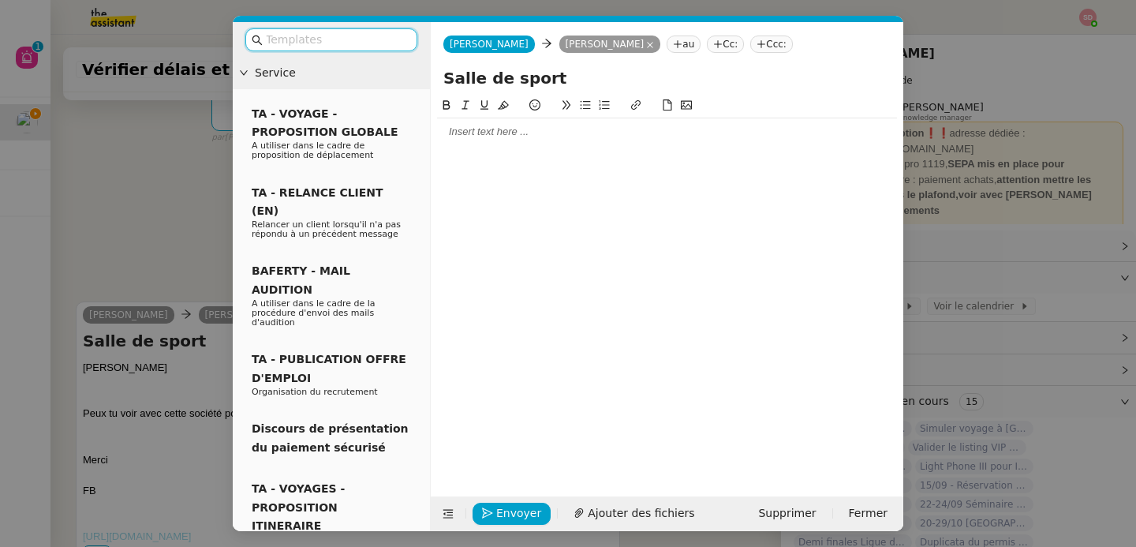
scroll to position [417, 0]
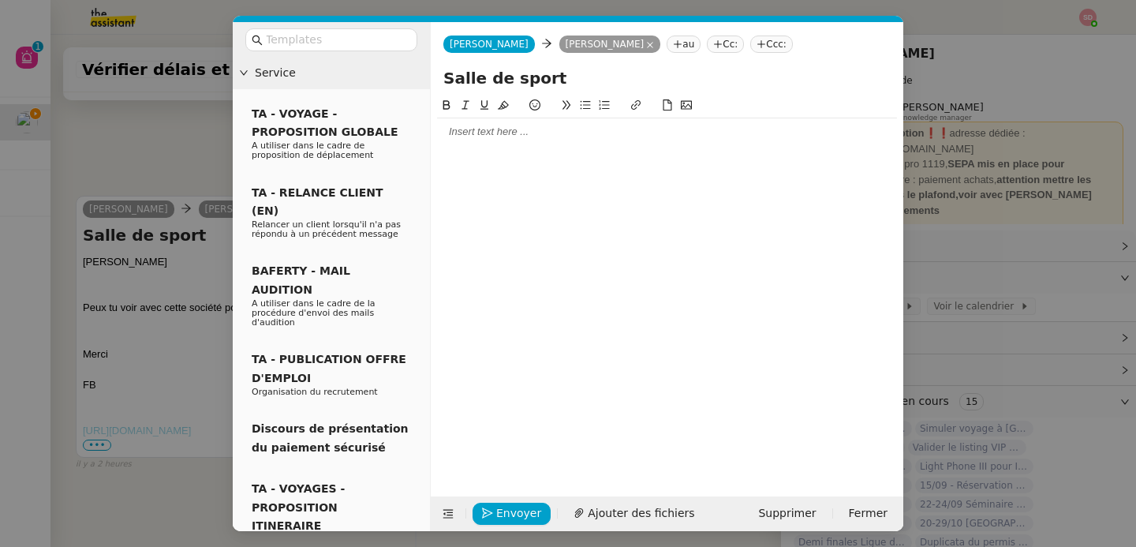
click at [506, 134] on div at bounding box center [667, 132] width 460 height 14
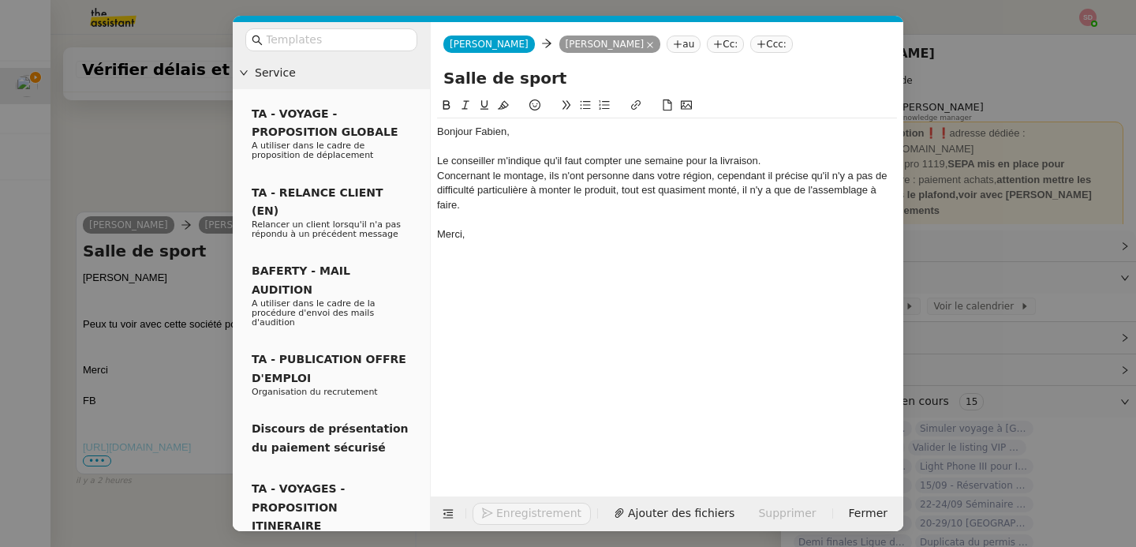
scroll to position [525, 0]
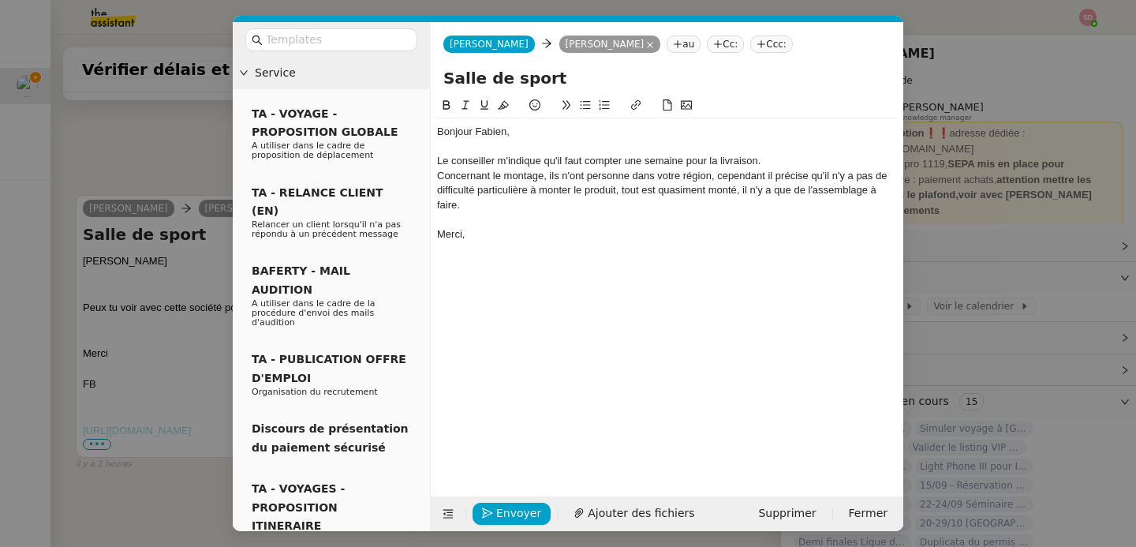
click at [739, 193] on div "Concernant le montage, ils n'ont personne dans votre région, cependant il préci…" at bounding box center [667, 190] width 460 height 43
click at [431, 518] on div "Envoyer Ajouter des fichiers Supprimer Fermer" at bounding box center [667, 513] width 473 height 35
click at [485, 506] on button "Envoyer" at bounding box center [512, 513] width 78 height 22
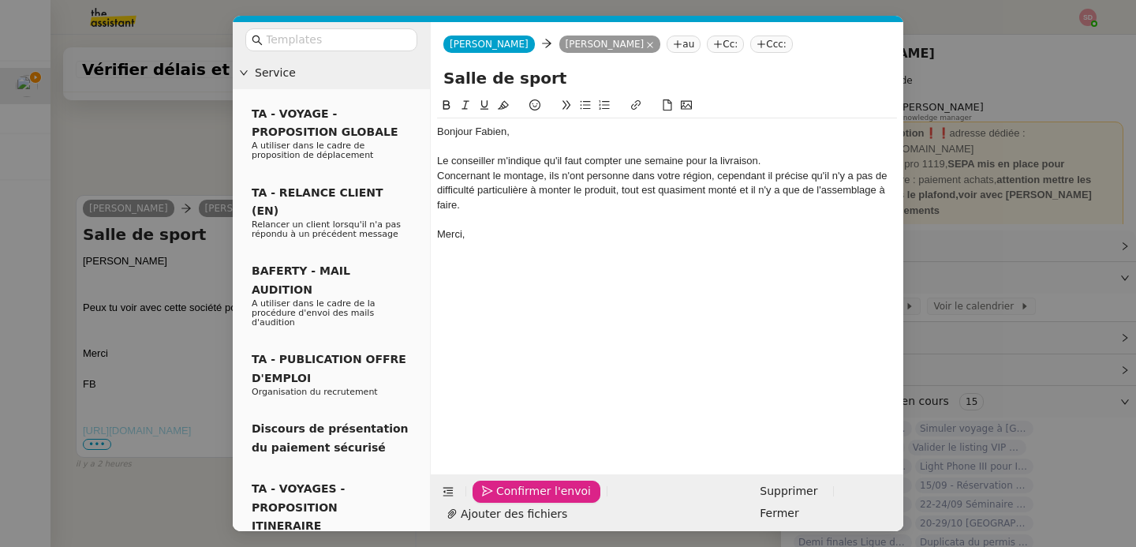
click at [485, 502] on button "Confirmer l'envoi" at bounding box center [537, 491] width 128 height 22
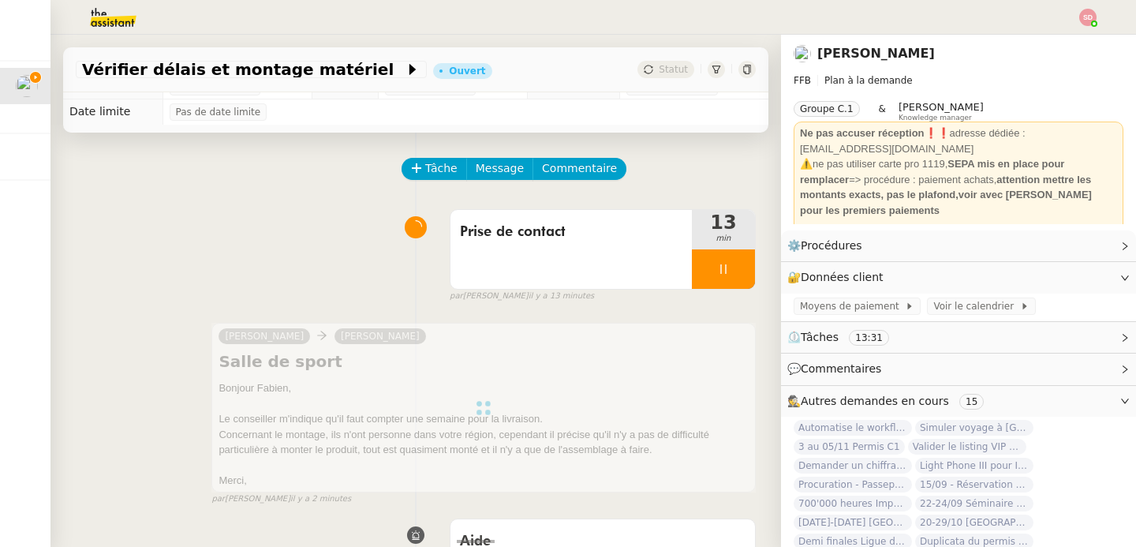
scroll to position [0, 0]
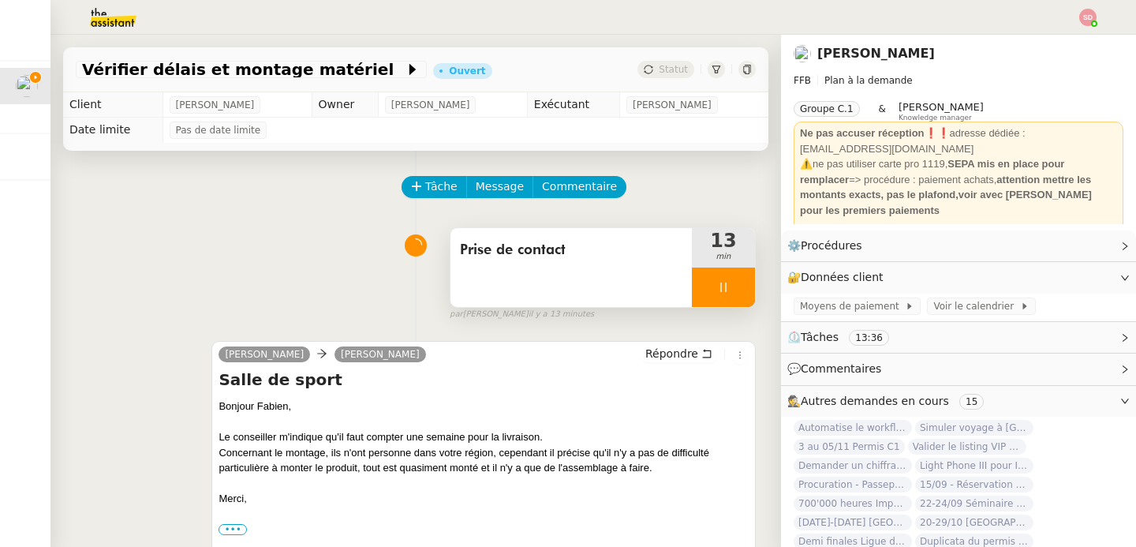
click at [727, 284] on div at bounding box center [723, 286] width 63 height 39
click at [727, 284] on button at bounding box center [739, 286] width 32 height 39
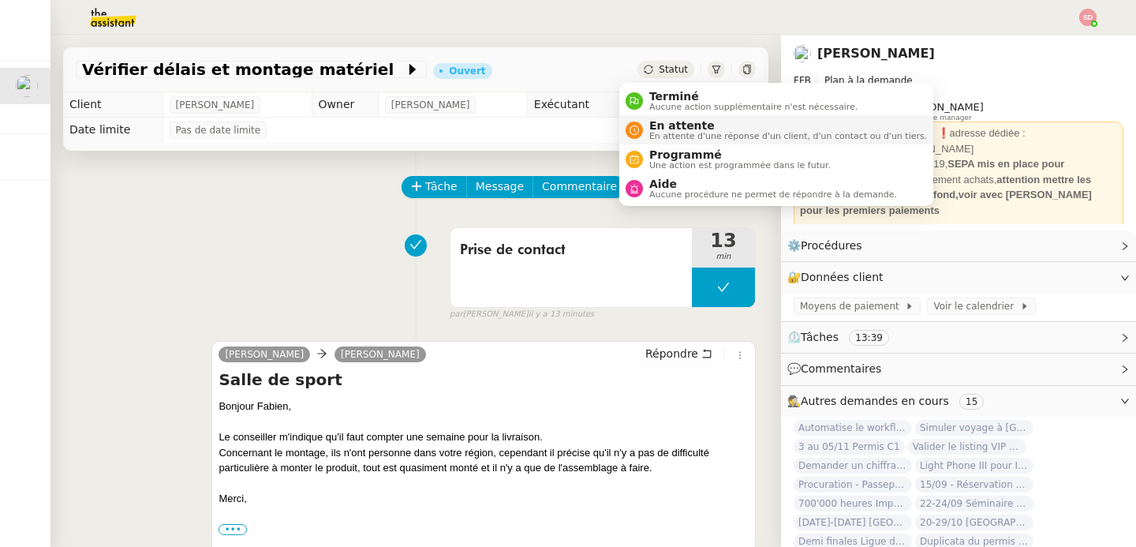
click at [649, 130] on span "En attente" at bounding box center [788, 125] width 278 height 13
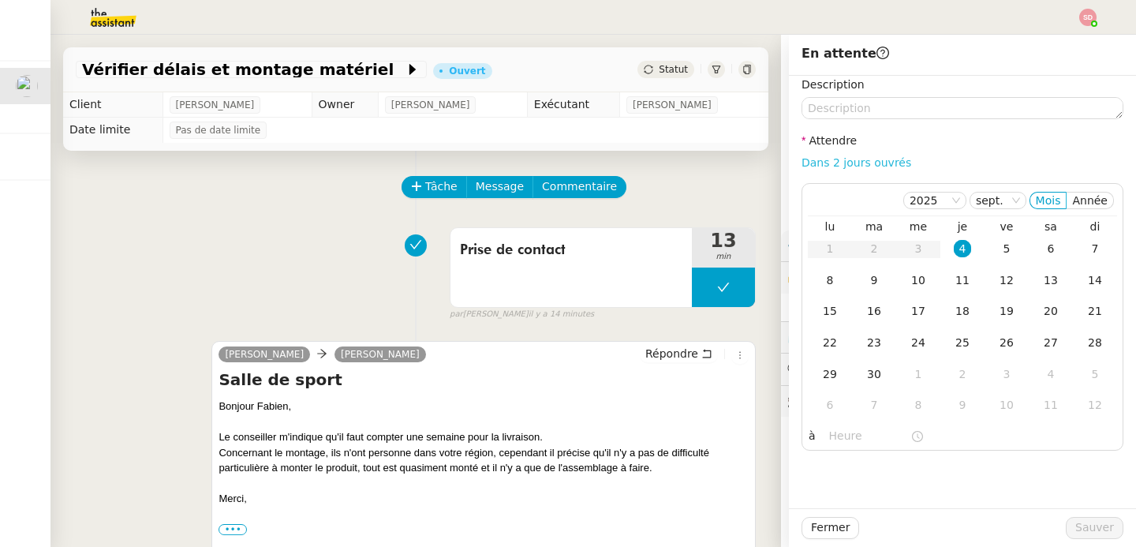
click at [852, 158] on link "Dans 2 jours ouvrés" at bounding box center [856, 162] width 110 height 13
type input "07:00"
click at [910, 279] on div "10" at bounding box center [918, 279] width 17 height 17
click at [1075, 524] on span "Sauver" at bounding box center [1094, 527] width 39 height 18
